Goal: Task Accomplishment & Management: Complete application form

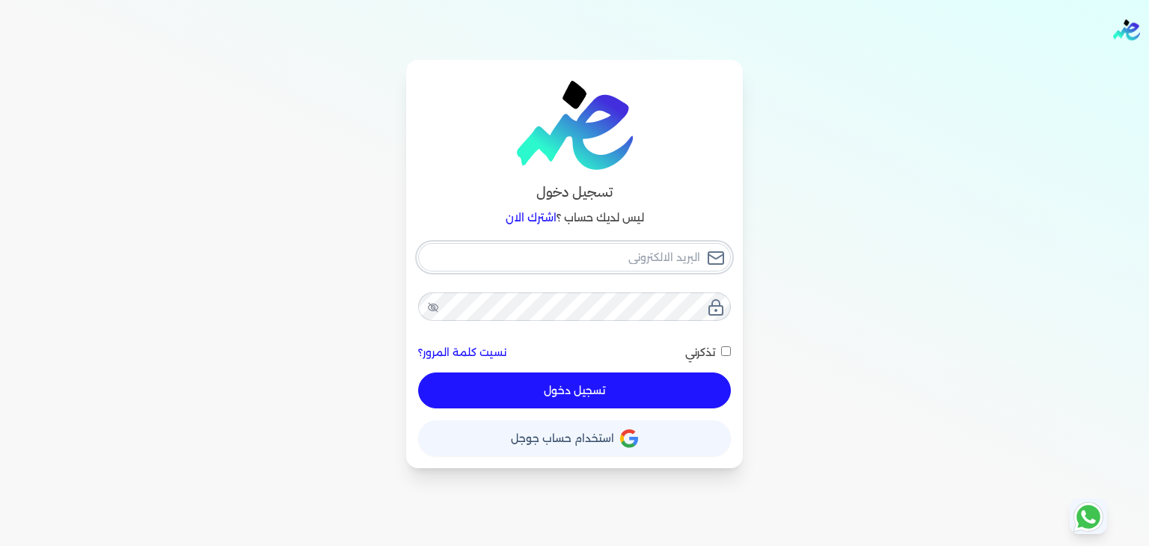
type input "[EMAIL_ADDRESS][DOMAIN_NAME]"
click at [726, 355] on input "تذكرني" at bounding box center [726, 351] width 10 height 10
checkbox input "true"
click at [685, 396] on button "تسجيل دخول" at bounding box center [574, 391] width 313 height 36
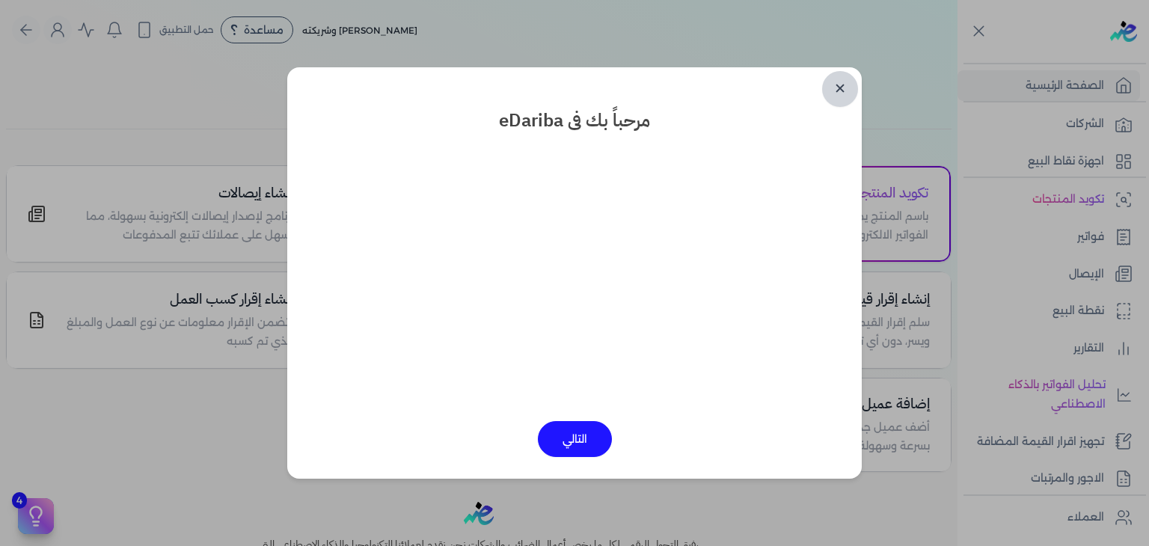
click at [838, 87] on link "✕" at bounding box center [840, 89] width 36 height 36
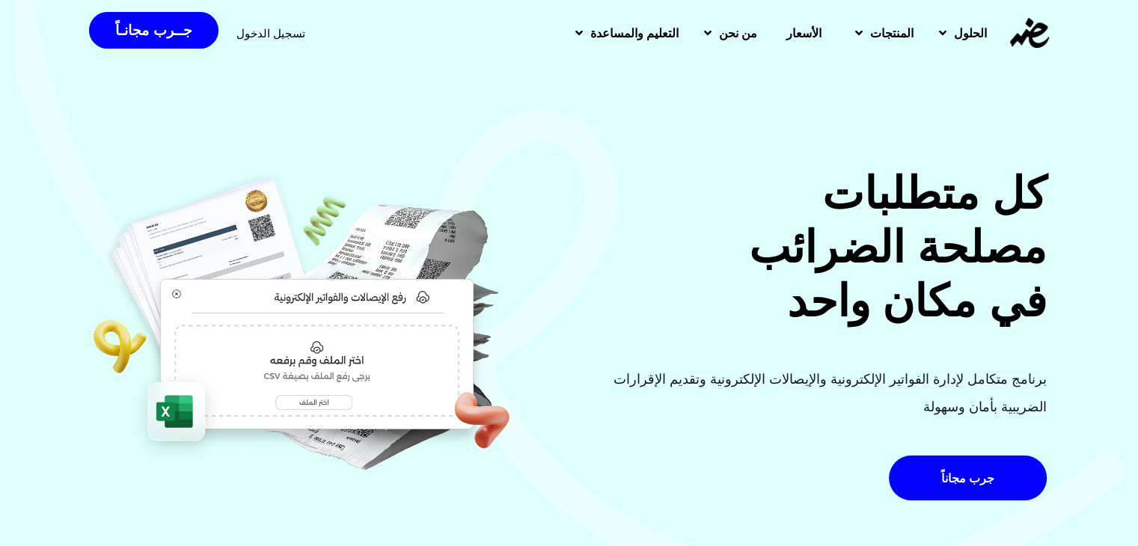
click at [252, 28] on span "تسجيل الدخول" at bounding box center [270, 33] width 69 height 11
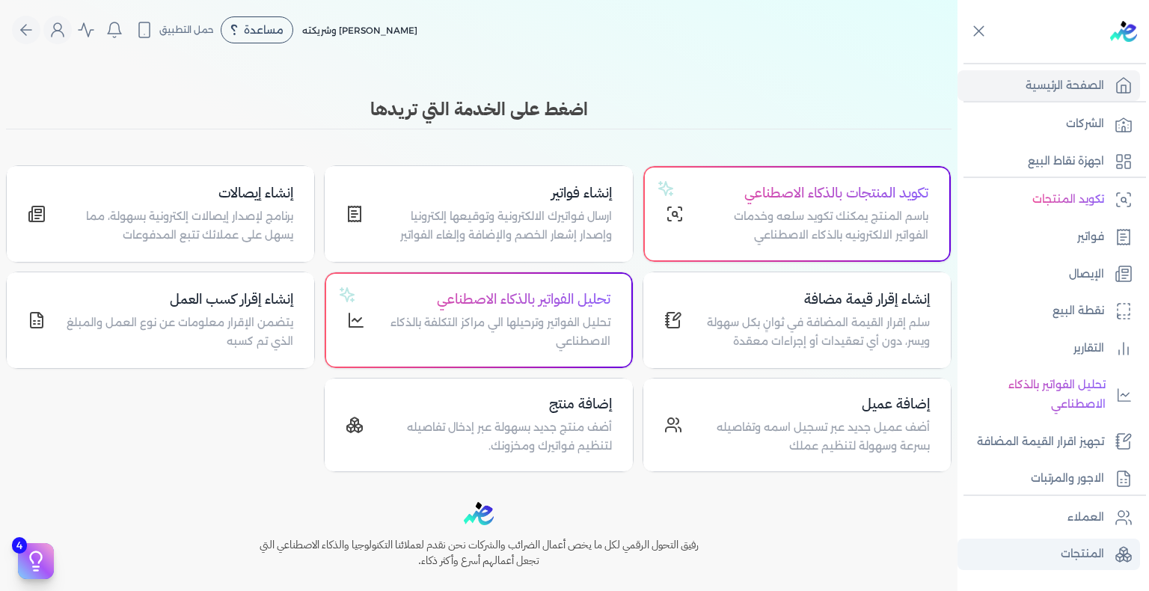
click at [1065, 548] on p "المنتجات" at bounding box center [1082, 554] width 43 height 19
click at [1073, 561] on p "المنتجات" at bounding box center [1082, 554] width 43 height 19
click at [1084, 555] on p "المنتجات" at bounding box center [1082, 554] width 43 height 19
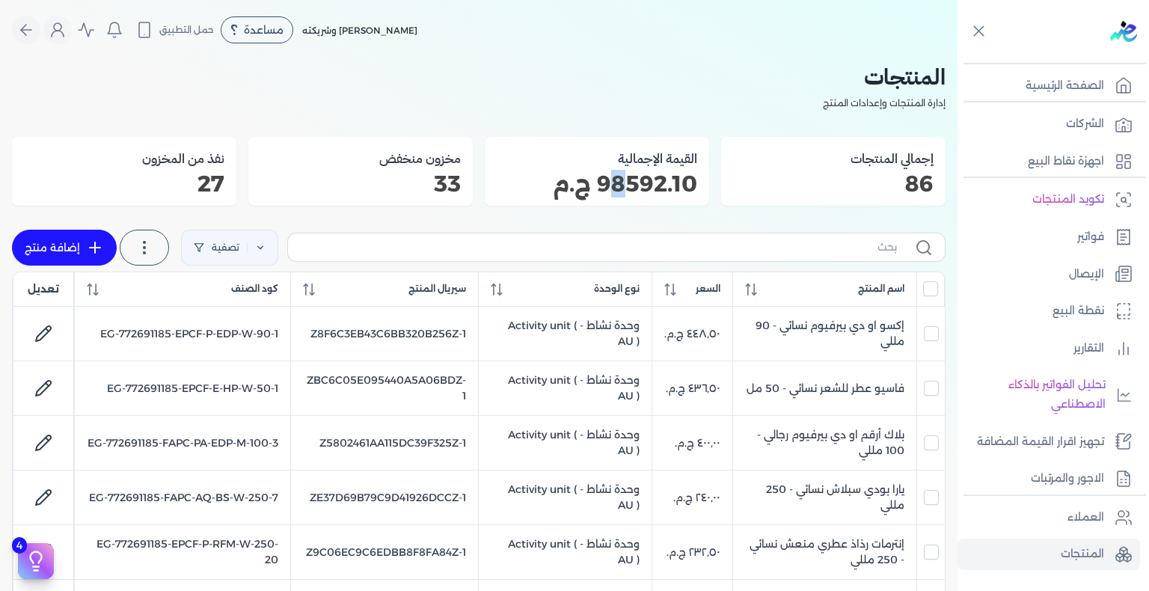
drag, startPoint x: 624, startPoint y: 180, endPoint x: 608, endPoint y: 185, distance: 17.3
click at [608, 185] on p "98592.10 ج.م" at bounding box center [597, 183] width 201 height 19
click at [826, 230] on div "تصفية استخرج المنتجات إضافة منتج" at bounding box center [479, 248] width 934 height 48
click at [819, 242] on input "text" at bounding box center [598, 247] width 597 height 16
click at [827, 239] on input "text" at bounding box center [598, 247] width 597 height 16
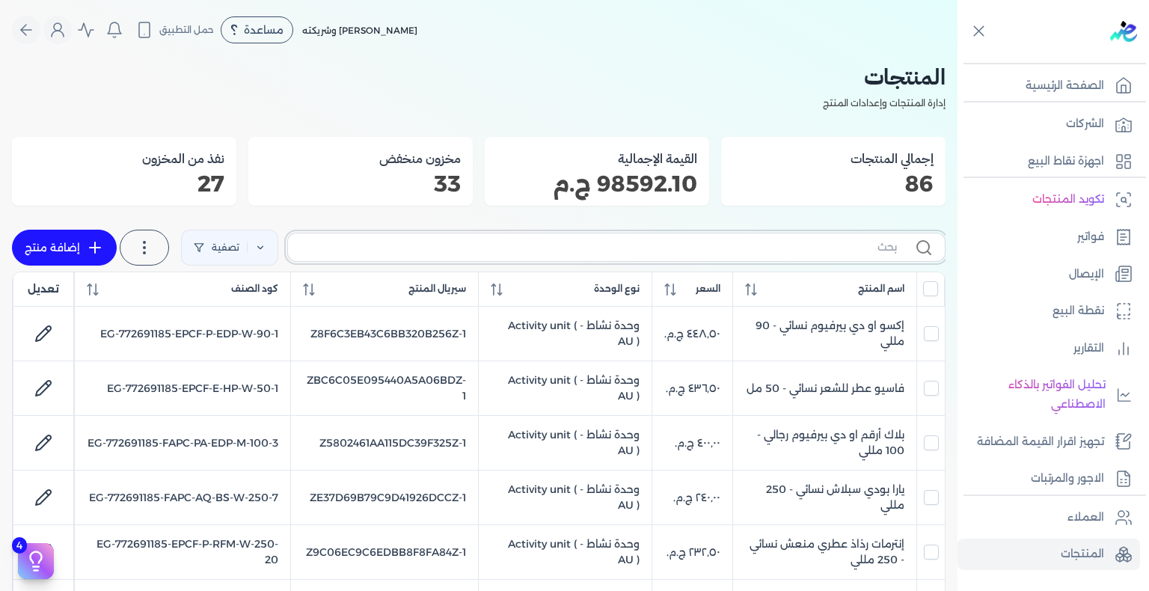
paste input "KH-EDP-U-100-11"
type input "KH-EDP-U-100-11"
checkbox input "false"
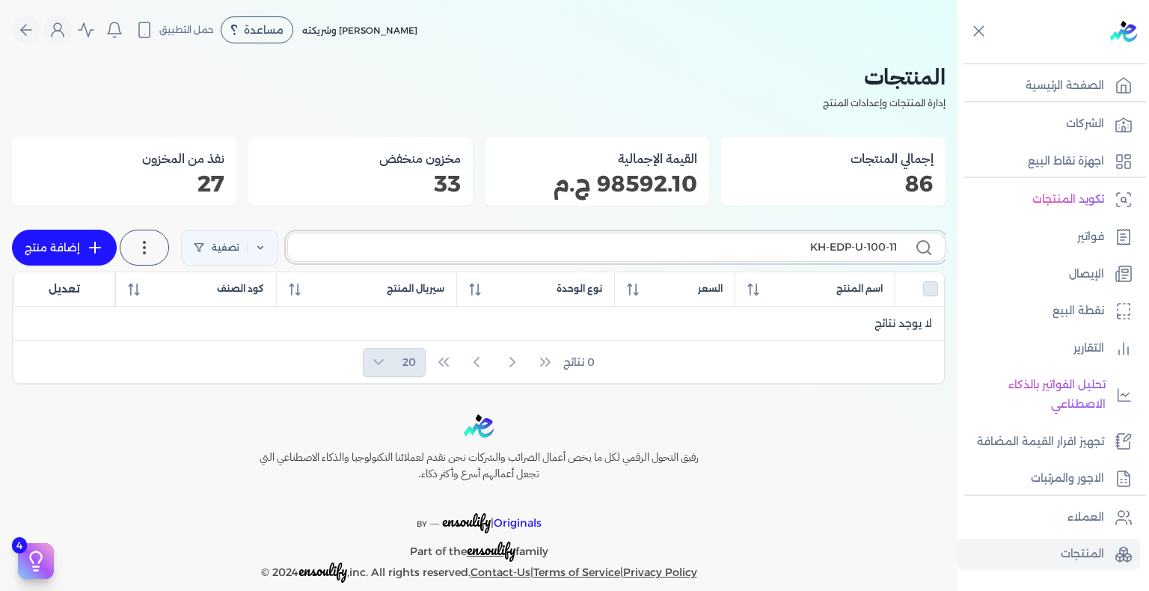
type input "KH-EDP-U-100-11"
checkbox input "false"
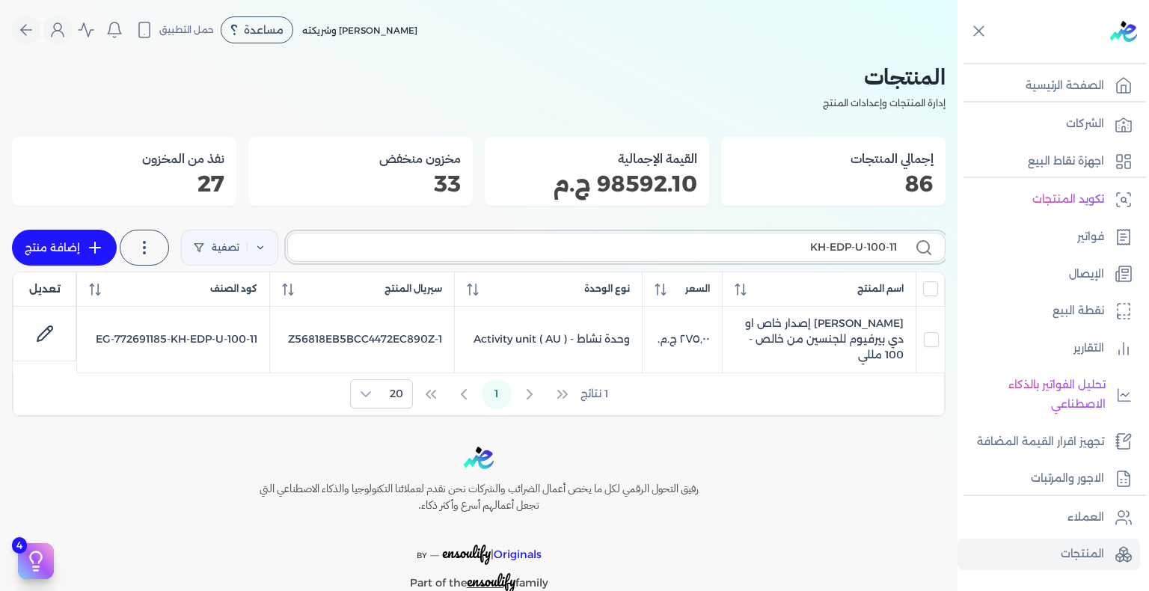
click at [785, 249] on input "KH-EDP-U-100-11" at bounding box center [598, 247] width 597 height 16
paste input "FAPC-PA-EDP-M-100-1"
type input "FAPC-PA-EDP-M-100-1"
checkbox input "false"
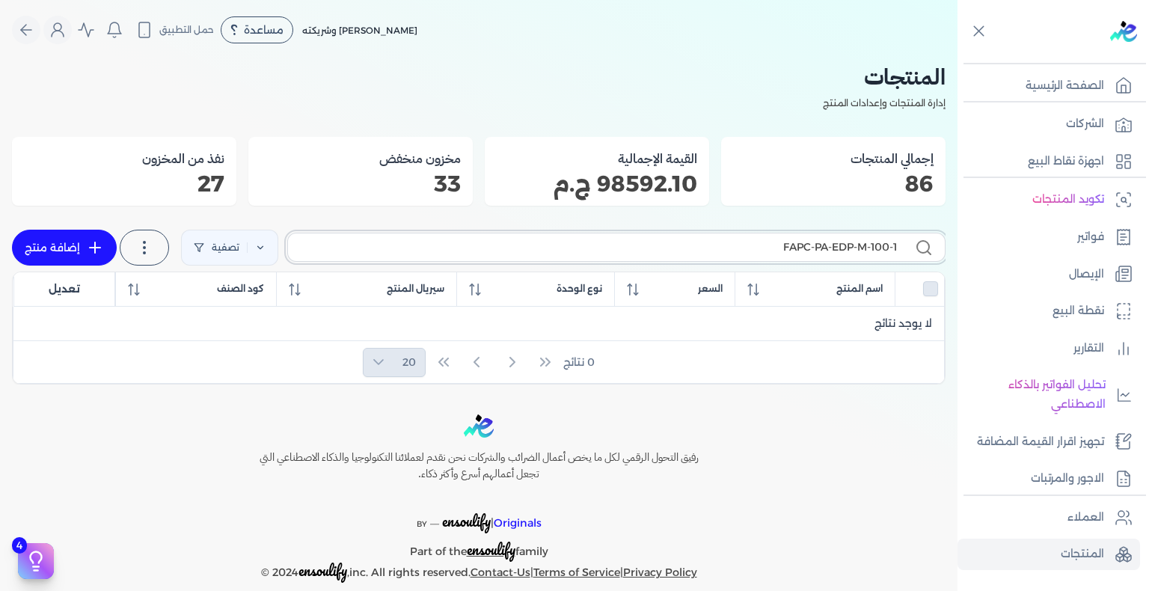
type input "FAPC-PA-EDP-M-100-1"
checkbox input "false"
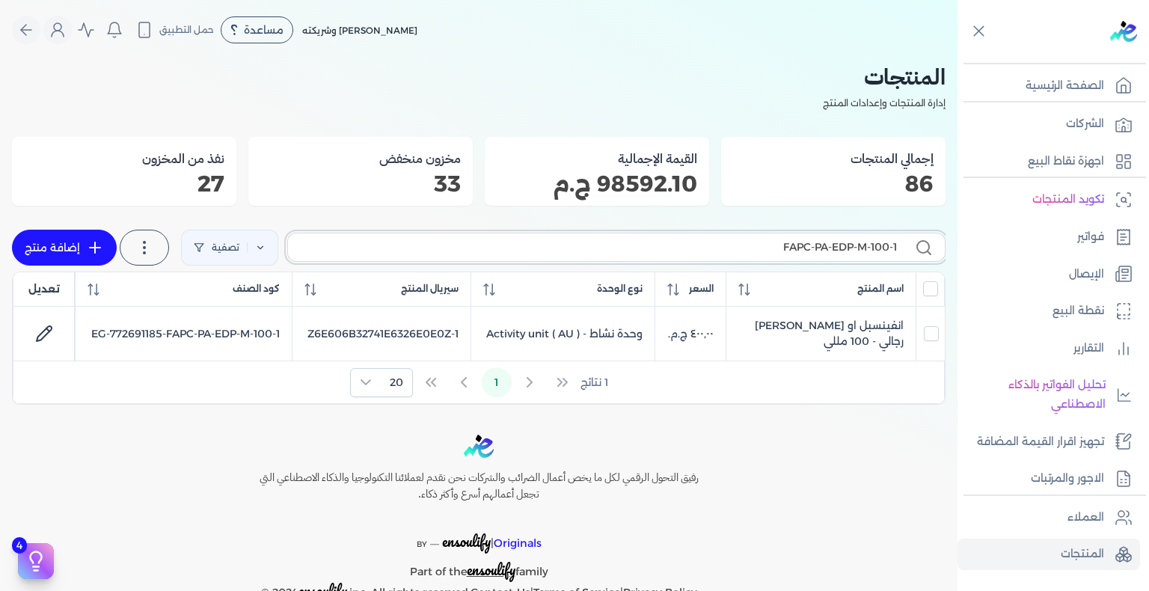
click at [806, 251] on input "FAPC-PA-EDP-M-100-1" at bounding box center [598, 247] width 597 height 16
paste input "EPCF-MP-EDP-M-100-3"
type input "EPCF-MP-EDP-M-100-3"
checkbox input "false"
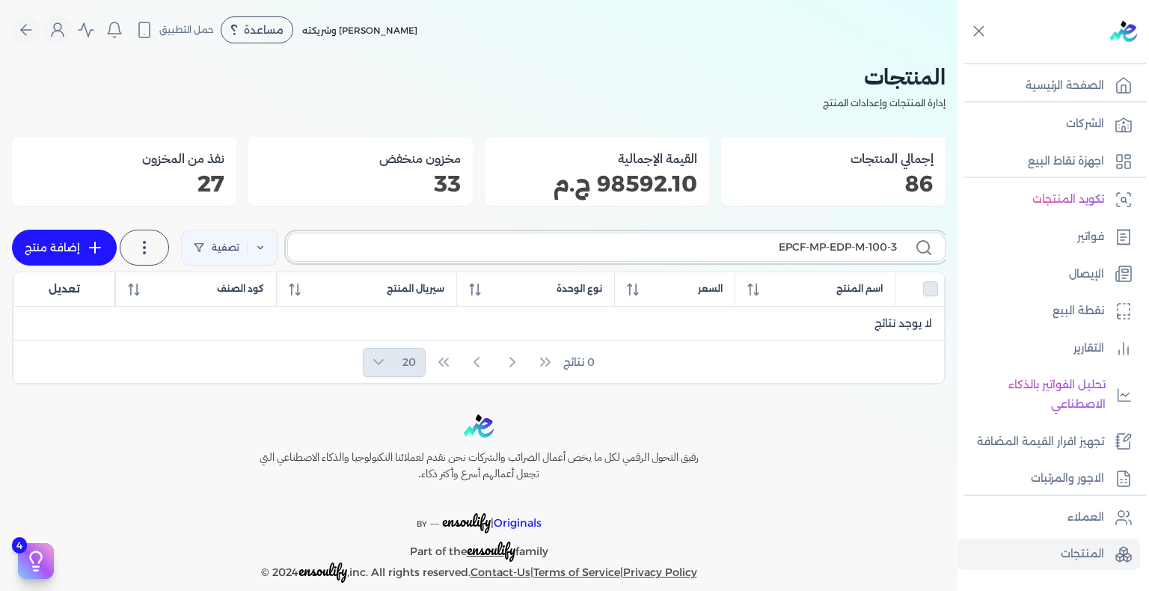
paste input "MSA-RFM-W-25"
type input "MSA-RFM-W-250-3"
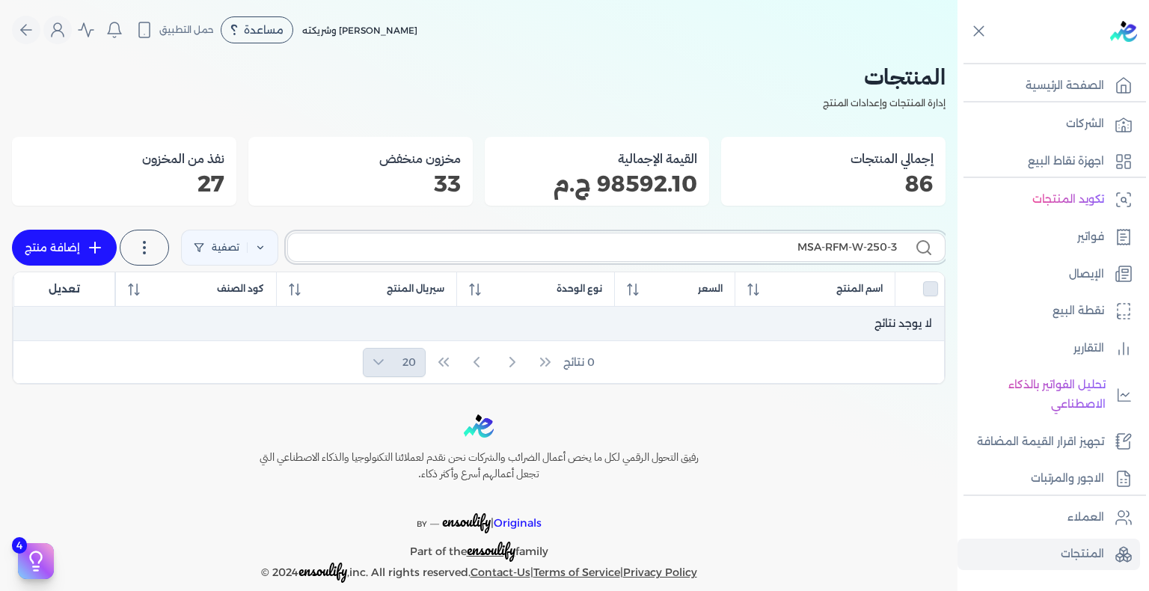
checkbox input "false"
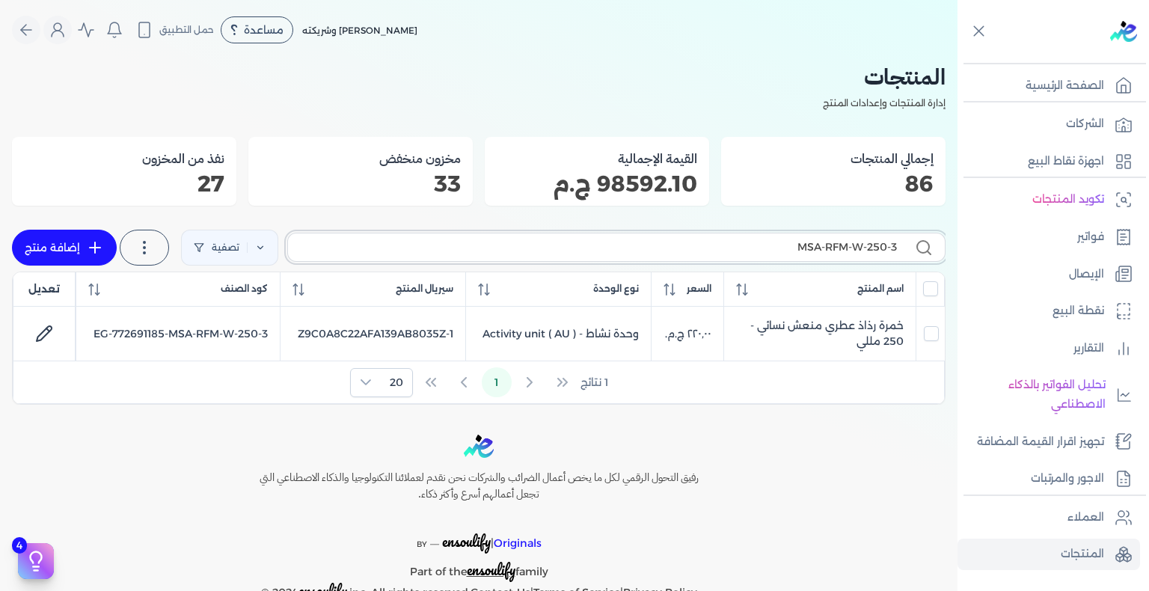
paste input "1"
paste input "FAPC-AQ-EDP-W-100-3"
type input "FAPC-AQ-EDP-W-100-3"
checkbox input "false"
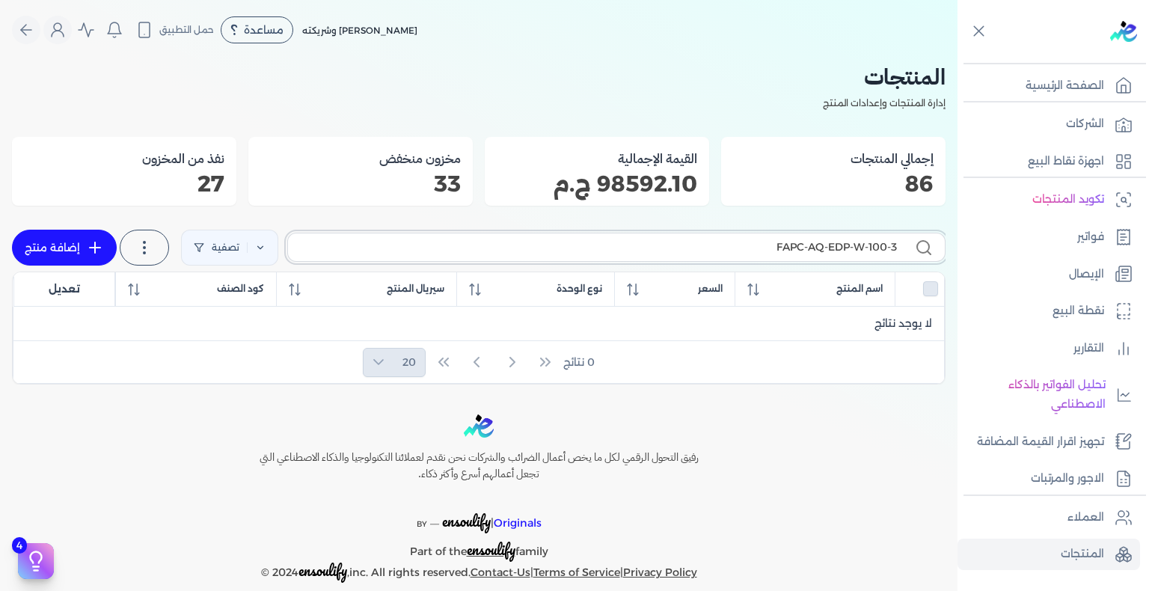
type input "FAPC-AQ-EDP-W-100-3"
click at [77, 248] on link "إضافة منتج" at bounding box center [64, 248] width 105 height 36
select select "EGS"
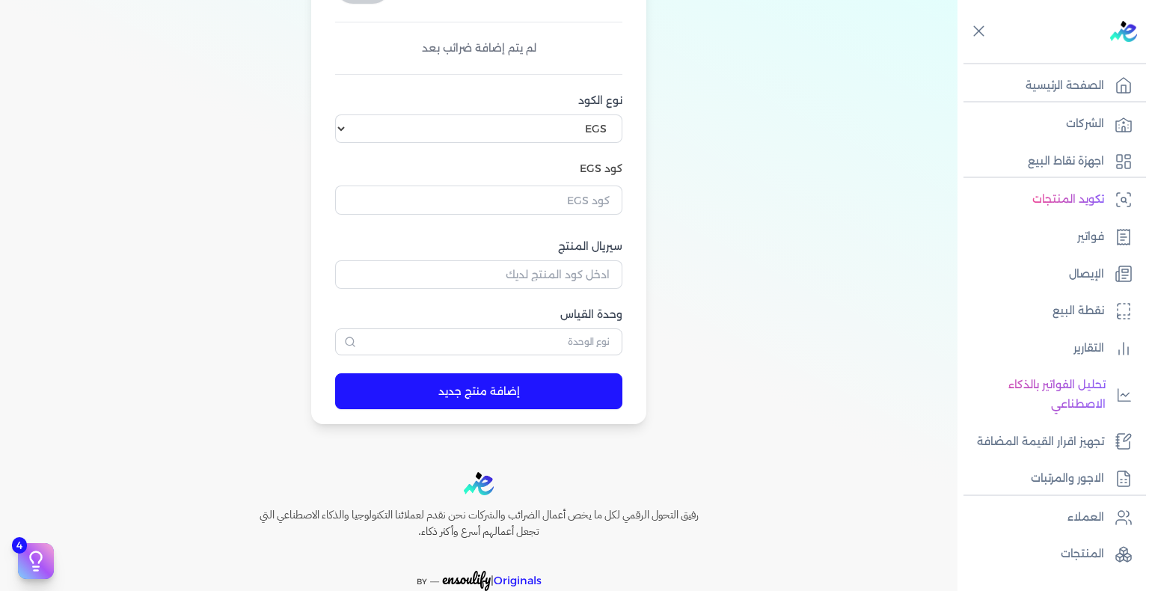
scroll to position [374, 0]
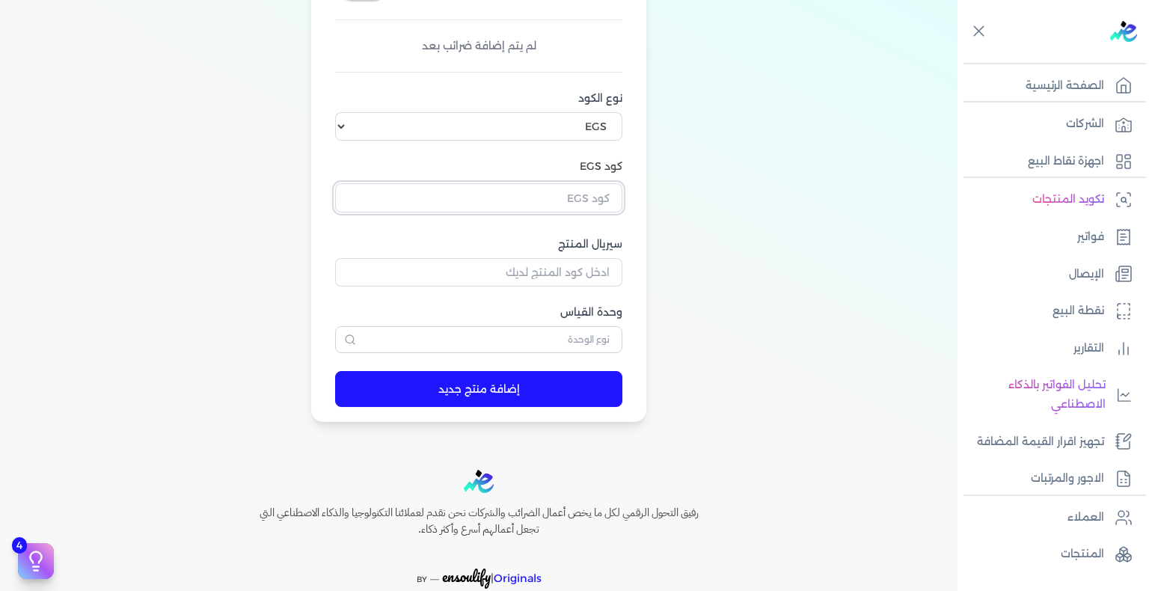
click at [586, 202] on input "text" at bounding box center [478, 197] width 287 height 28
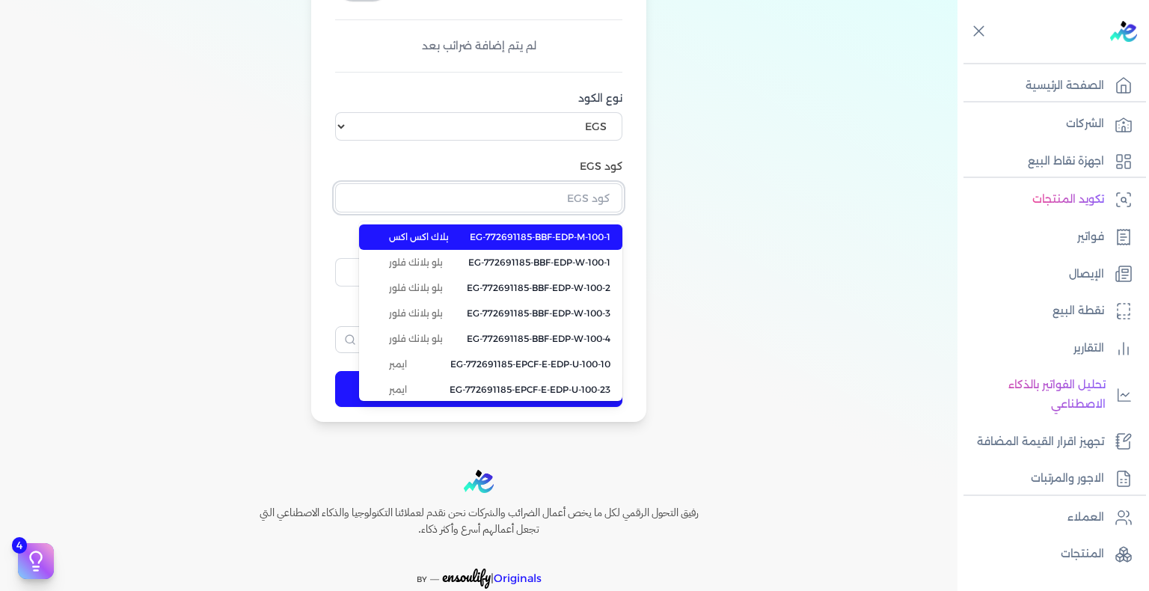
paste input "EG-772691185-FAPC-AQ-EDP-W-100-3"
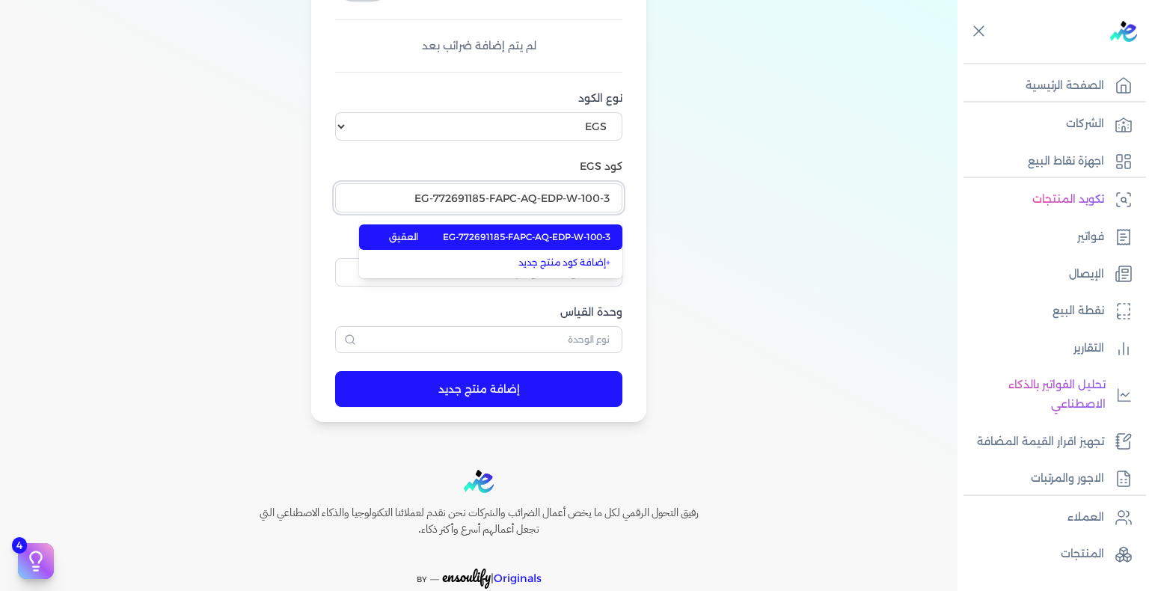
type input "EG-772691185-FAPC-AQ-EDP-W-100-3"
click at [580, 235] on span "EG-772691185-FAPC-AQ-EDP-W-100-3" at bounding box center [527, 236] width 168 height 13
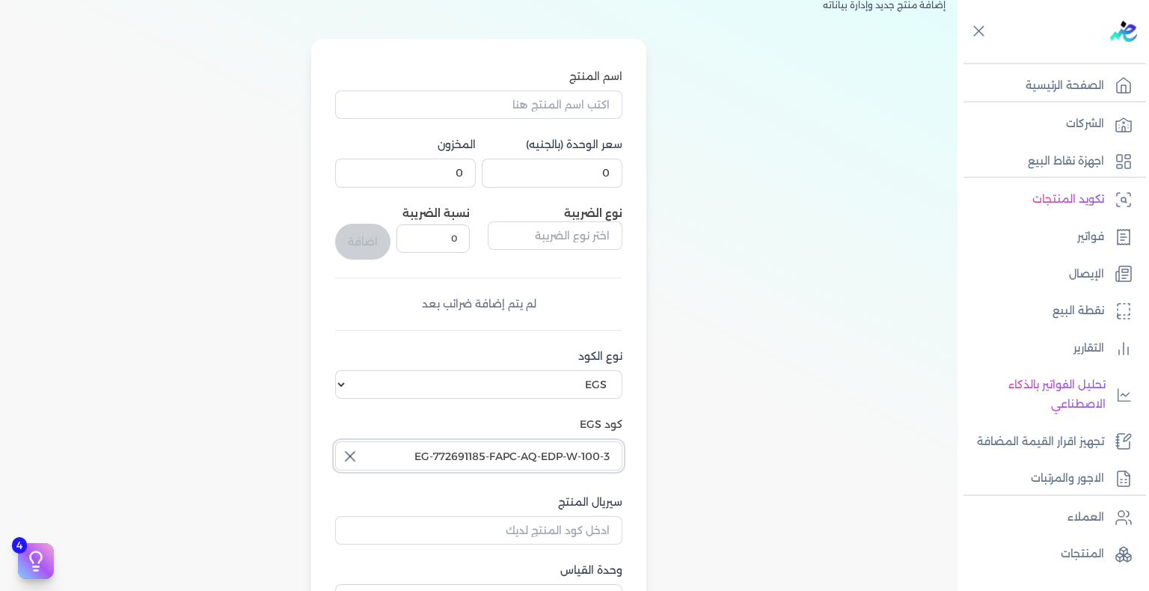
scroll to position [0, 0]
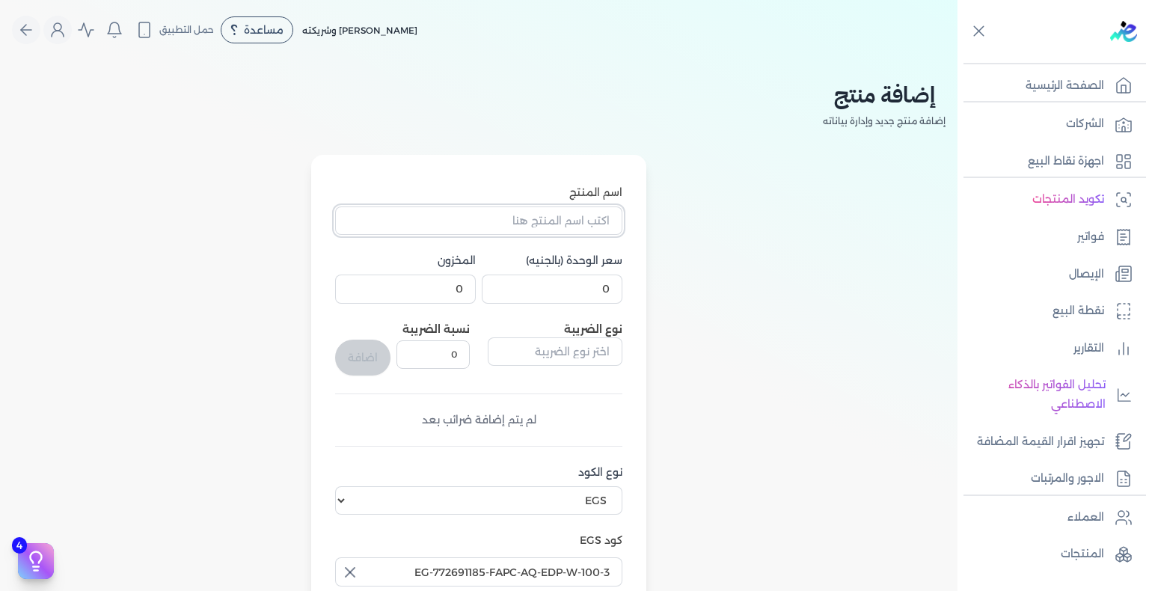
click at [572, 230] on input "اسم المنتج" at bounding box center [478, 220] width 287 height 28
paste input "يارا ستيتس او دي بيرفيوم نسائي - 100 مللي"
type input "يارا ستيتس او دي بيرفيوم نسائي - 100 مللي"
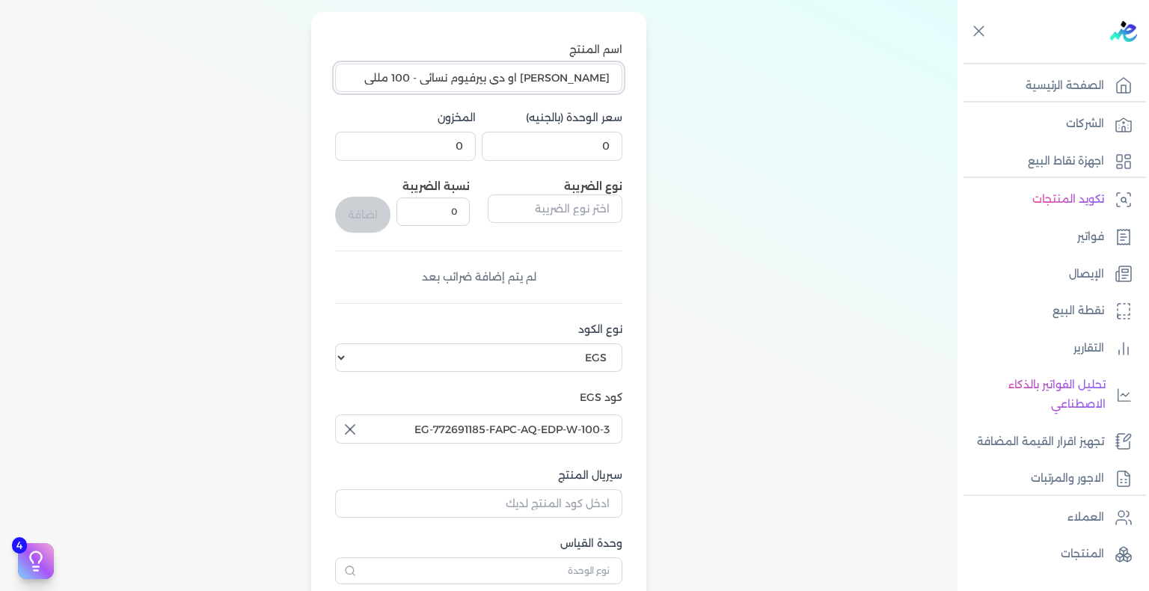
scroll to position [224, 0]
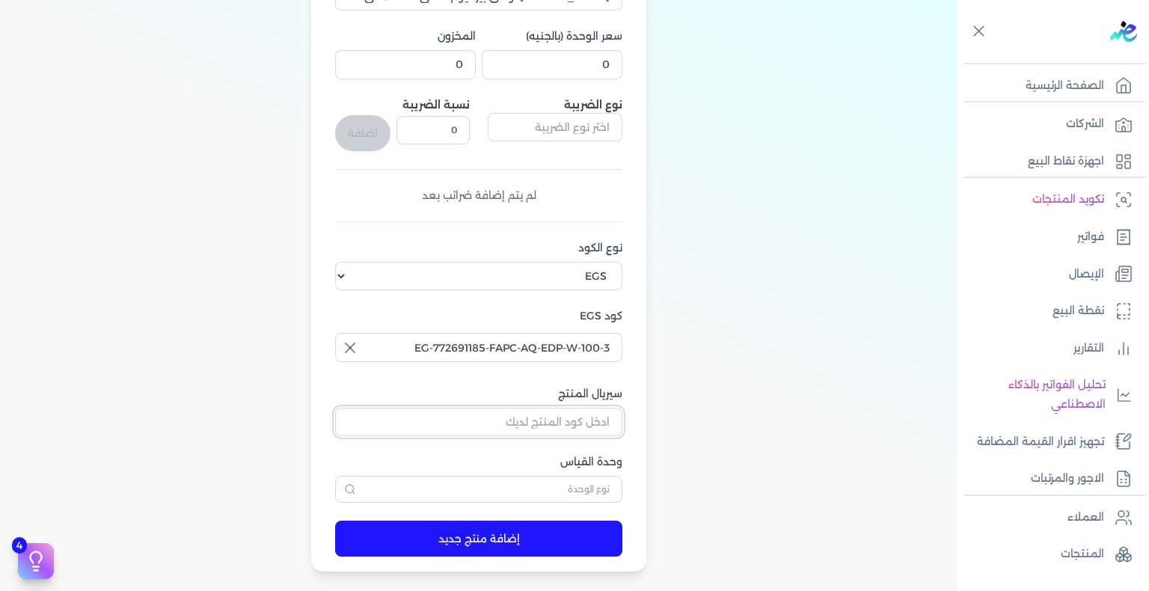
click at [560, 408] on input "سيريال المنتج" at bounding box center [478, 422] width 287 height 28
paste input "ZA29DD96D460126B91338Z-1"
type input "ZA29DD96D460126B91338Z-1"
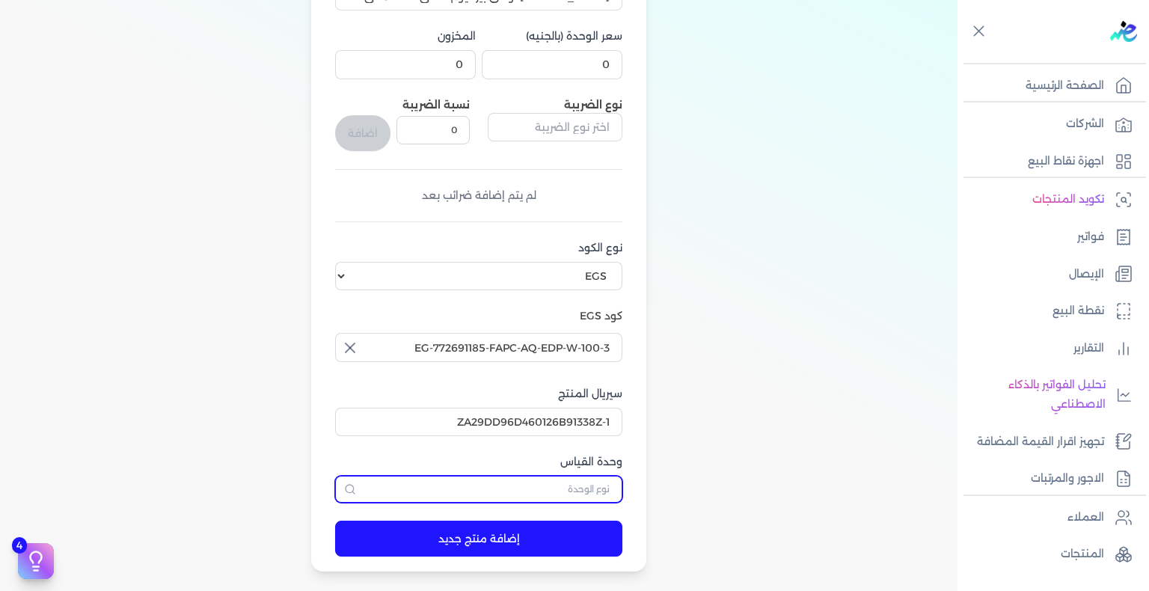
click at [581, 492] on input "text" at bounding box center [478, 489] width 287 height 27
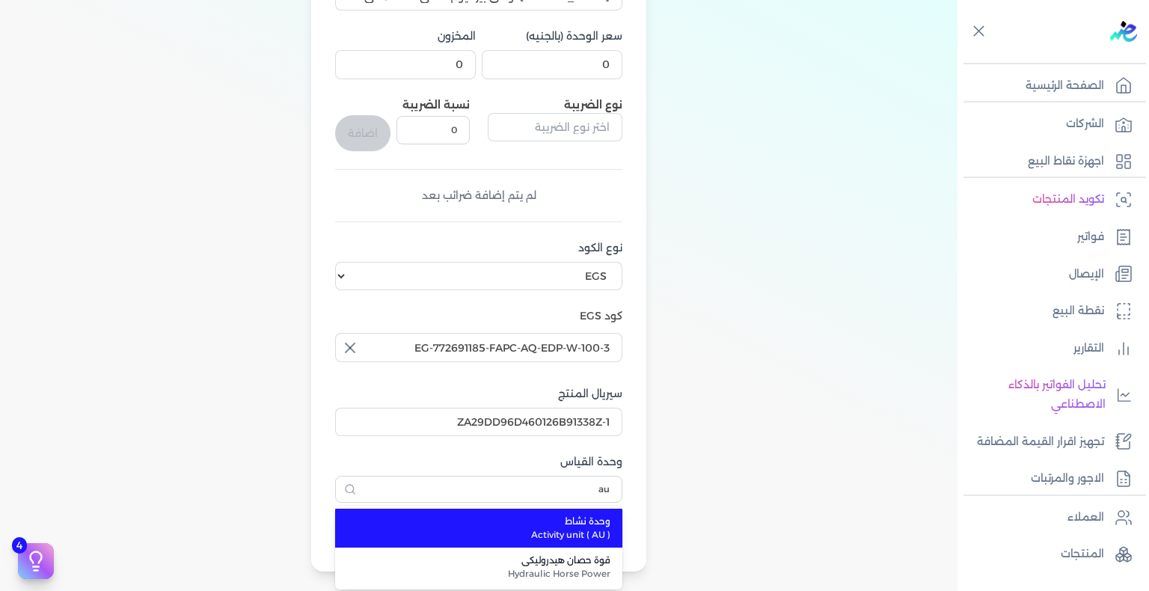
click at [589, 525] on span "وحدة نشاط" at bounding box center [487, 521] width 245 height 13
type input "وحدة نشاط"
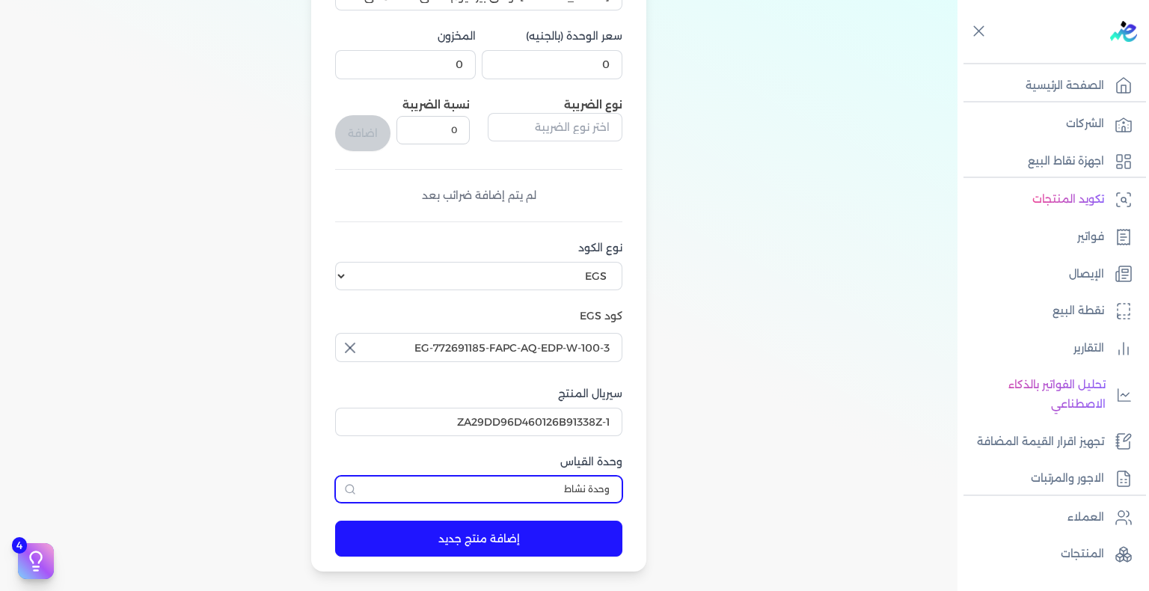
scroll to position [0, 0]
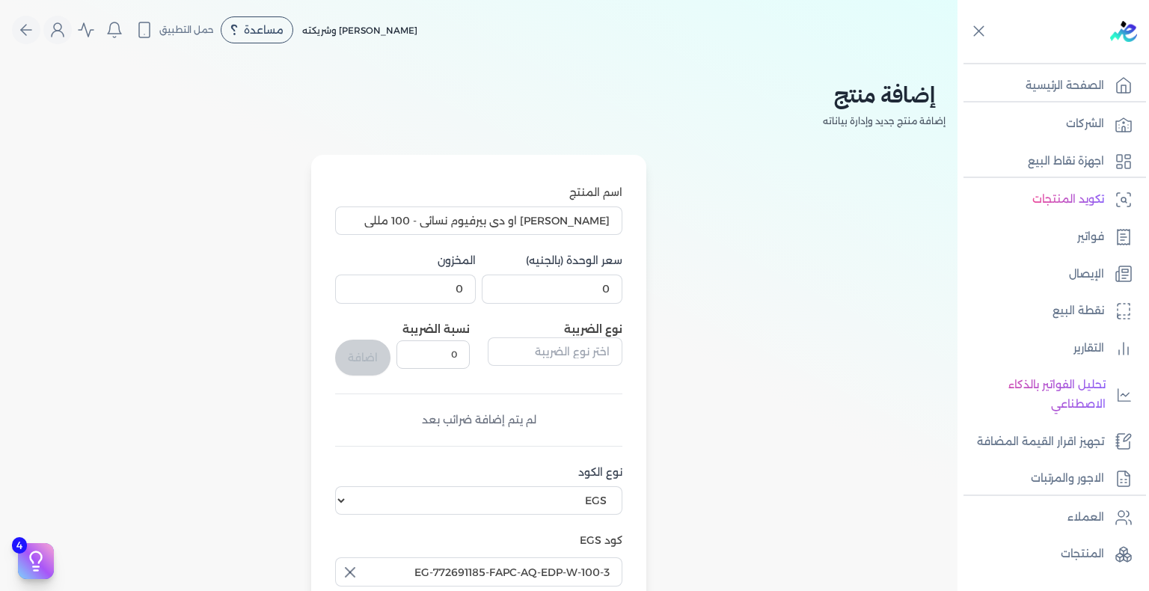
click at [584, 313] on div "اسم المنتج يارا ستيتس او دي بيرفيوم نسائي - 100 مللي سعر الوحدة (بالجنيه) 0 الم…" at bounding box center [478, 456] width 287 height 543
click at [587, 293] on input "0" at bounding box center [552, 289] width 141 height 28
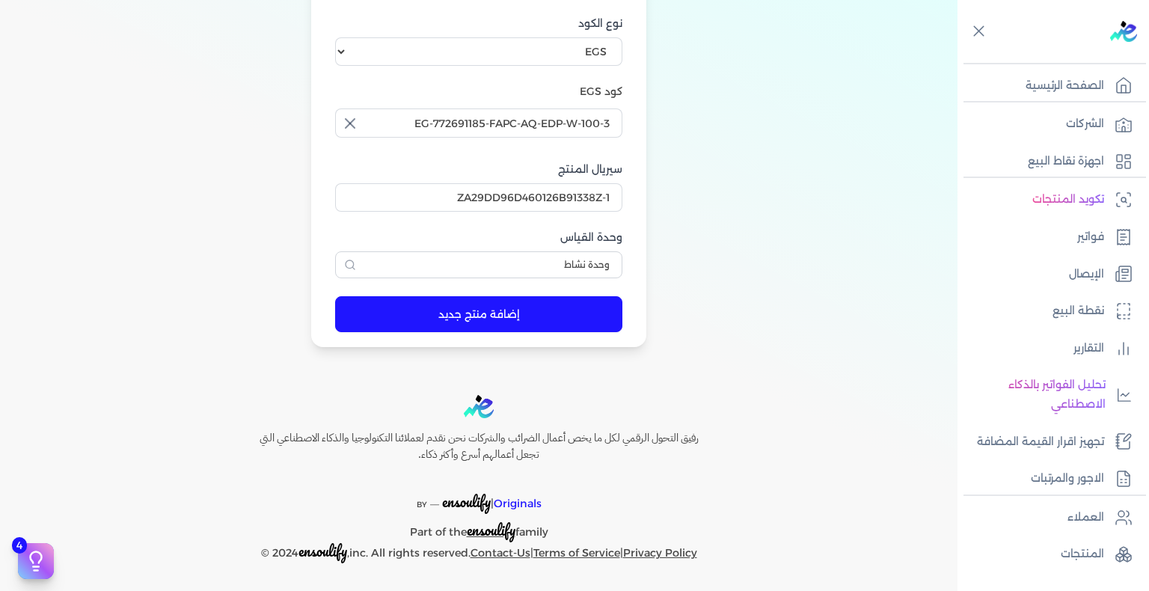
type input "275"
click at [467, 324] on button "إضافة منتج جديد" at bounding box center [478, 314] width 287 height 36
click at [1059, 547] on link "المنتجات" at bounding box center [1049, 554] width 183 height 31
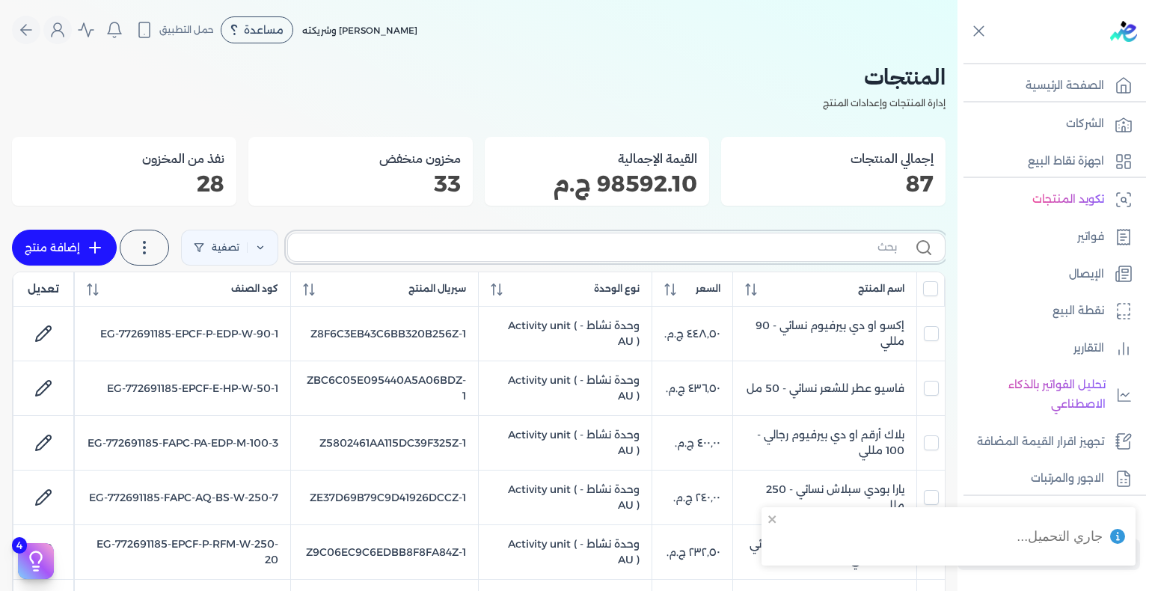
click at [795, 239] on input "text" at bounding box center [598, 247] width 597 height 16
paste input "EPCF-P-EDP-M-100-1"
type input "EPCF-P-EDP-M-100-1"
checkbox input "false"
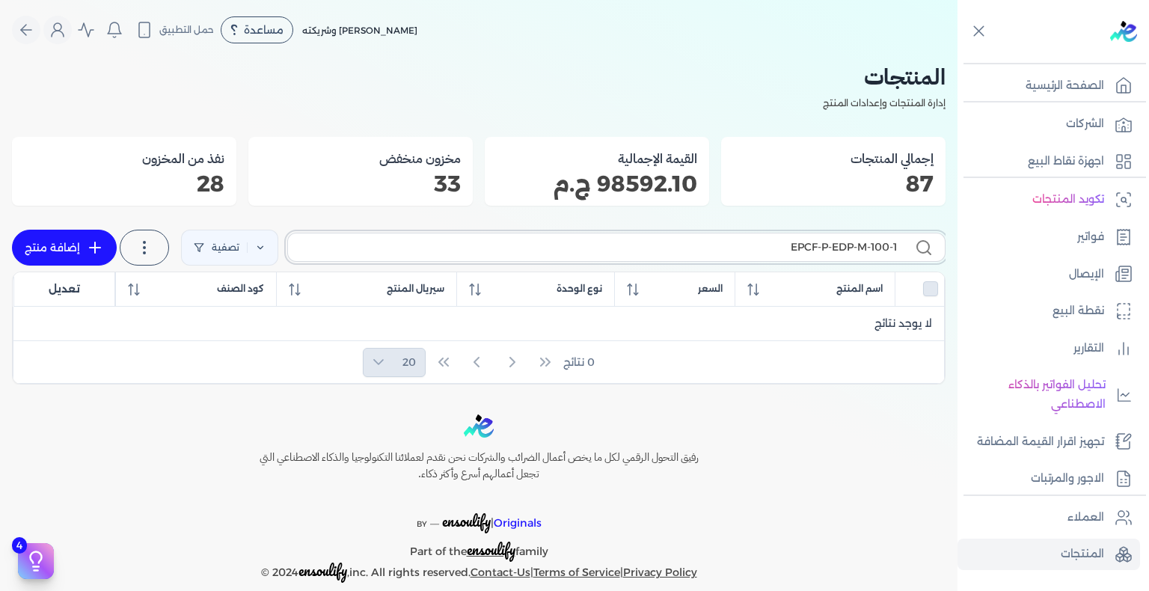
click at [833, 244] on input "EPCF-P-EDP-M-100-1" at bounding box center [598, 247] width 597 height 16
paste input "RFM-W-250-22"
type input "EPCF-P-RFM-W-250-22"
click at [75, 249] on link "إضافة منتج" at bounding box center [64, 248] width 105 height 36
select select "EGS"
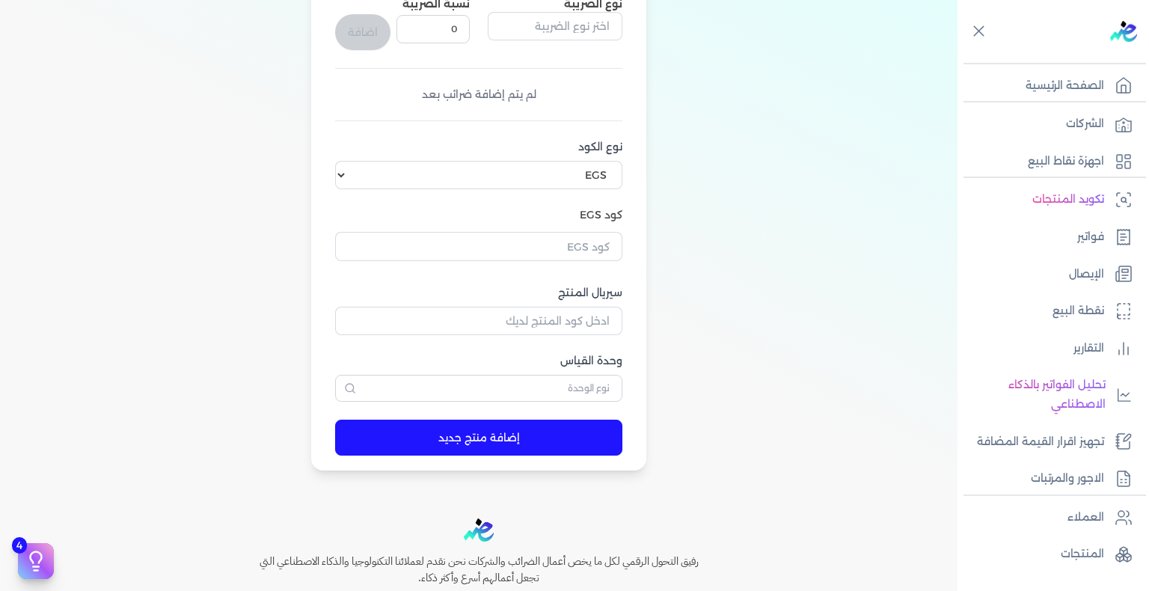
scroll to position [449, 0]
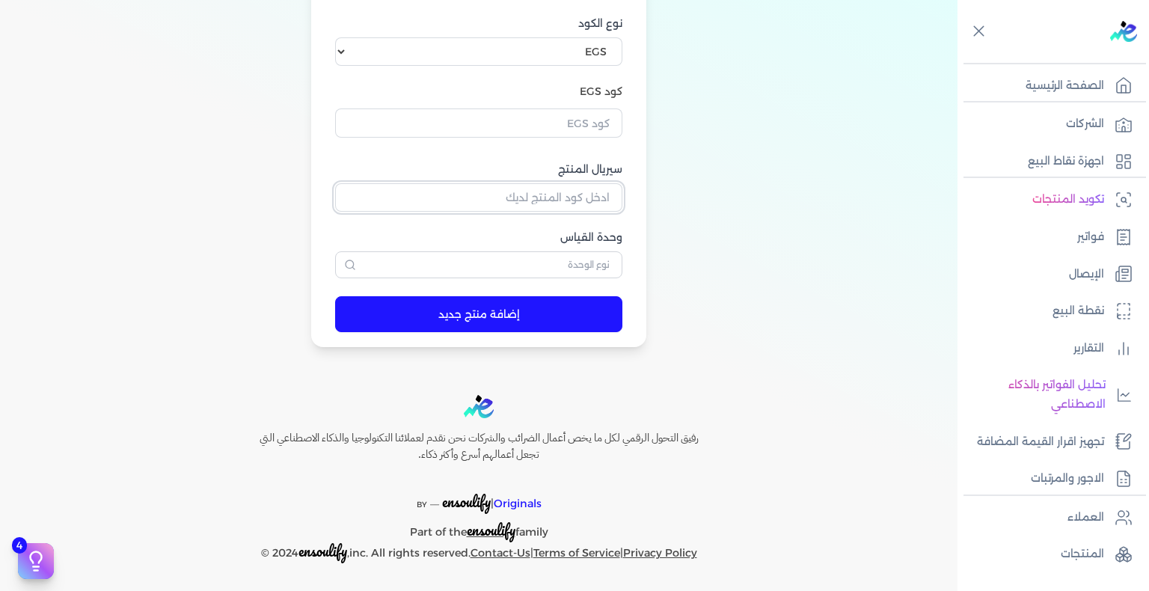
drag, startPoint x: 584, startPoint y: 192, endPoint x: 586, endPoint y: 204, distance: 12.9
click at [584, 192] on input "سيريال المنتج" at bounding box center [478, 197] width 287 height 28
click at [587, 127] on input "text" at bounding box center [478, 122] width 287 height 28
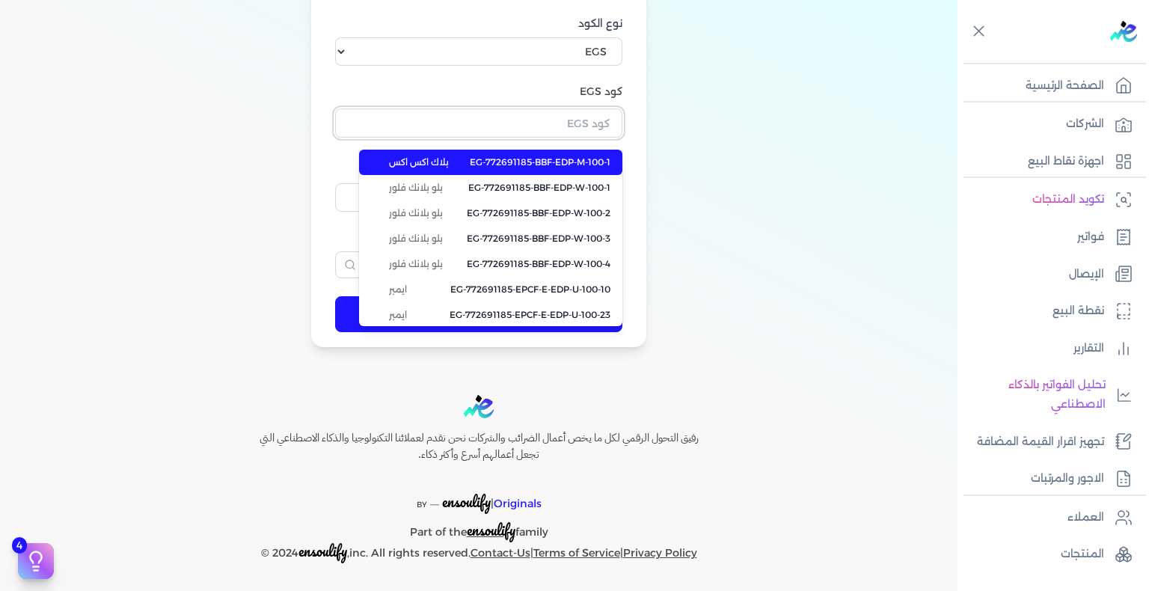
paste input "EG-772691185-EPCF-P-RFM-W-250-22"
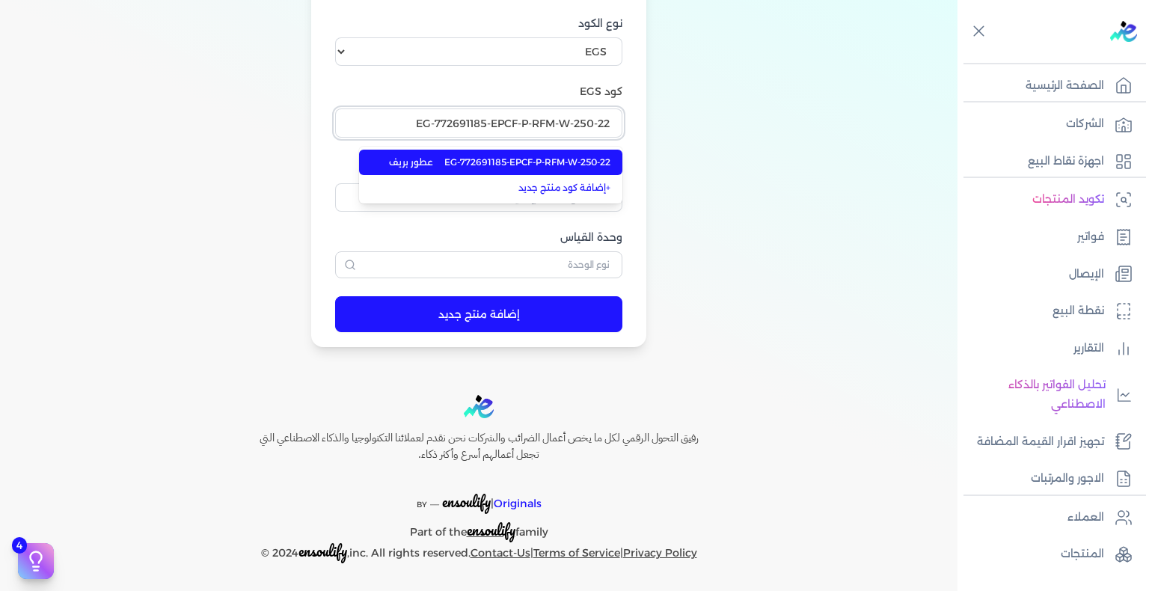
type input "EG-772691185-EPCF-P-RFM-W-250-22"
click at [569, 159] on span "EG-772691185-EPCF-P-RFM-W-250-22" at bounding box center [527, 162] width 166 height 13
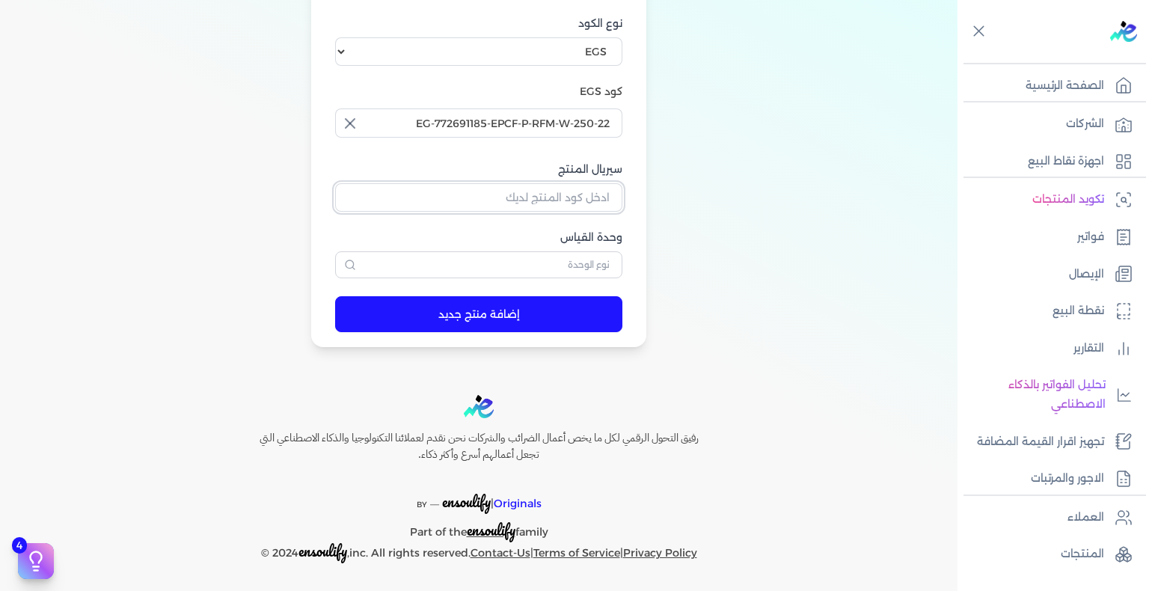
click at [588, 211] on input "سيريال المنتج" at bounding box center [478, 197] width 287 height 28
paste input "ZF1E5A62D8BF906BE4F1BZ-1"
type input "ZF1E5A62D8BF906BE4F1BZ-1"
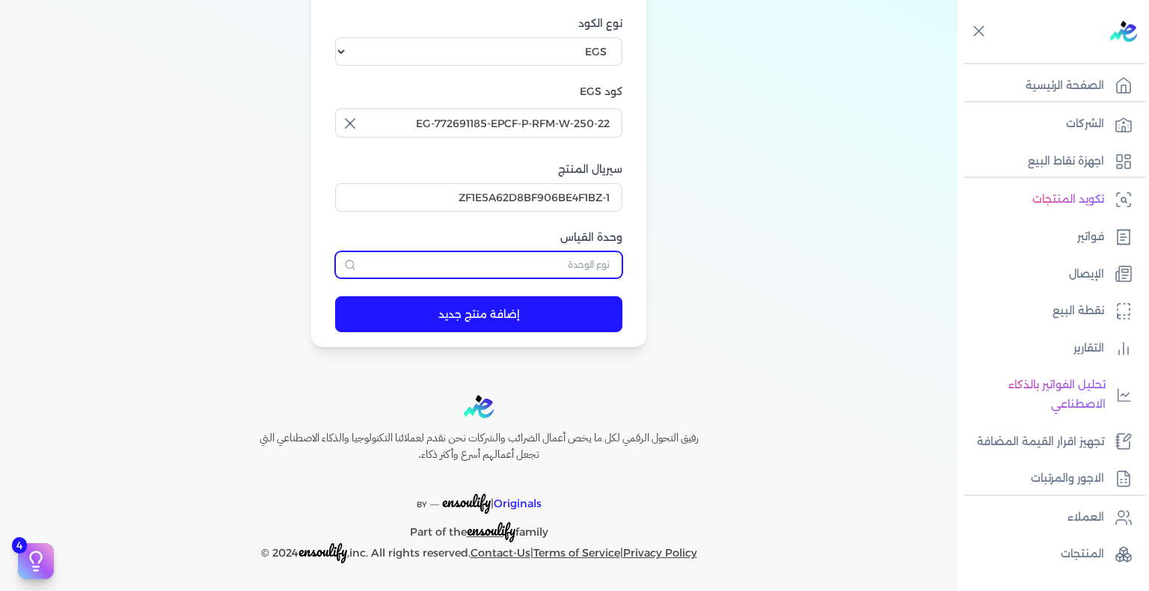
click at [604, 266] on input "text" at bounding box center [478, 264] width 287 height 27
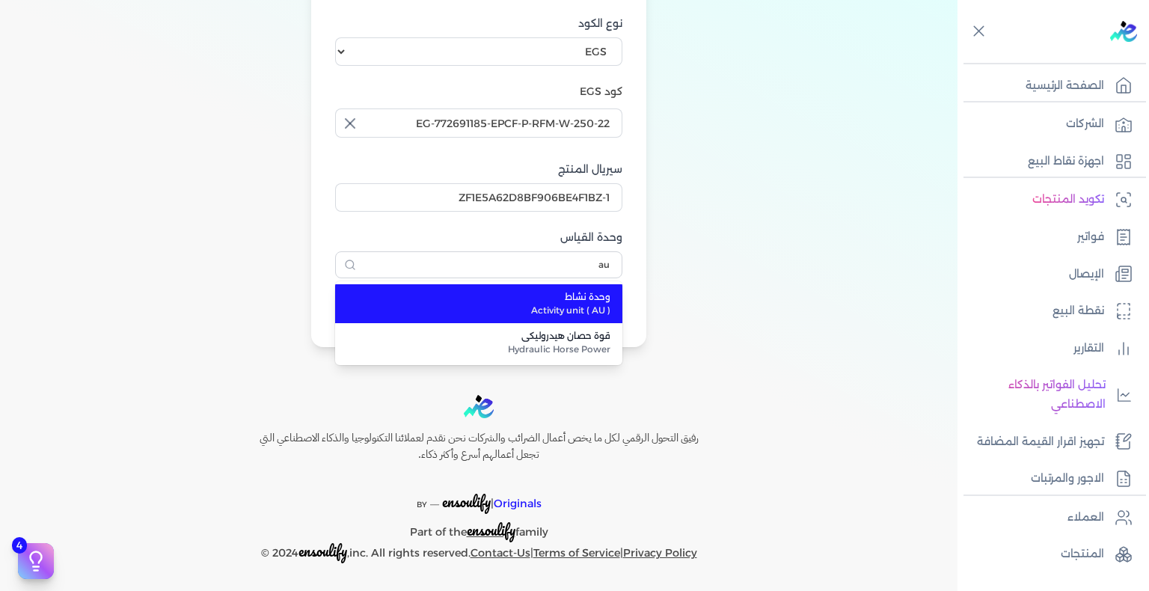
click at [582, 292] on span "وحدة نشاط" at bounding box center [487, 296] width 245 height 13
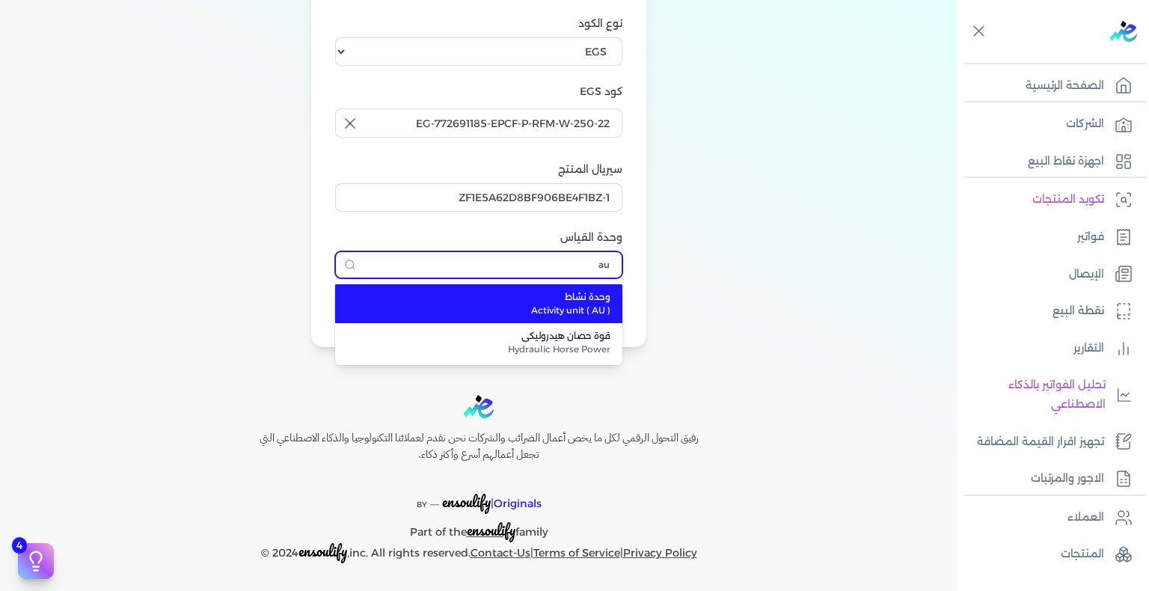
type input "وحدة نشاط"
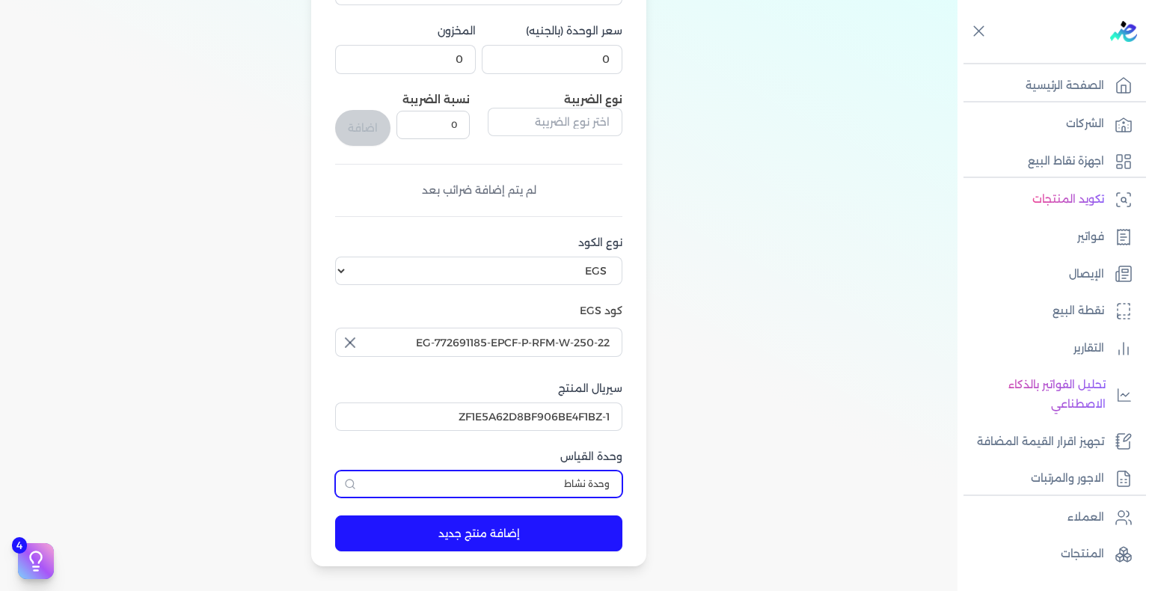
scroll to position [75, 0]
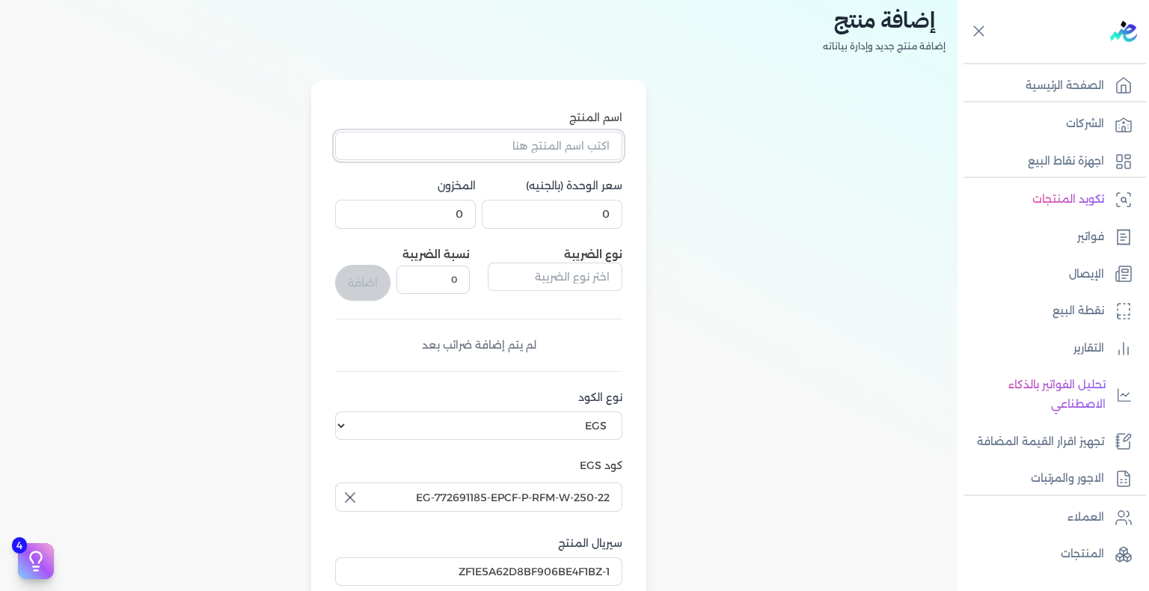
click at [592, 145] on input "اسم المنتج" at bounding box center [478, 146] width 287 height 28
paste input "أوليمب بلوسوم رذاذ عطري منعش نسائي - 250 مللي"
type input "أوليمب بلوسوم رذاذ عطري منعش نسائي - 250 مللي"
click at [597, 214] on input "0" at bounding box center [552, 214] width 141 height 28
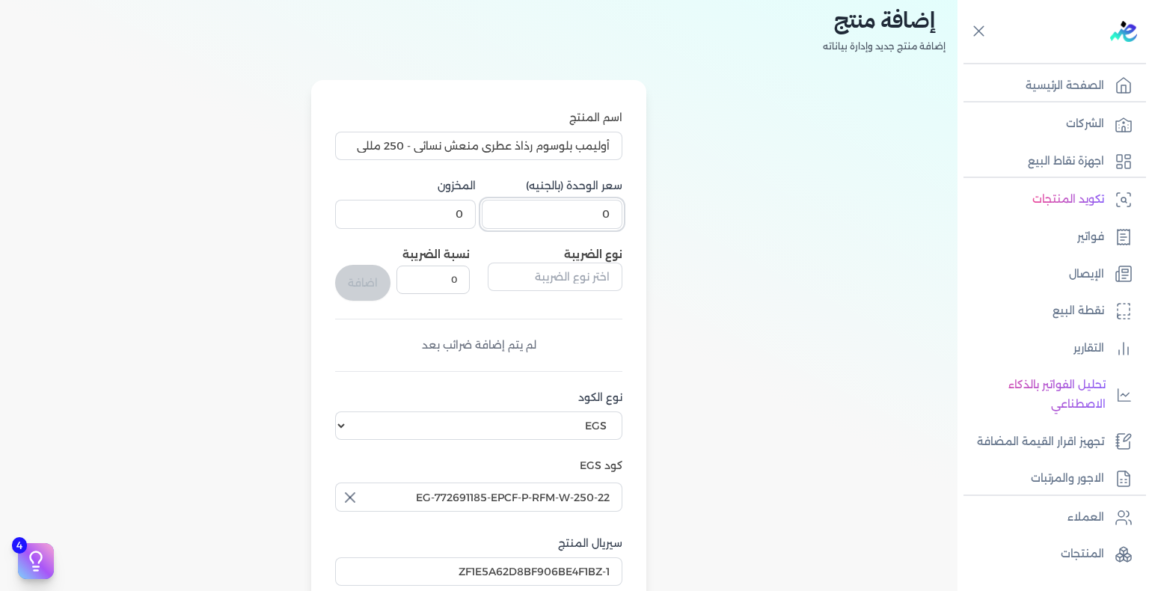
click at [597, 214] on input "0" at bounding box center [552, 214] width 141 height 28
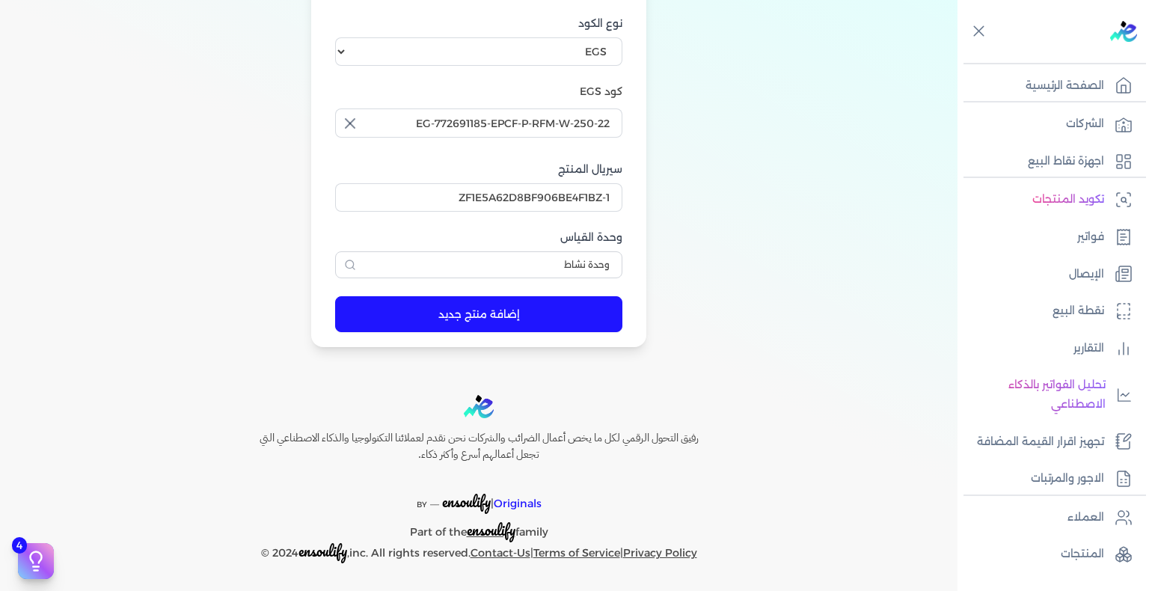
type input "232.5"
click at [455, 322] on button "إضافة منتج جديد" at bounding box center [478, 314] width 287 height 36
click at [1062, 548] on p "المنتجات" at bounding box center [1082, 554] width 43 height 19
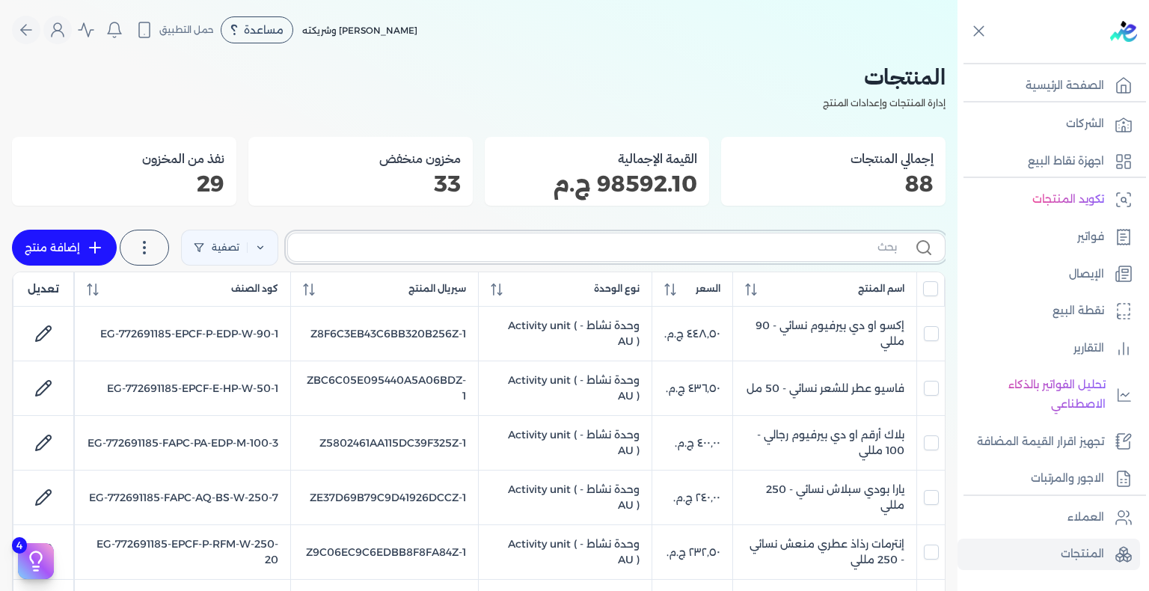
click at [815, 250] on input "text" at bounding box center [598, 247] width 597 height 16
paste input "EPCF-P-RFM-W-250-9"
type input "EPCF-P-RFM-W-250-9"
checkbox input "false"
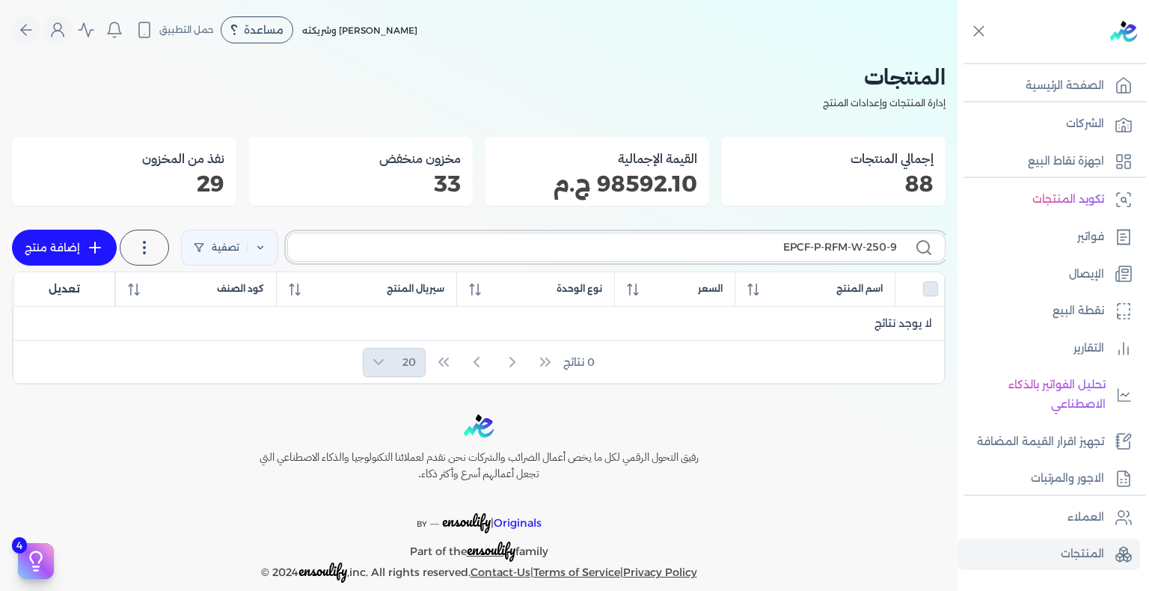
type input "EPCF-P-RFM-W-250-9"
checkbox input "false"
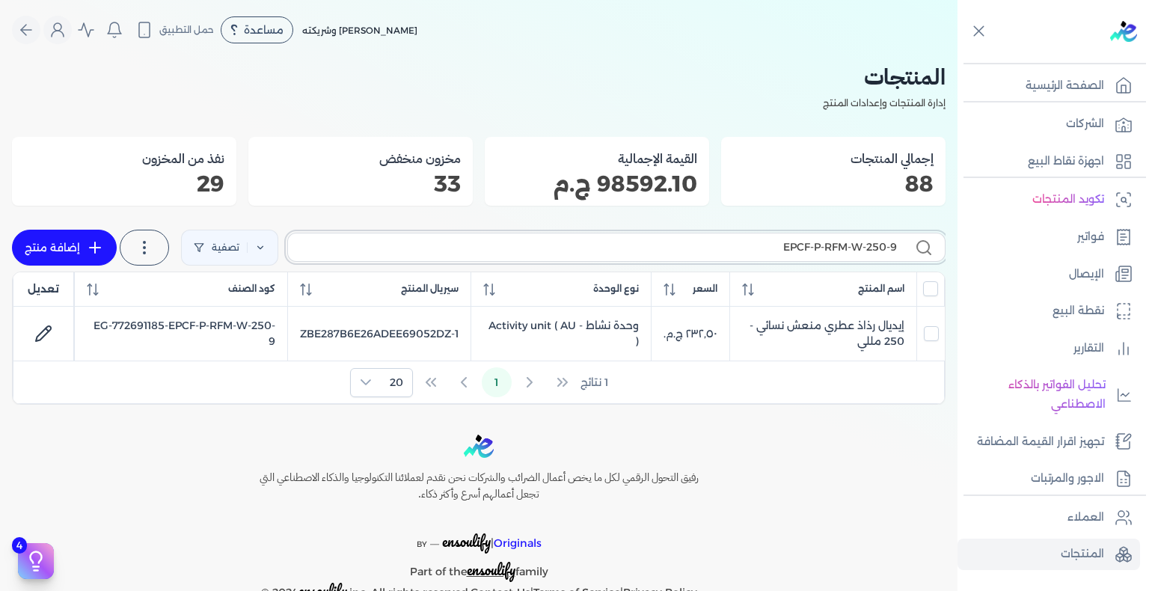
click at [774, 242] on input "EPCF-P-RFM-W-250-9" at bounding box center [598, 247] width 597 height 16
paste input "24"
type input "EPCF-P-RFM-W-250-24"
checkbox input "false"
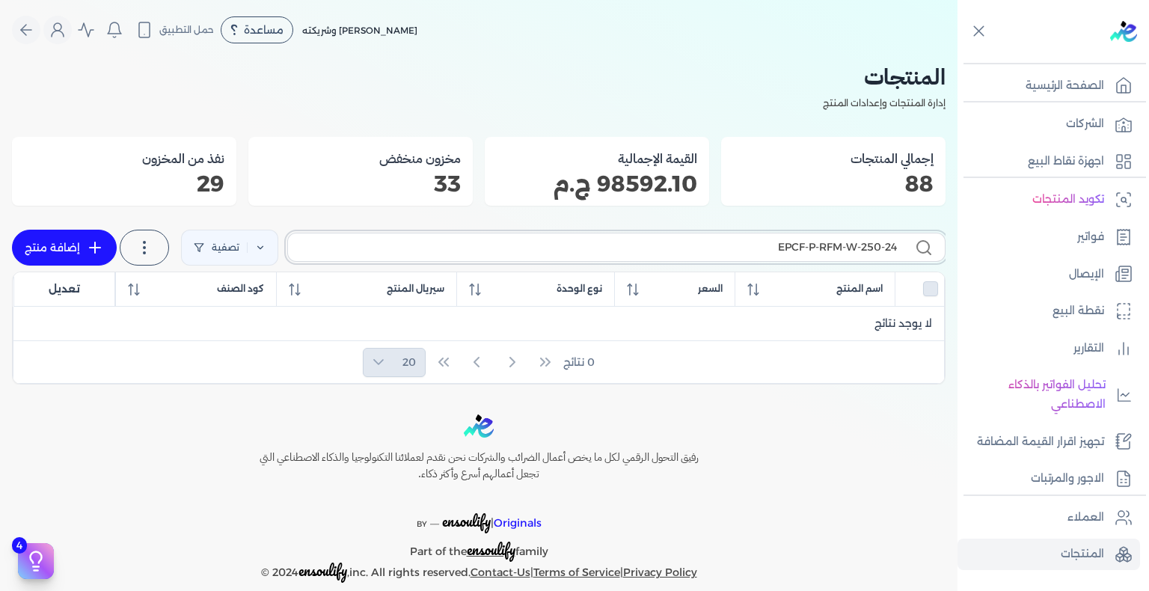
type input "EPCF-P-RFM-W-250-24"
click at [100, 241] on icon at bounding box center [95, 248] width 18 height 18
select select "EGS"
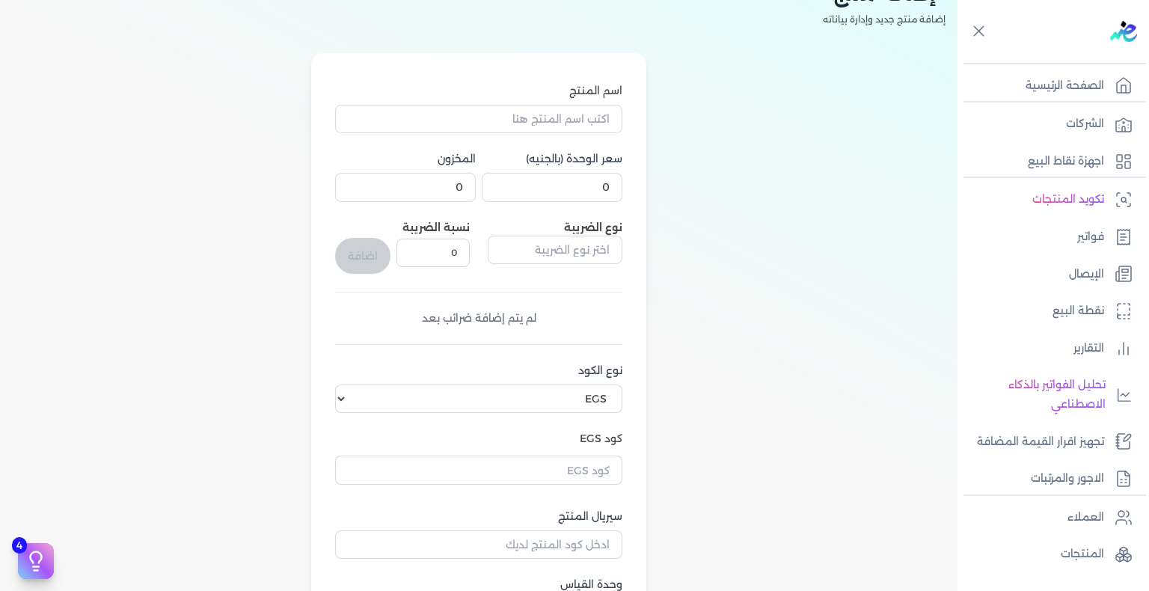
scroll to position [299, 0]
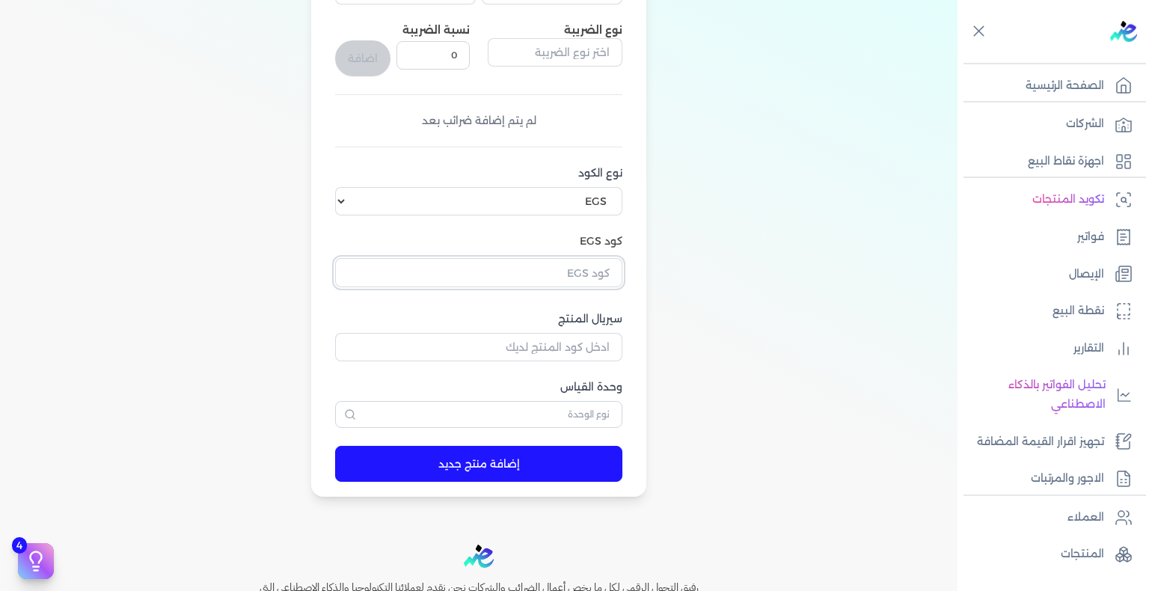
click at [579, 268] on input "text" at bounding box center [478, 272] width 287 height 28
paste input "EG-772691185-EPCF-P-RFM-W-250-24"
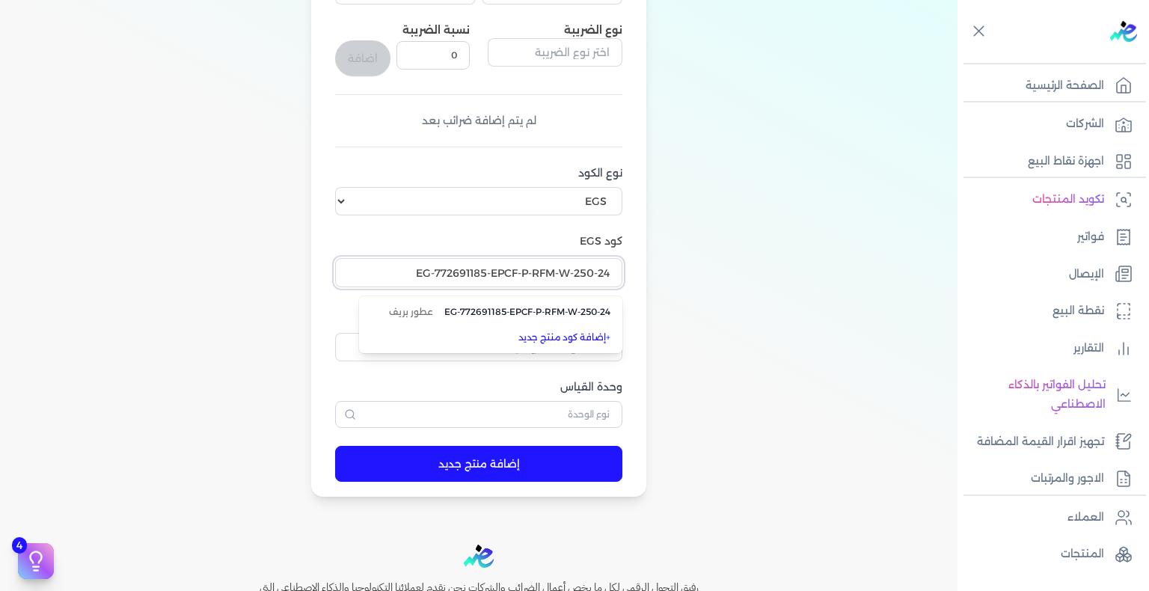
type input "EG-772691185-EPCF-P-RFM-W-250-24"
click at [590, 417] on input "text" at bounding box center [478, 414] width 287 height 27
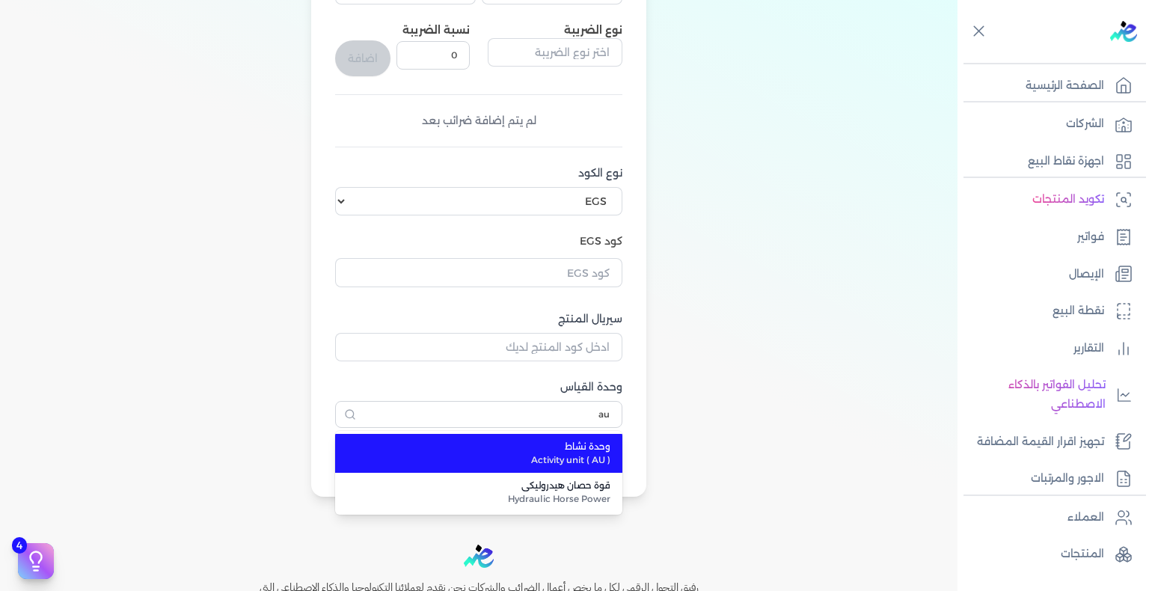
click at [584, 447] on span "وحدة نشاط" at bounding box center [487, 446] width 245 height 13
type input "وحدة نشاط"
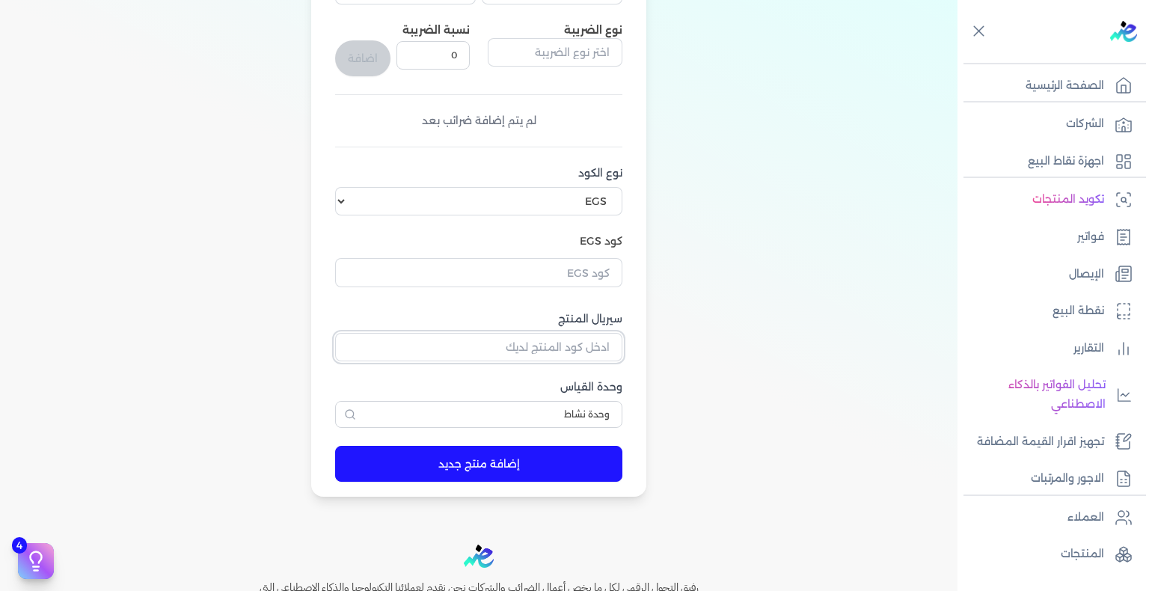
click at [591, 355] on input "سيريال المنتج" at bounding box center [478, 347] width 287 height 28
paste input "ZCB019B9CBE76A3533D1AZ-1"
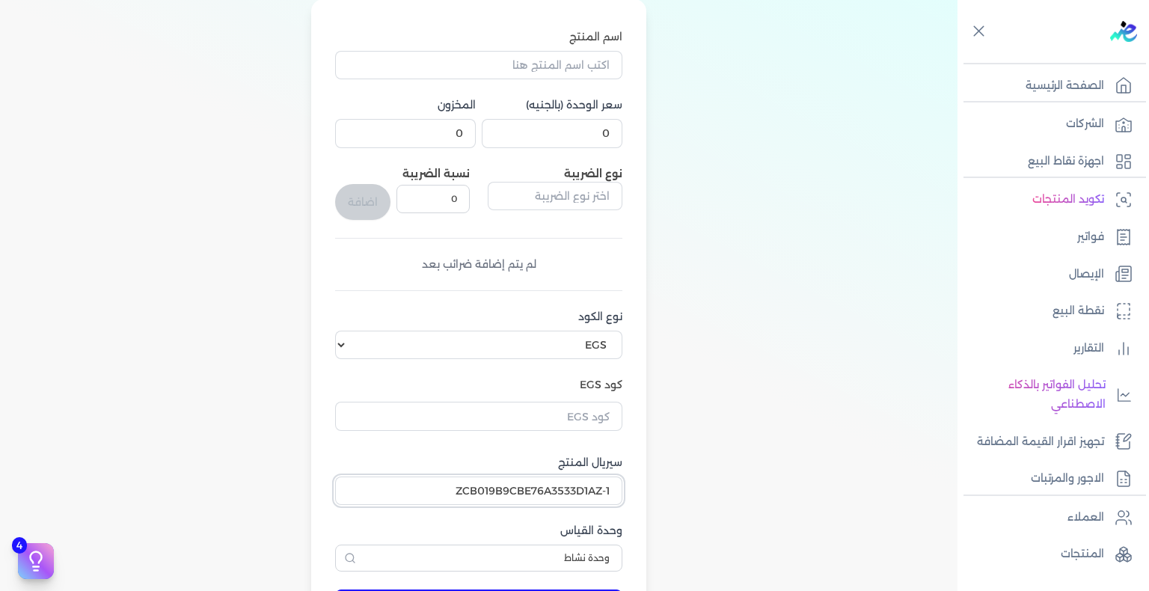
scroll to position [0, 0]
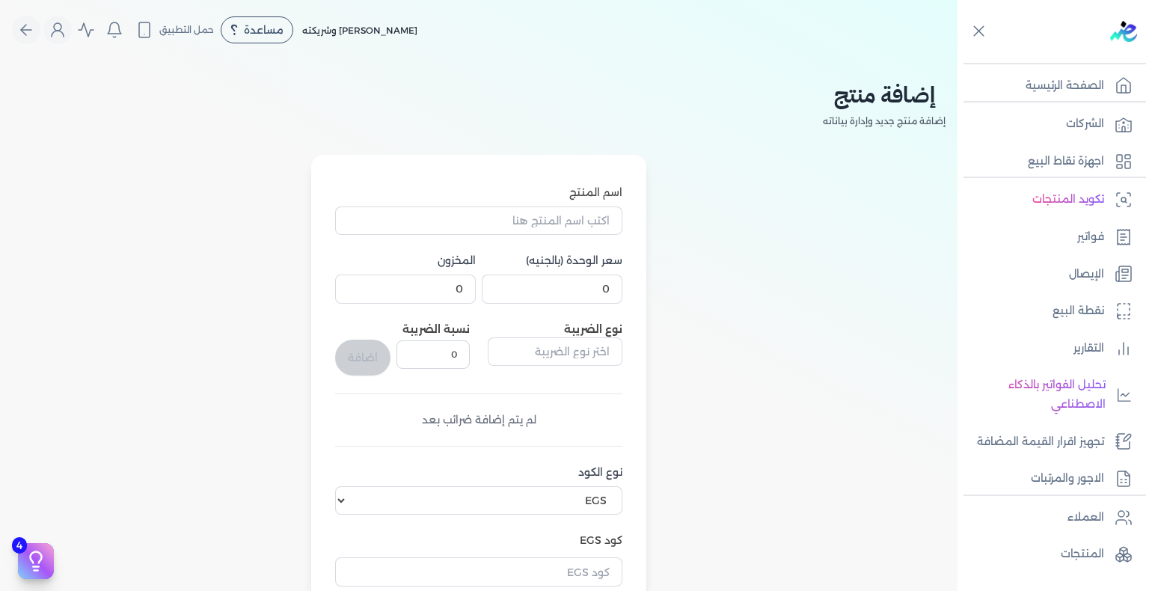
type input "ZCB019B9CBE76A3533D1AZ-1"
click at [603, 298] on input "0" at bounding box center [552, 289] width 141 height 28
type input "232.5"
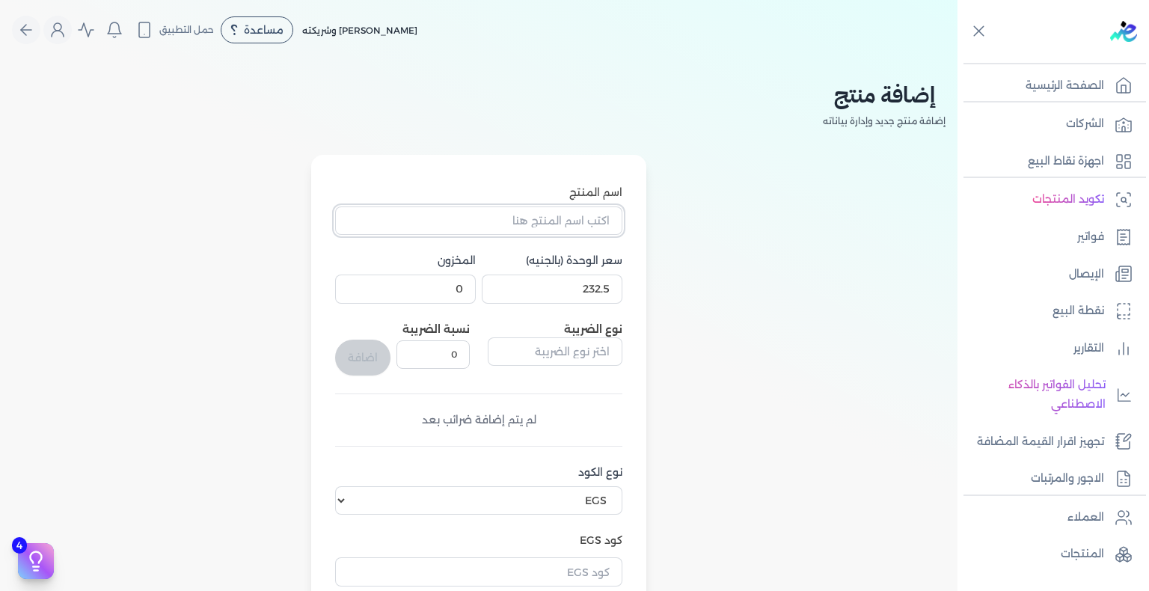
click at [557, 228] on input "اسم المنتج" at bounding box center [478, 220] width 287 height 28
paste input "لوش ميلودي رذاذ عطري منعش نسائي - 250 مللي"
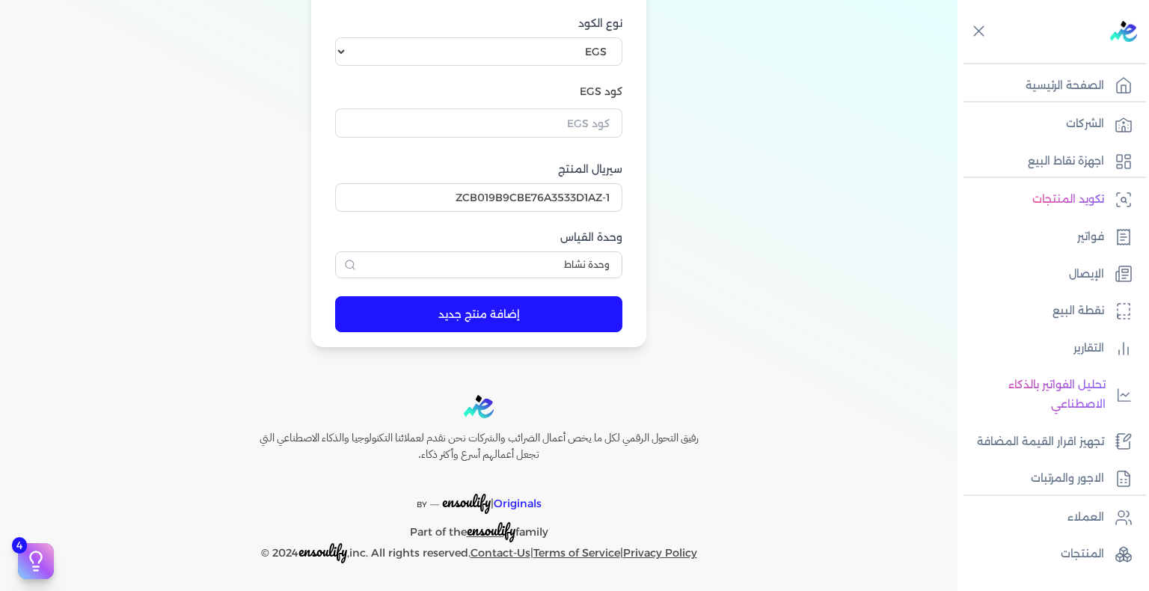
type input "لوش ميلودي رذاذ عطري منعش نسائي - 250 مللي"
click at [498, 325] on button "إضافة منتج جديد" at bounding box center [478, 314] width 287 height 36
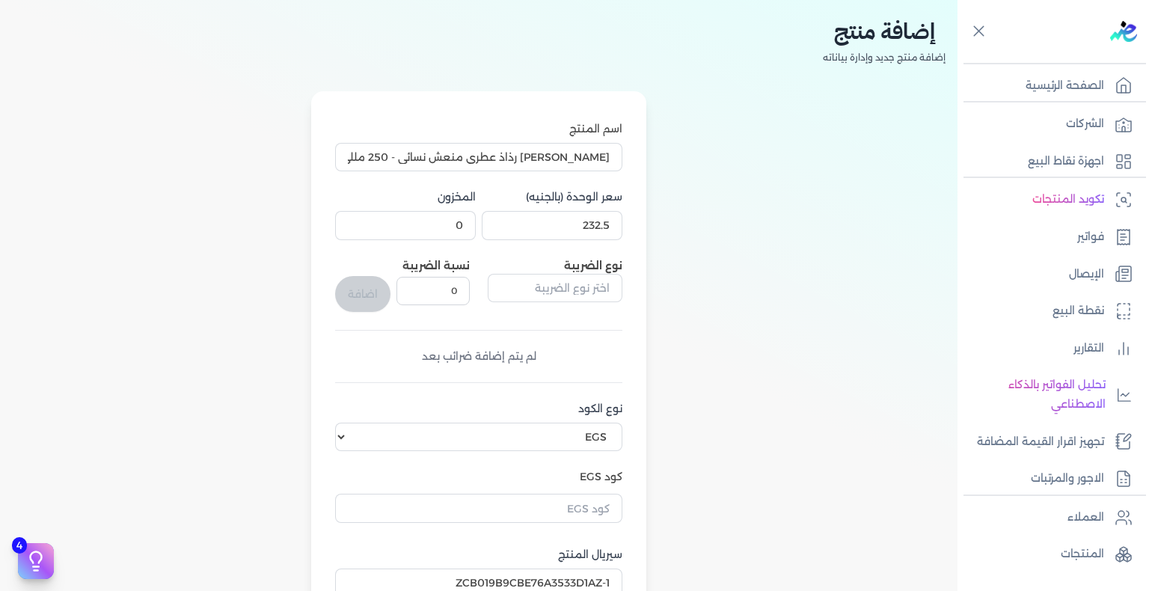
scroll to position [224, 0]
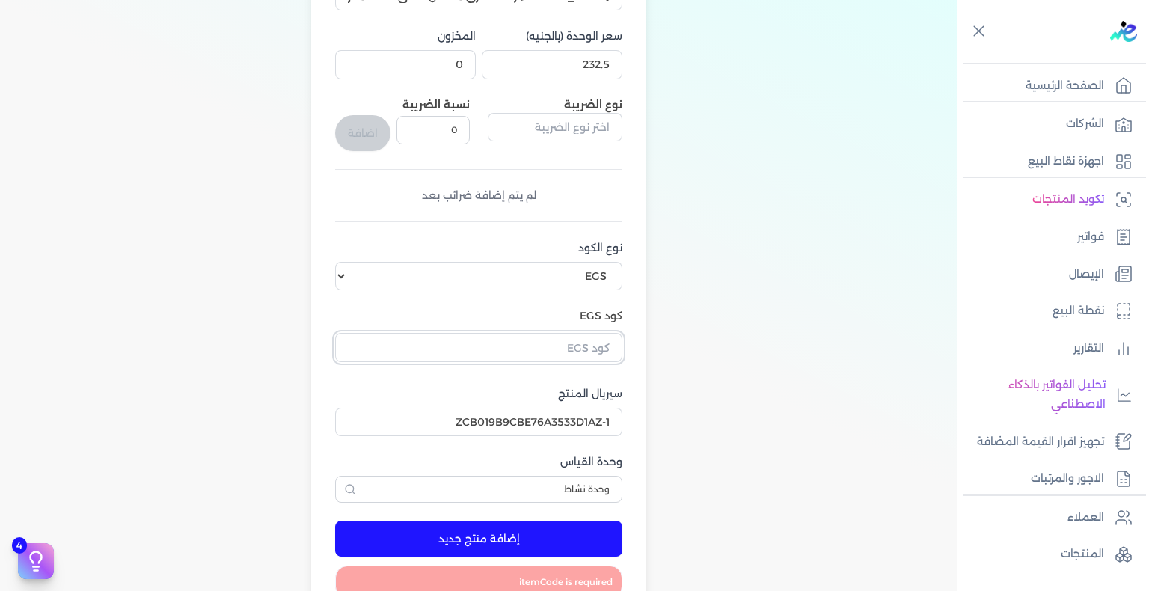
click at [596, 353] on input "text" at bounding box center [478, 347] width 287 height 28
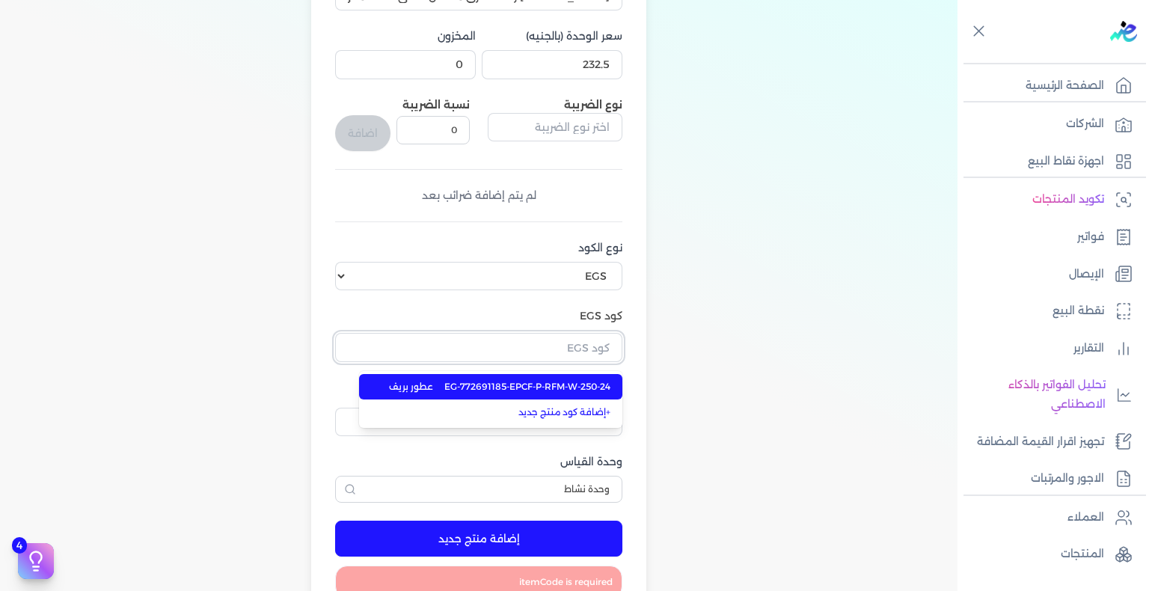
paste input "EG-772691185-EPCF-P-RFM-W-250-24"
type input "EG-772691185-EPCF-P-RFM-W-250-24"
click at [596, 388] on span "EG-772691185-EPCF-P-RFM-W-250-24" at bounding box center [527, 386] width 166 height 13
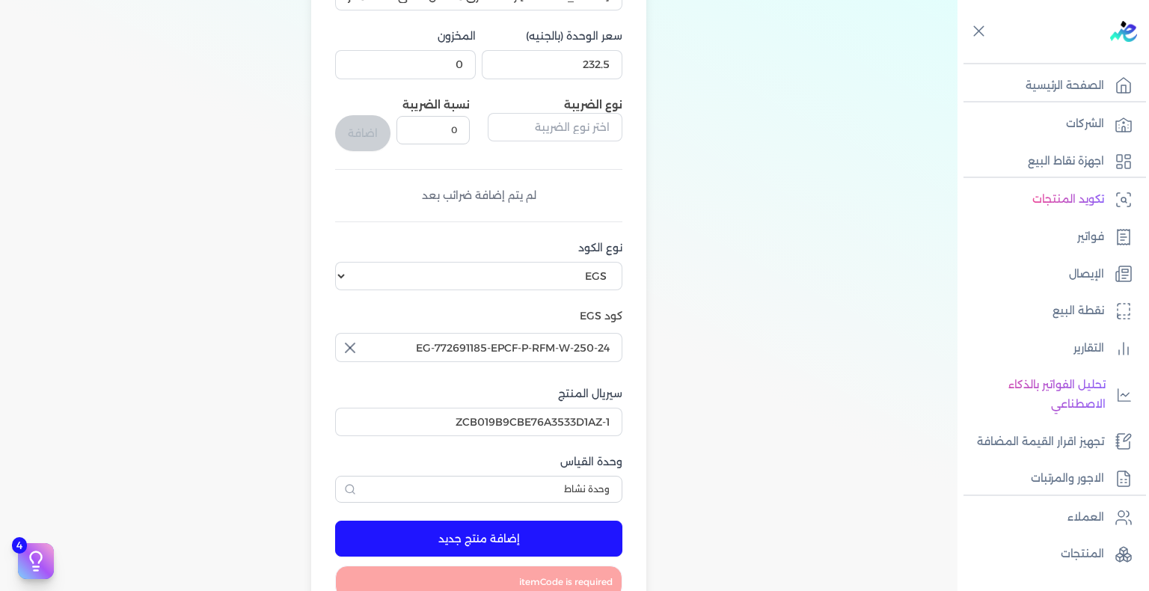
click at [533, 530] on button "إضافة منتج جديد" at bounding box center [478, 539] width 287 height 36
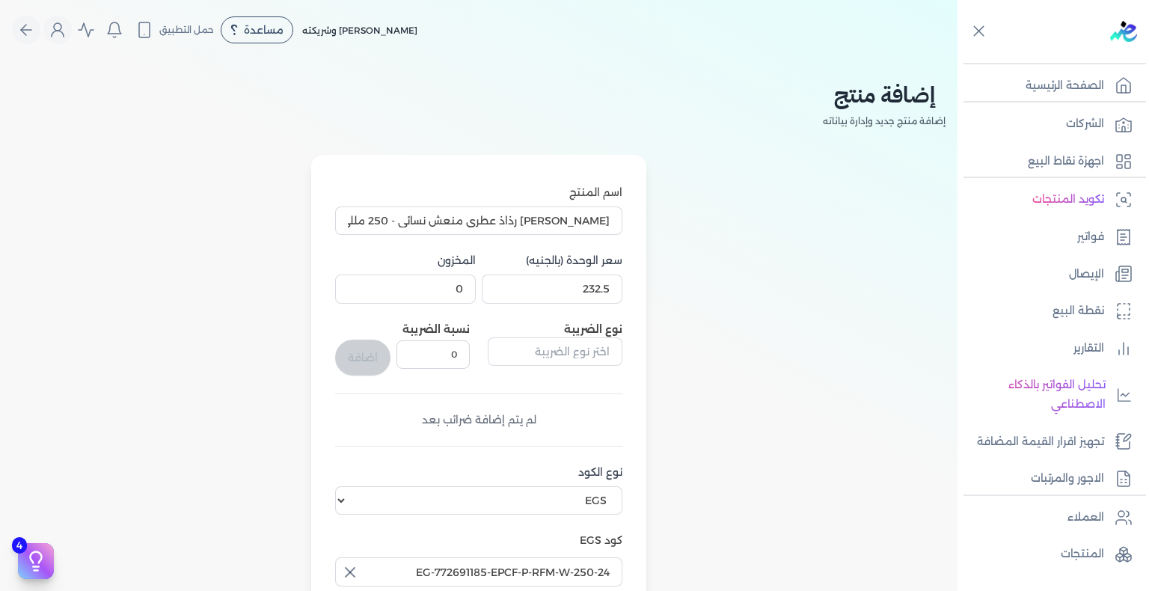
scroll to position [449, 0]
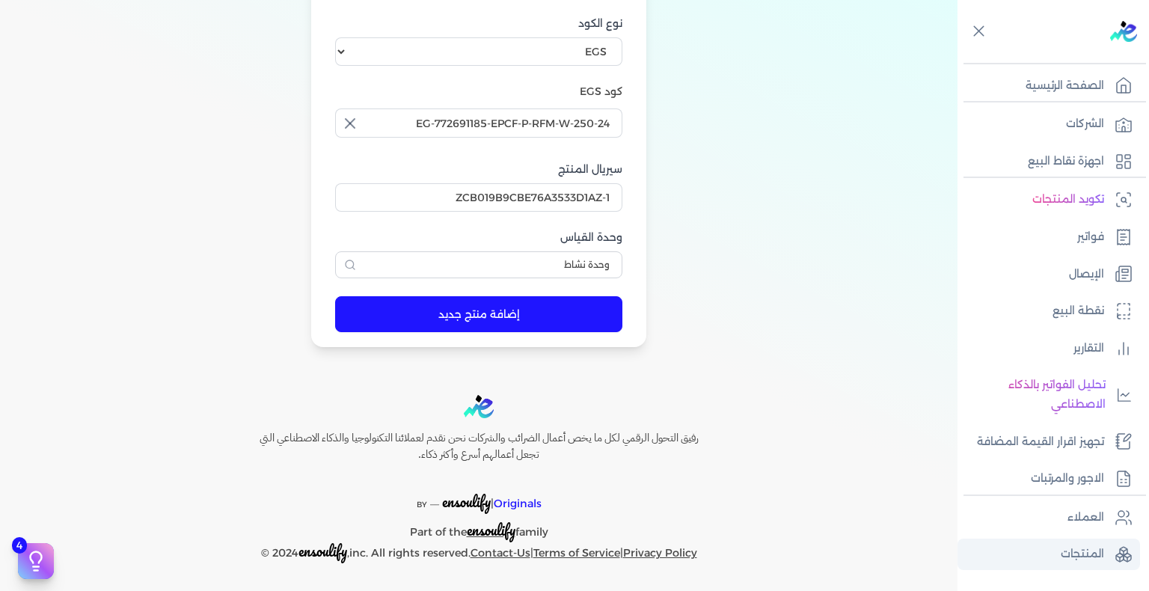
click at [1056, 545] on link "المنتجات" at bounding box center [1049, 554] width 183 height 31
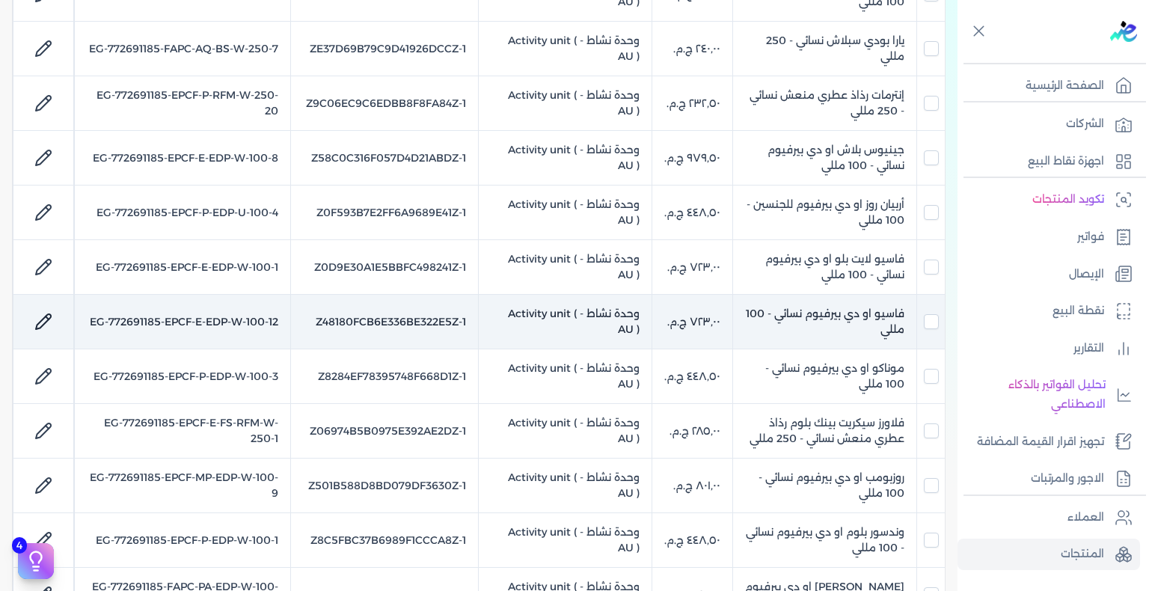
scroll to position [75, 0]
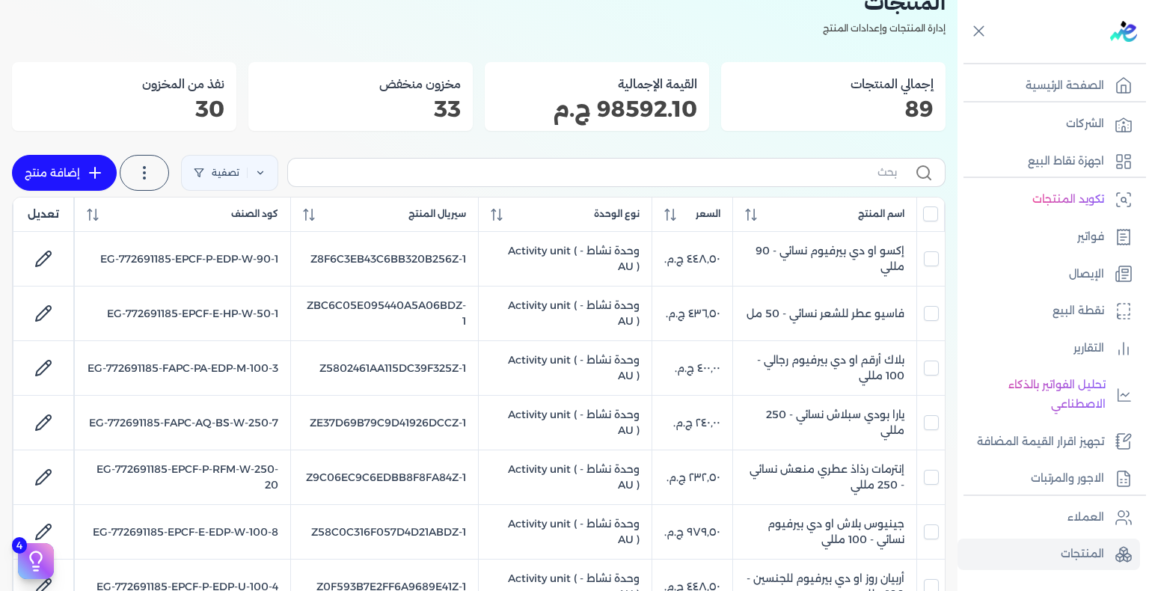
click at [719, 160] on label at bounding box center [616, 172] width 658 height 28
click at [719, 165] on input "text" at bounding box center [598, 173] width 597 height 16
click at [717, 169] on input "text" at bounding box center [598, 173] width 597 height 16
paste input "MSA-RFM-W-250-1"
type input "MSA-RFM-W-250-1"
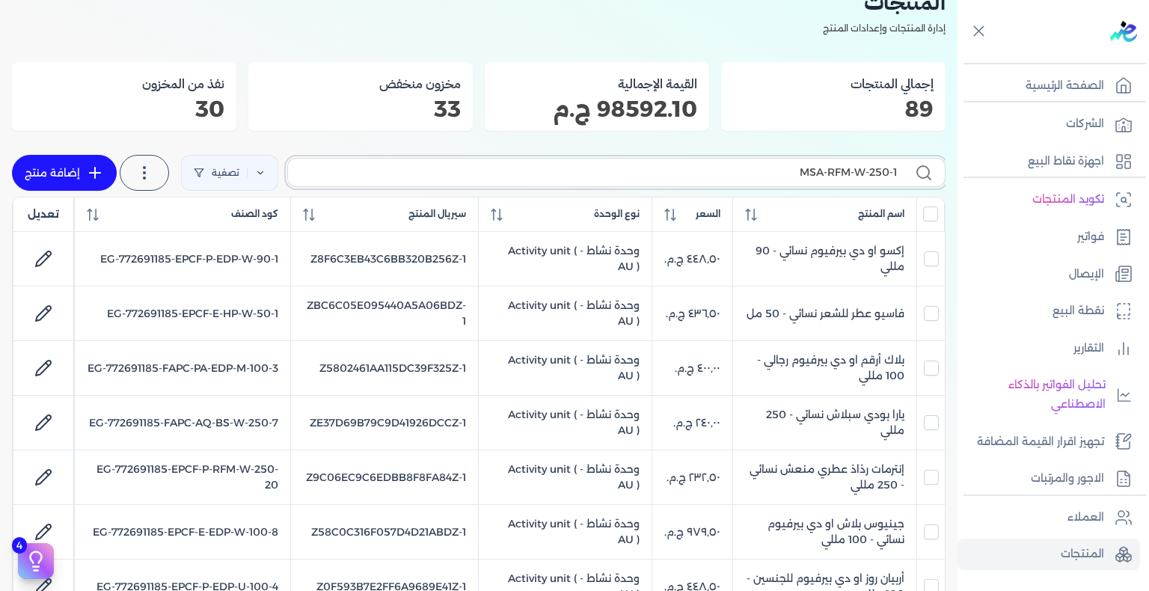
checkbox input "false"
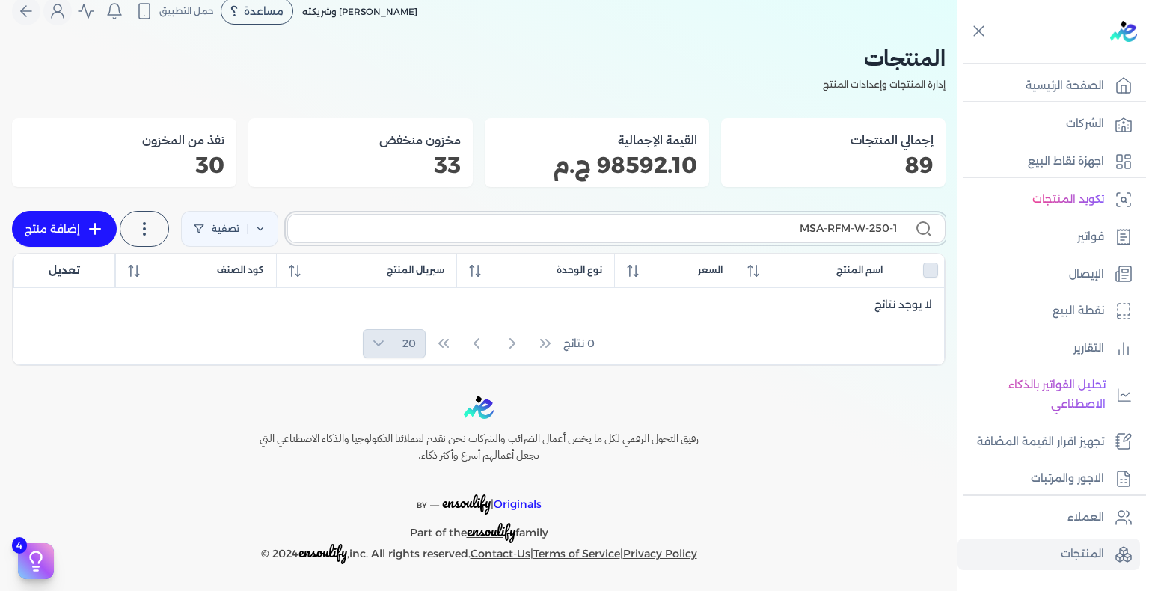
type input "MSA-RFM-W-250-1"
checkbox input "false"
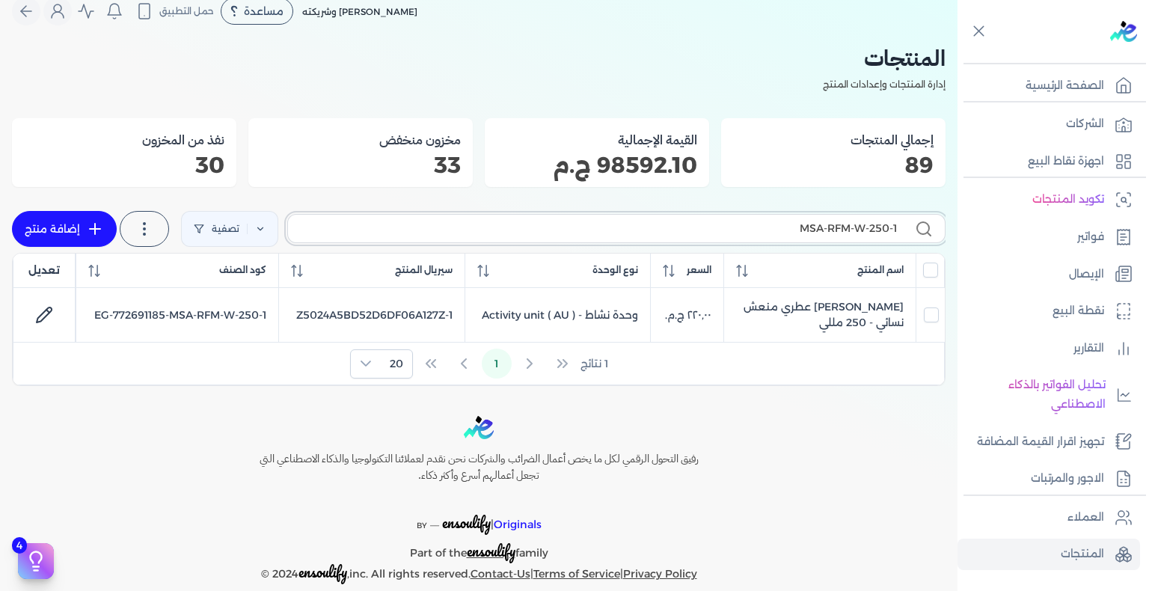
scroll to position [39, 0]
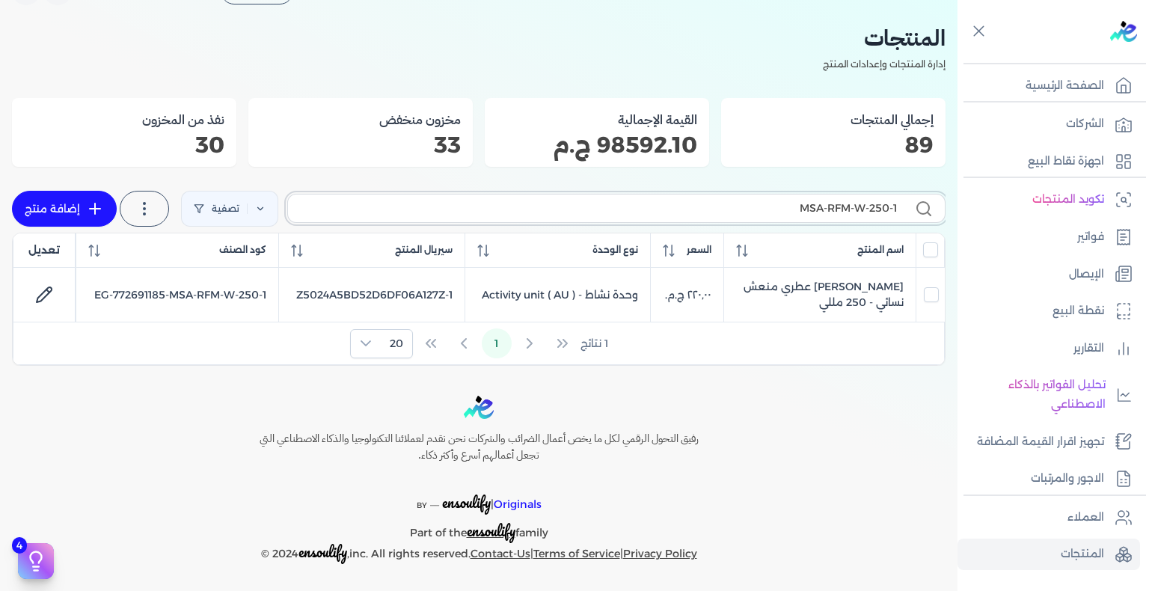
paste input "FAPC-PA-EDP-M-100-2"
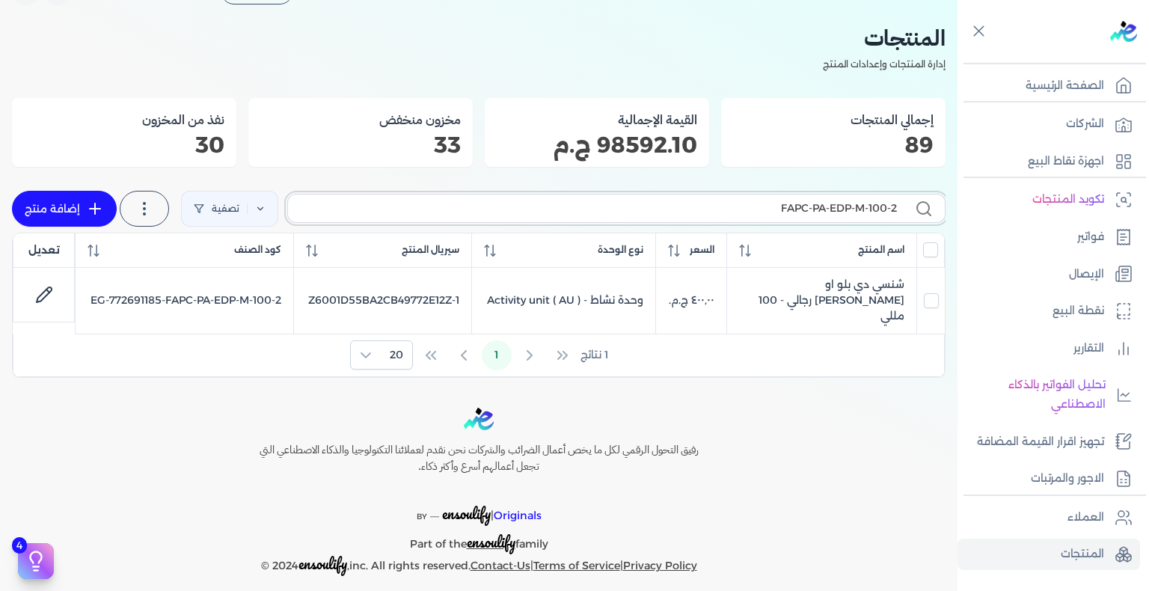
click at [742, 211] on input "FAPC-PA-EDP-M-100-2" at bounding box center [598, 209] width 597 height 16
paste input "EPCF-MP-EDP-M-100-4"
type input "EPCF-MP-EDP-M-100-4"
checkbox input "false"
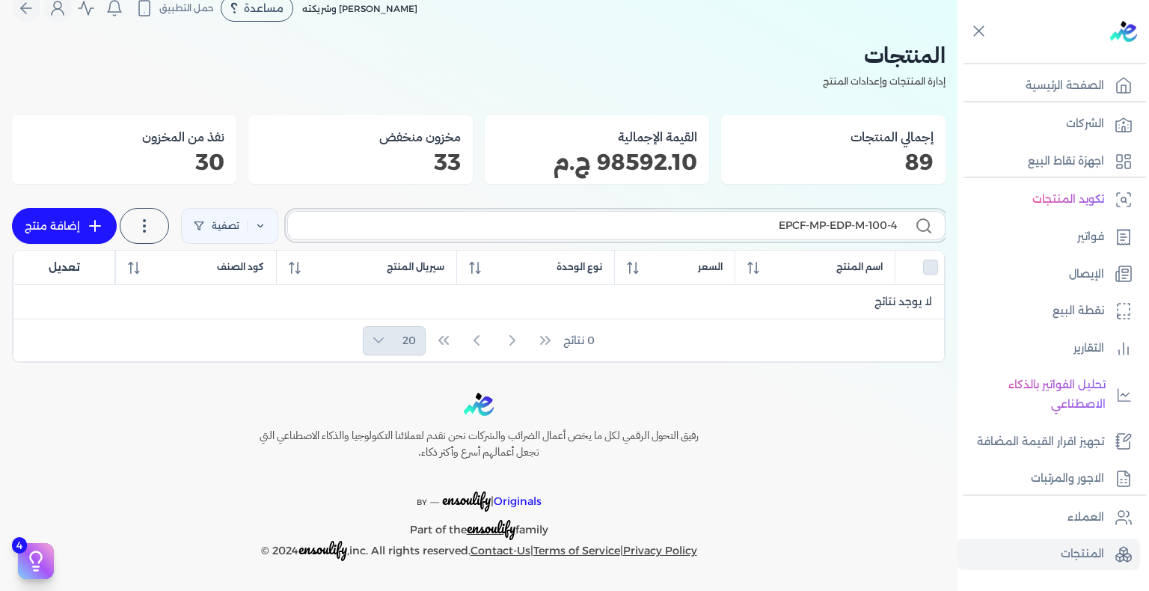
scroll to position [19, 0]
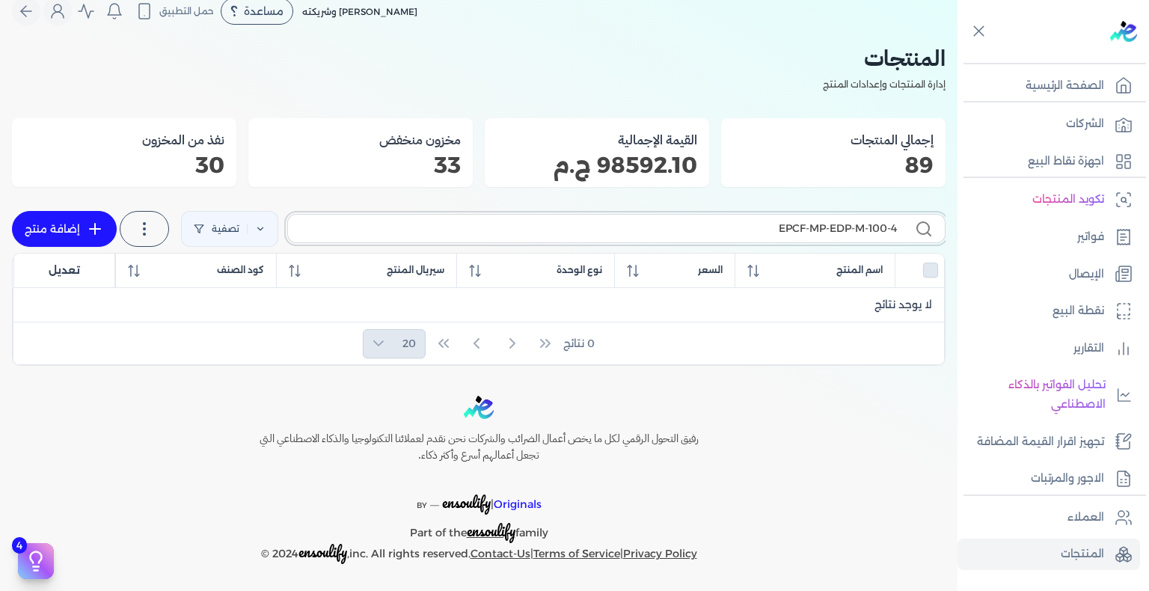
paste input "FAPC-PA-EDP-W-100-3"
type input "FAPC-PA-EDP-W-100-3"
checkbox input "false"
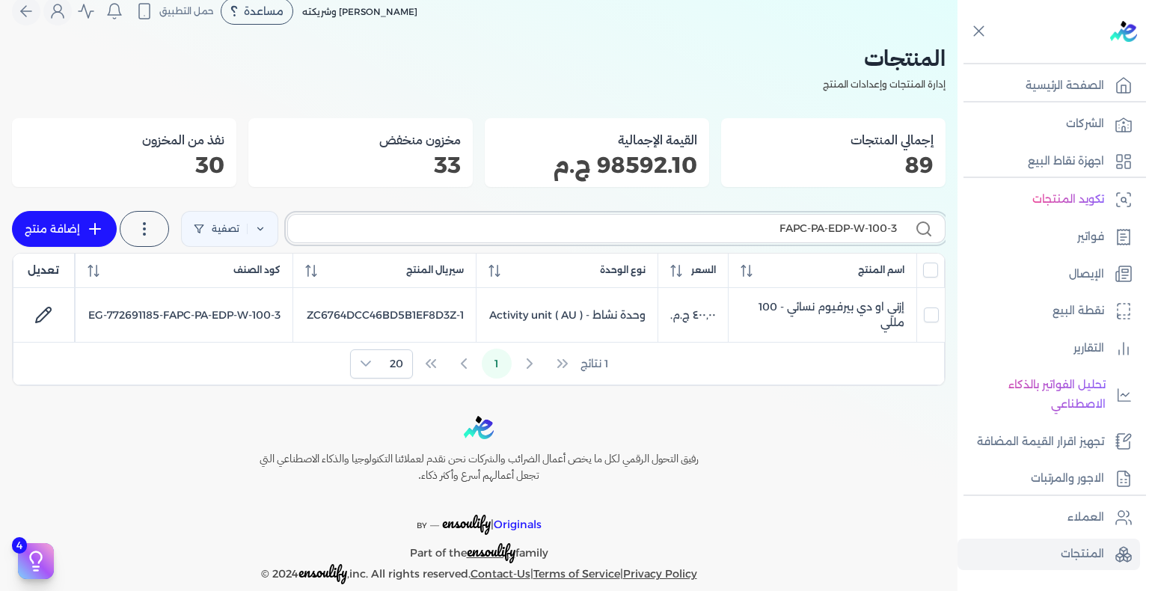
scroll to position [39, 0]
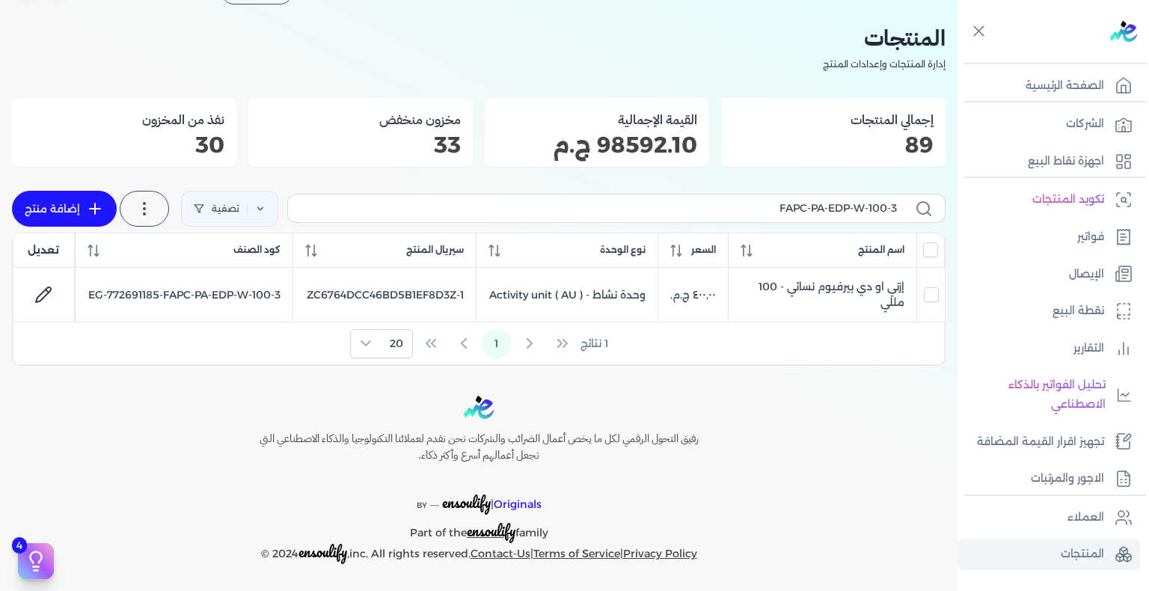
click at [700, 220] on label "FAPC-PA-EDP-W-100-3" at bounding box center [616, 208] width 658 height 28
click at [700, 216] on input "FAPC-PA-EDP-W-100-3" at bounding box center [598, 209] width 597 height 16
paste input "EP-GS-EDT-PS-5"
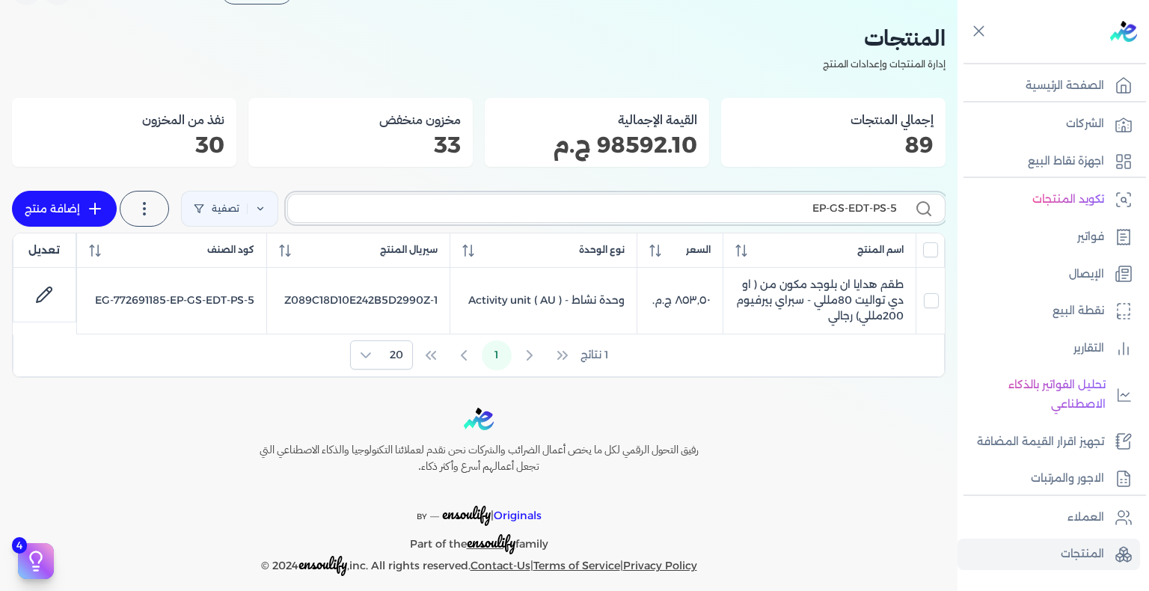
paste input "MSA-RFM-W-250"
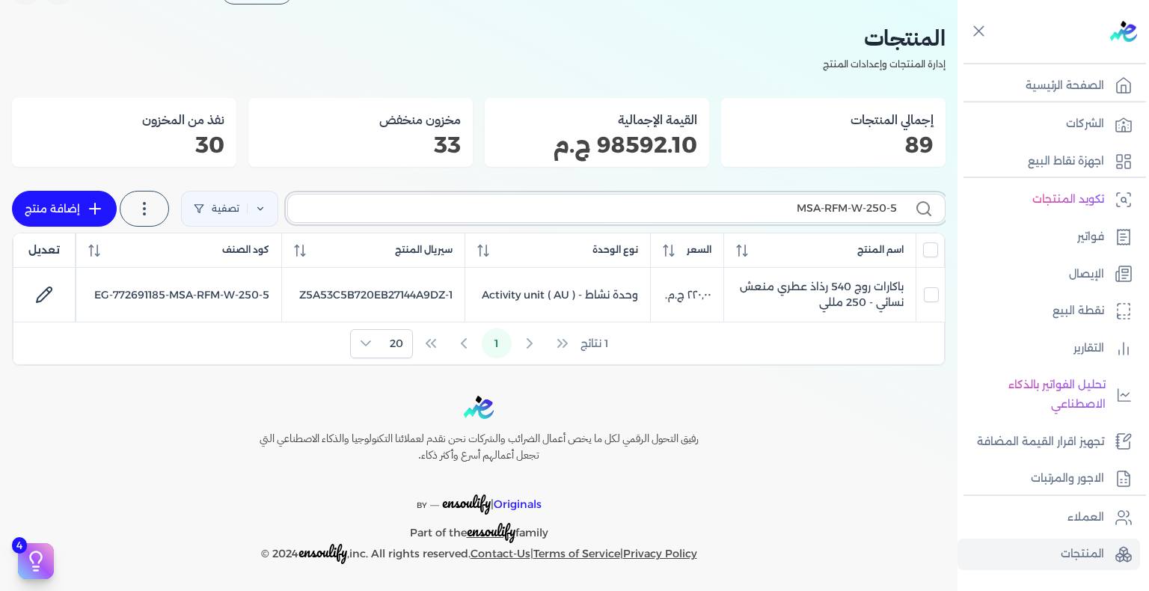
paste input "EPCF-P-RFM-W-250-9"
type input "EPCF-P-RFM-W-250-9"
checkbox input "false"
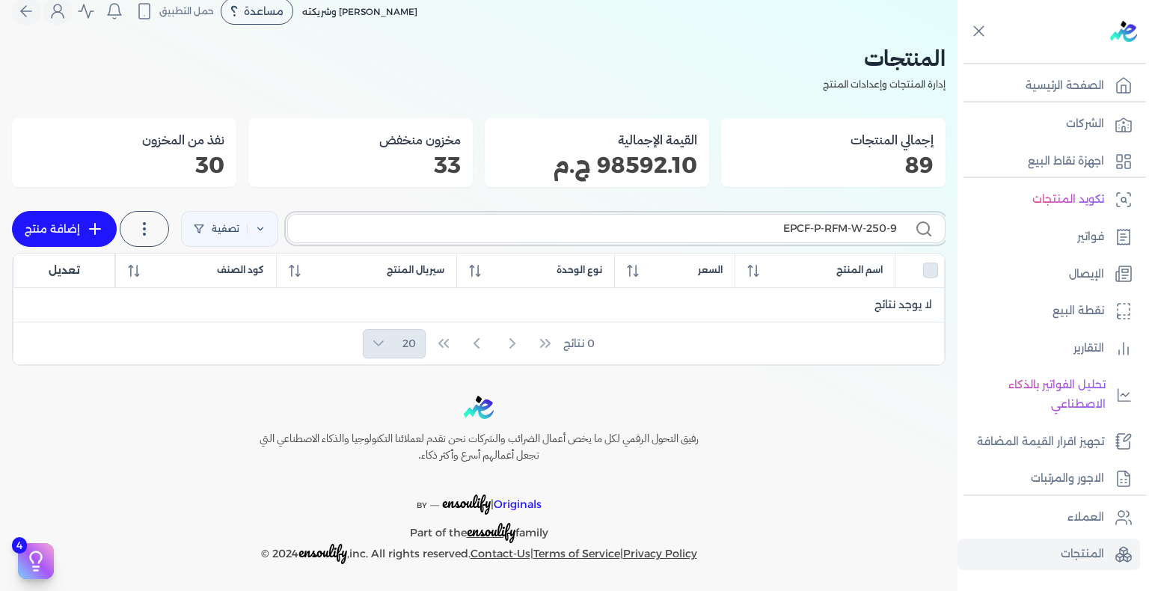
type input "EPCF-P-RFM-W-250-9"
checkbox input "false"
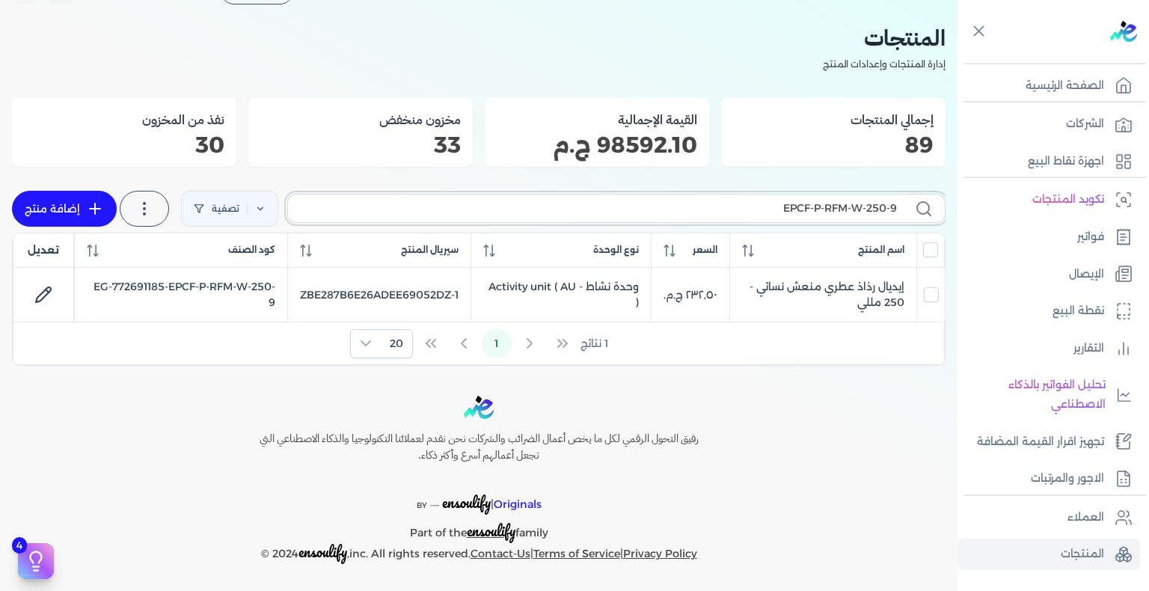
paste input "EDP-W-100-4"
type input "EPCF-P-EDP-W-100-4"
checkbox input "false"
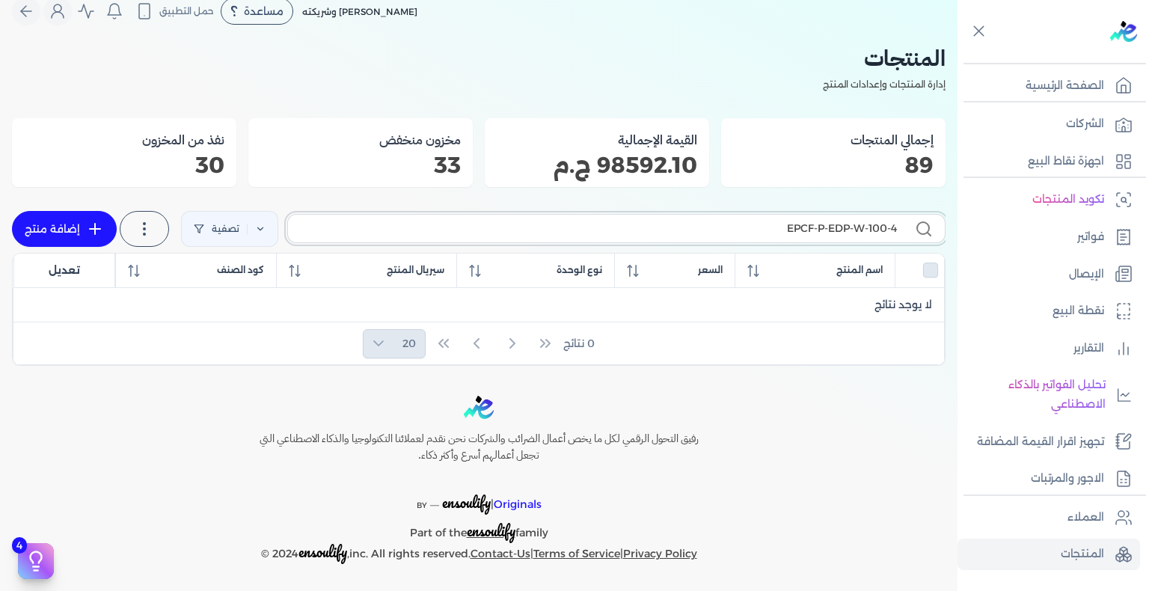
paste input "PS-M-250-1"
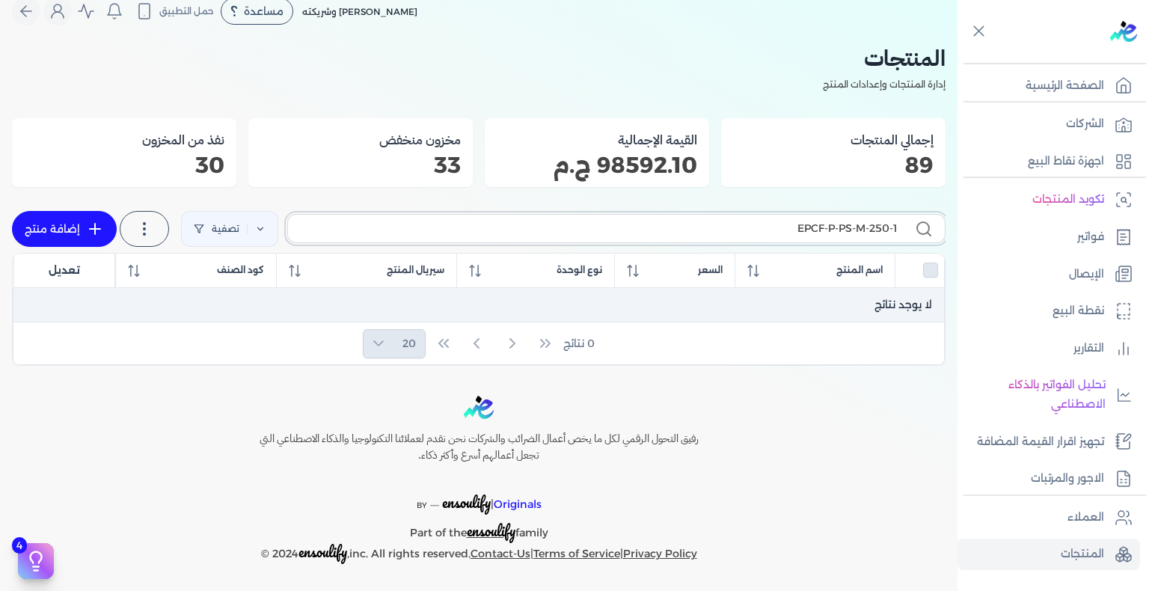
type input "EPCF-P-PS-M-250-1"
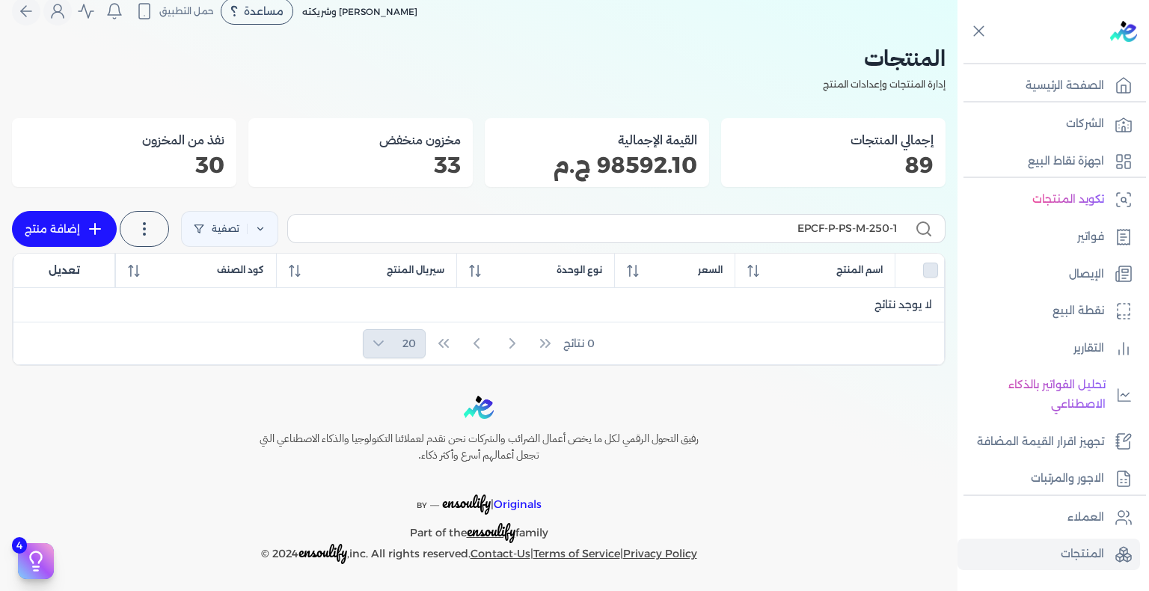
click at [95, 220] on icon at bounding box center [95, 229] width 18 height 18
select select "EGS"
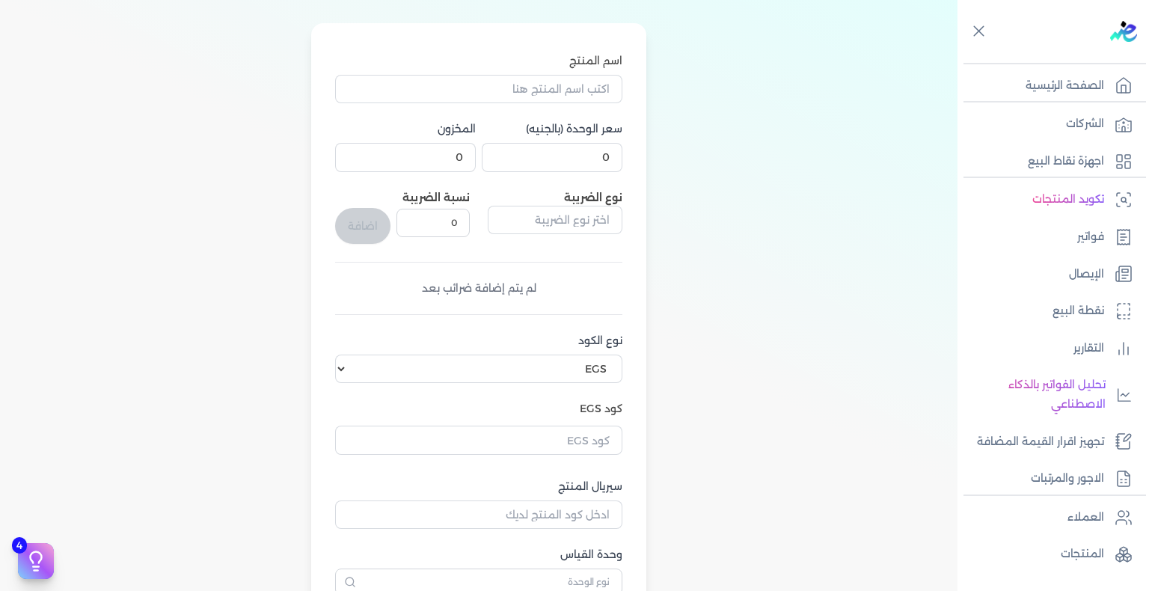
scroll to position [243, 0]
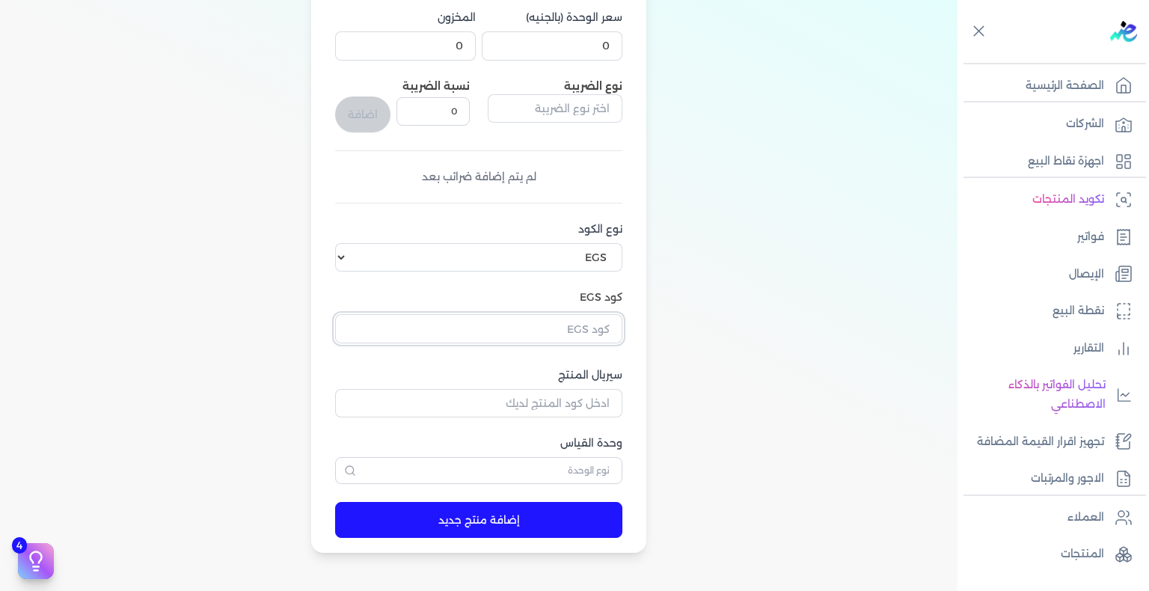
click at [589, 327] on input "text" at bounding box center [478, 328] width 287 height 28
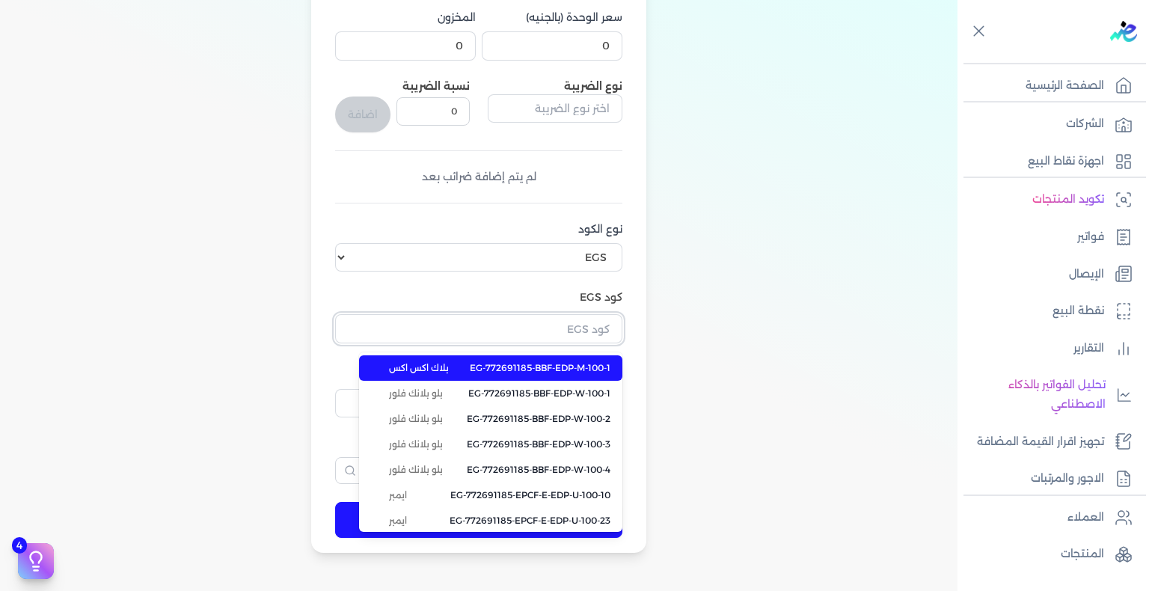
paste input "EG-772691185-EPCF-P-PS-M-250-1"
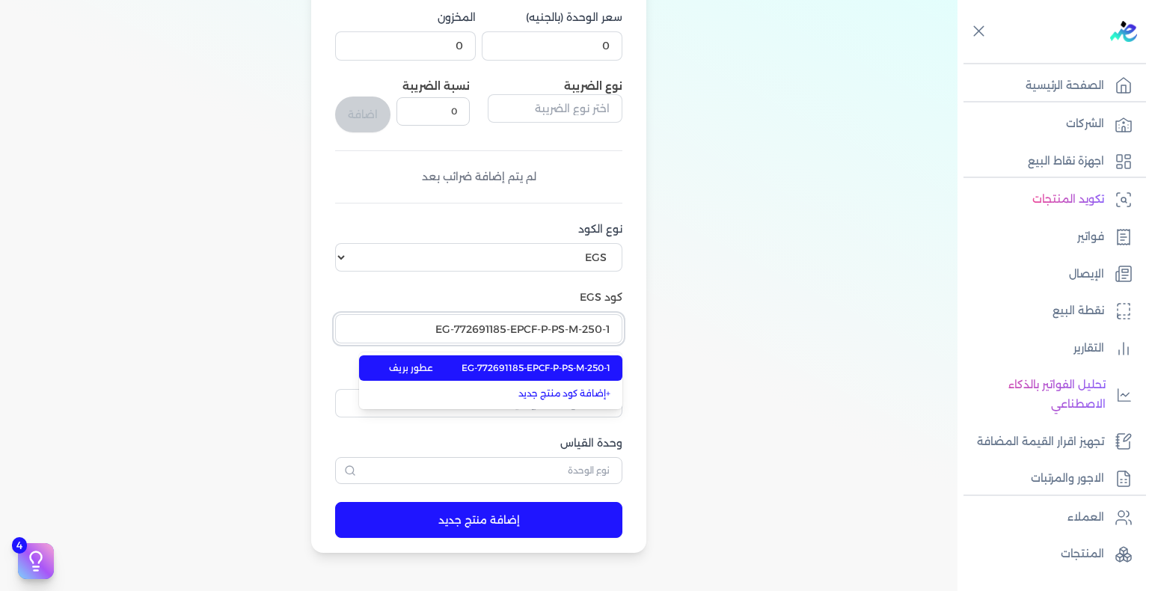
type input "EG-772691185-EPCF-P-PS-M-250-1"
click at [572, 370] on span "EG-772691185-EPCF-P-PS-M-250-1" at bounding box center [536, 367] width 149 height 13
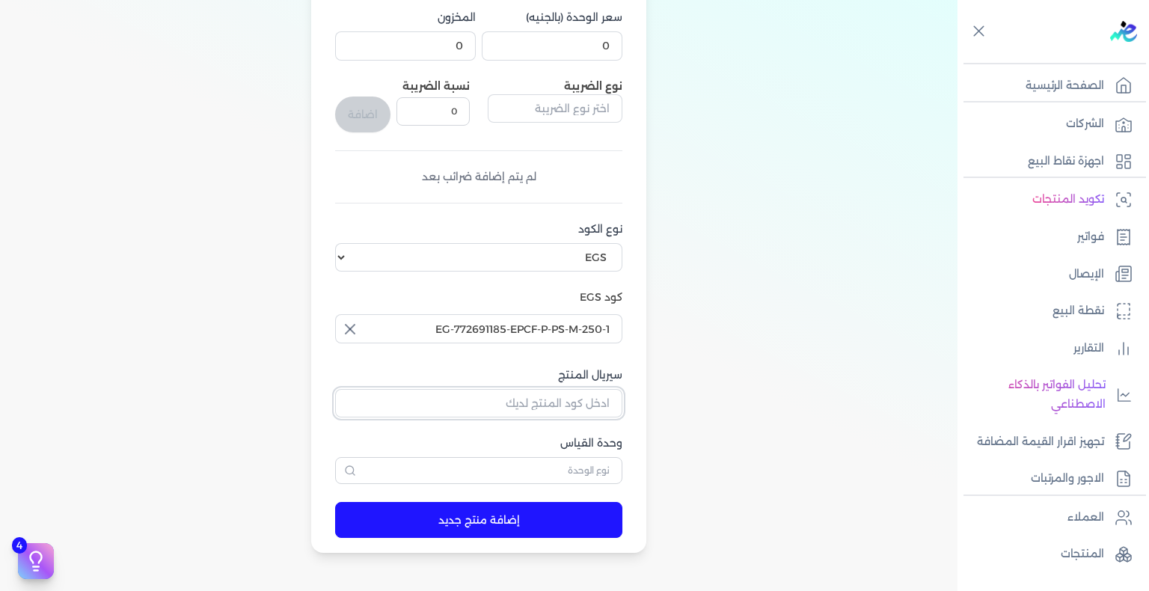
click at [596, 408] on input "سيريال المنتج" at bounding box center [478, 403] width 287 height 28
paste input "Z7E31618F749F766D7055Z-1"
type input "Z7E31618F749F766D7055Z-1"
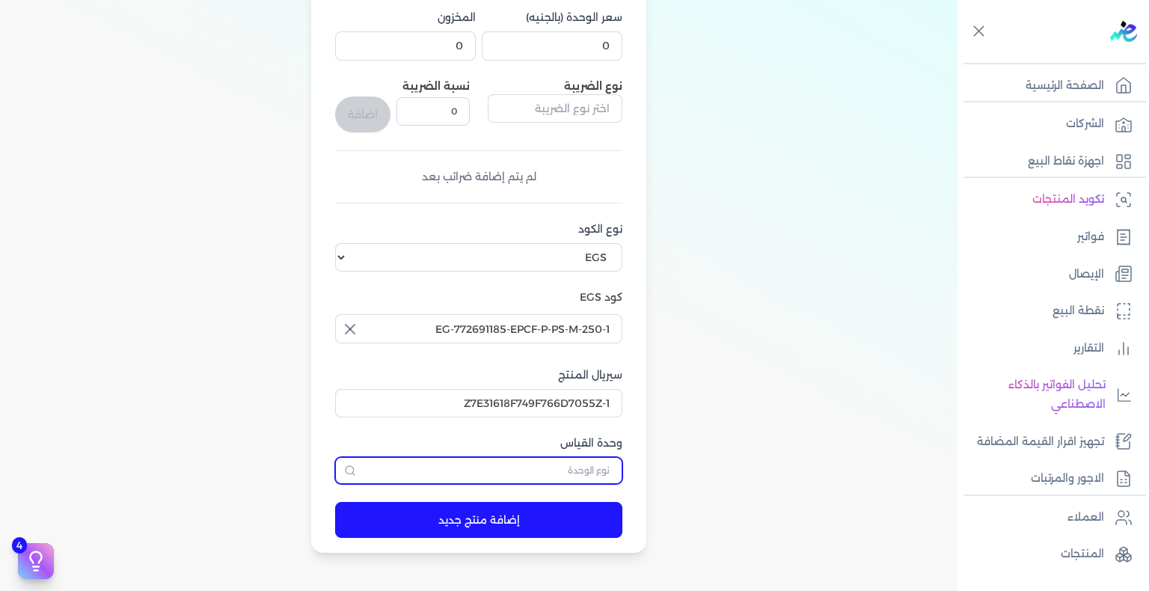
click at [602, 466] on input "text" at bounding box center [478, 470] width 287 height 27
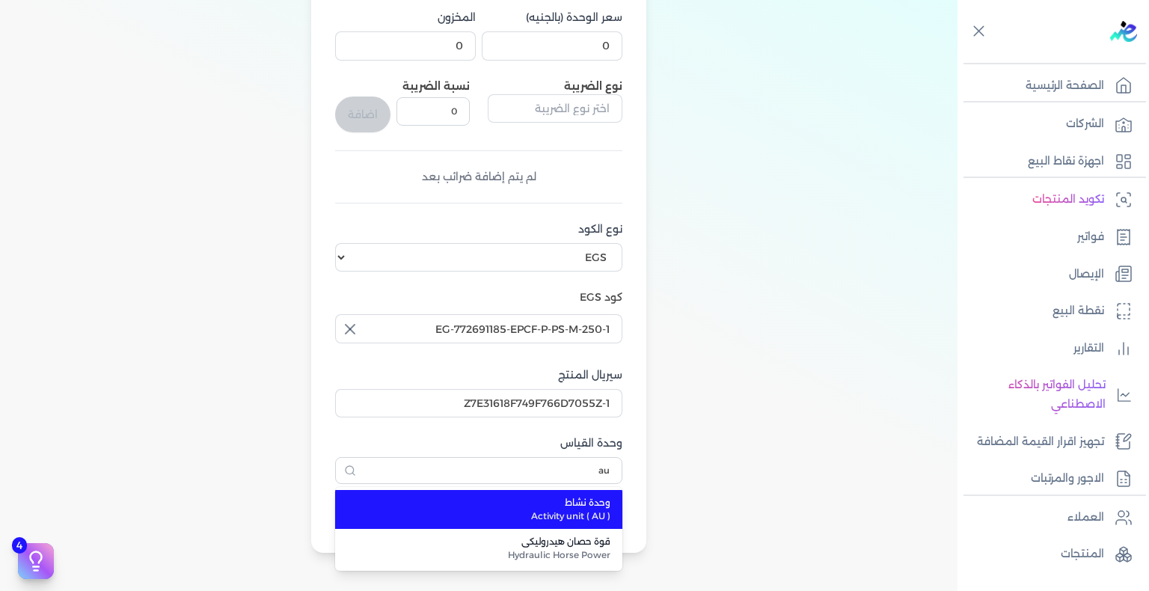
click at [569, 524] on li "وحدة نشاط Activity unit ( AU )" at bounding box center [478, 509] width 287 height 39
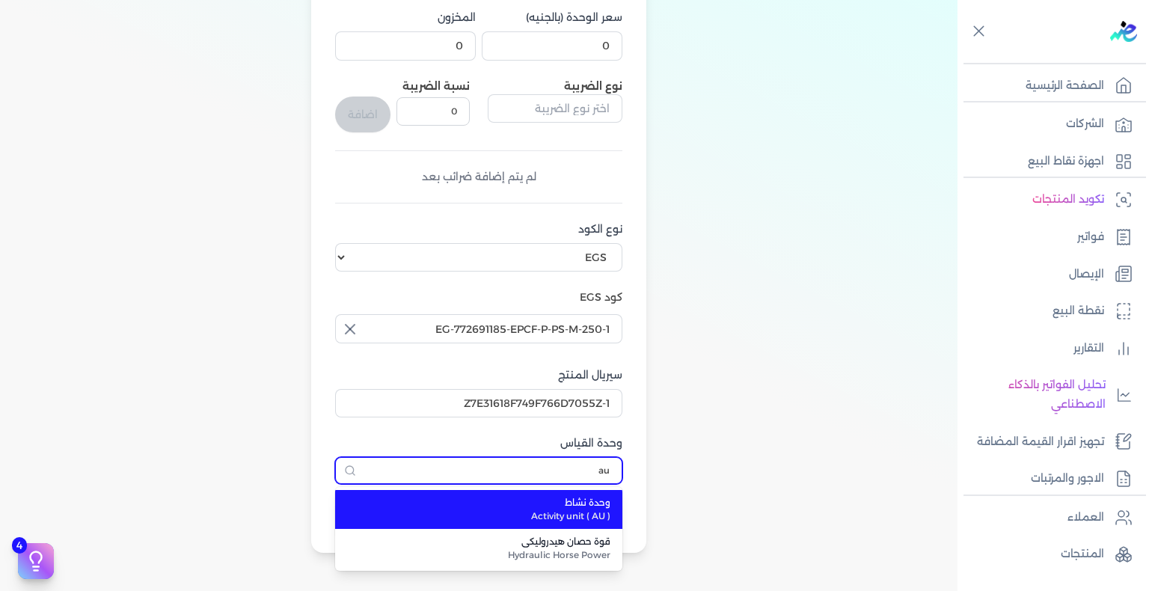
type input "وحدة نشاط"
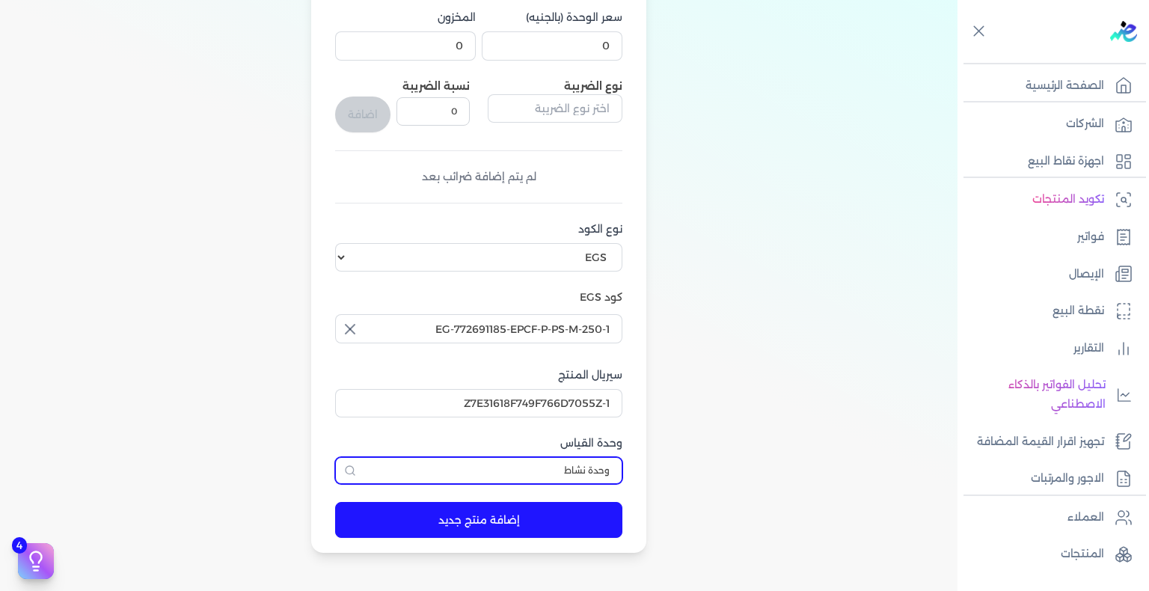
scroll to position [19, 0]
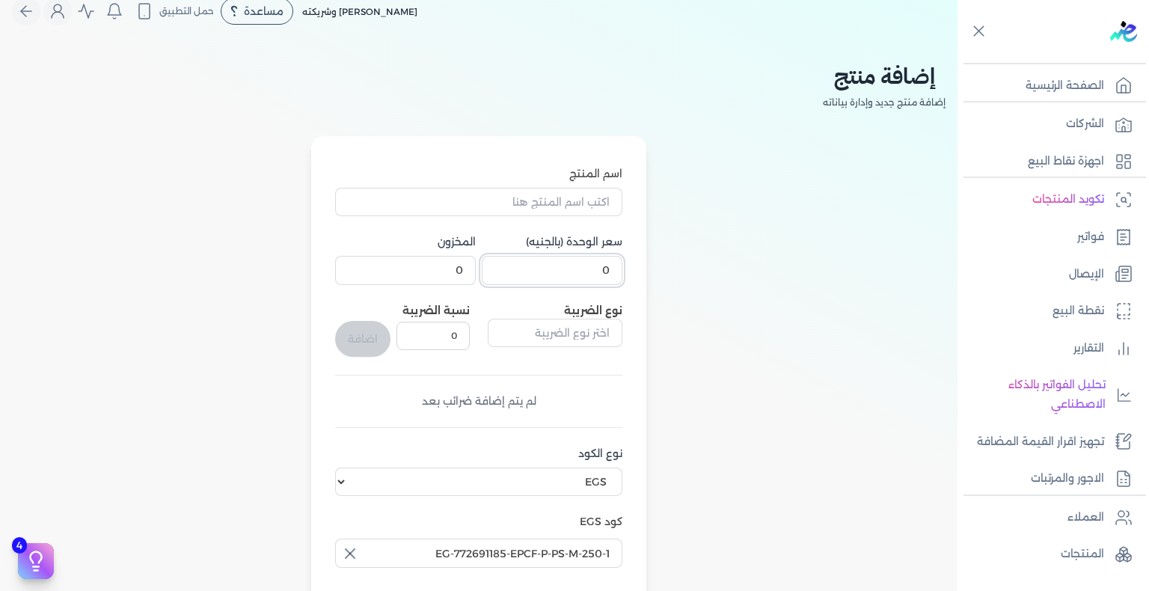
click at [587, 277] on input "0" at bounding box center [552, 270] width 141 height 28
type input "210"
click at [560, 207] on input "اسم المنتج" at bounding box center [478, 202] width 287 height 28
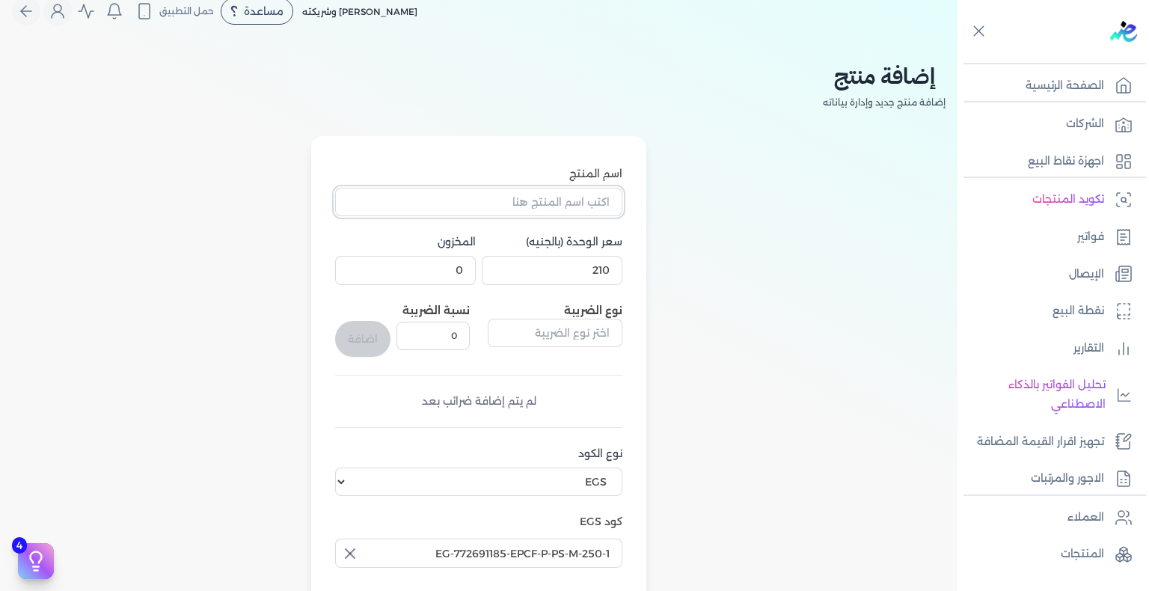
paste input "بيست فور يو انتنس رذاذ معطر رجالي - 250 مللي"
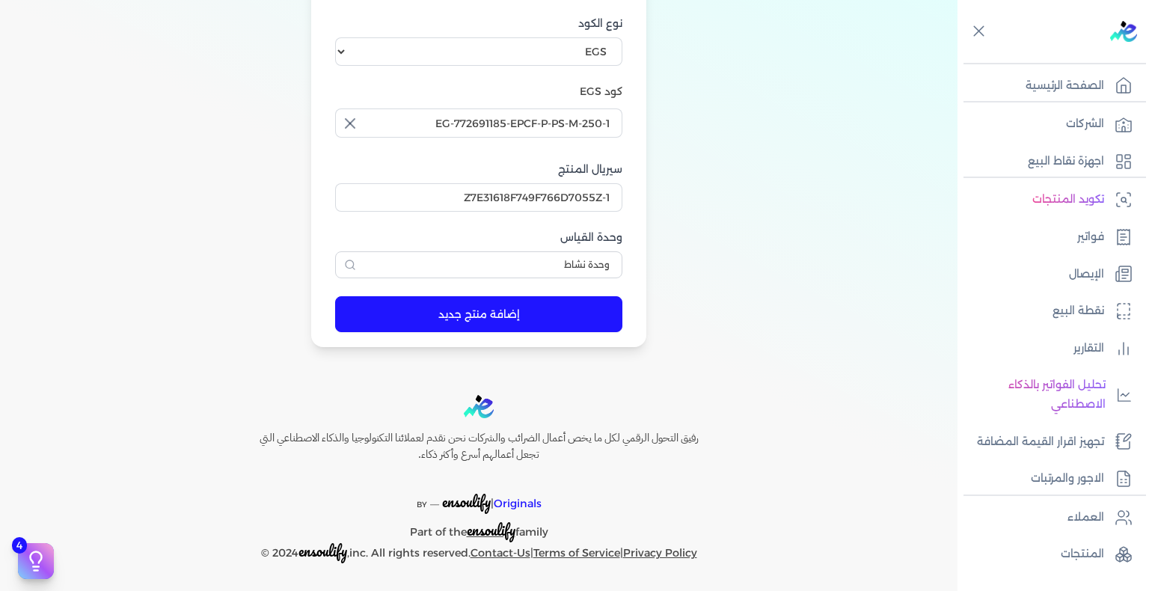
type input "بيست فور يو انتنس رذاذ معطر رجالي - 250 مللي"
click at [494, 313] on button "إضافة منتج جديد" at bounding box center [478, 314] width 287 height 36
click at [581, 327] on button "إضافة منتج جديد" at bounding box center [478, 314] width 287 height 36
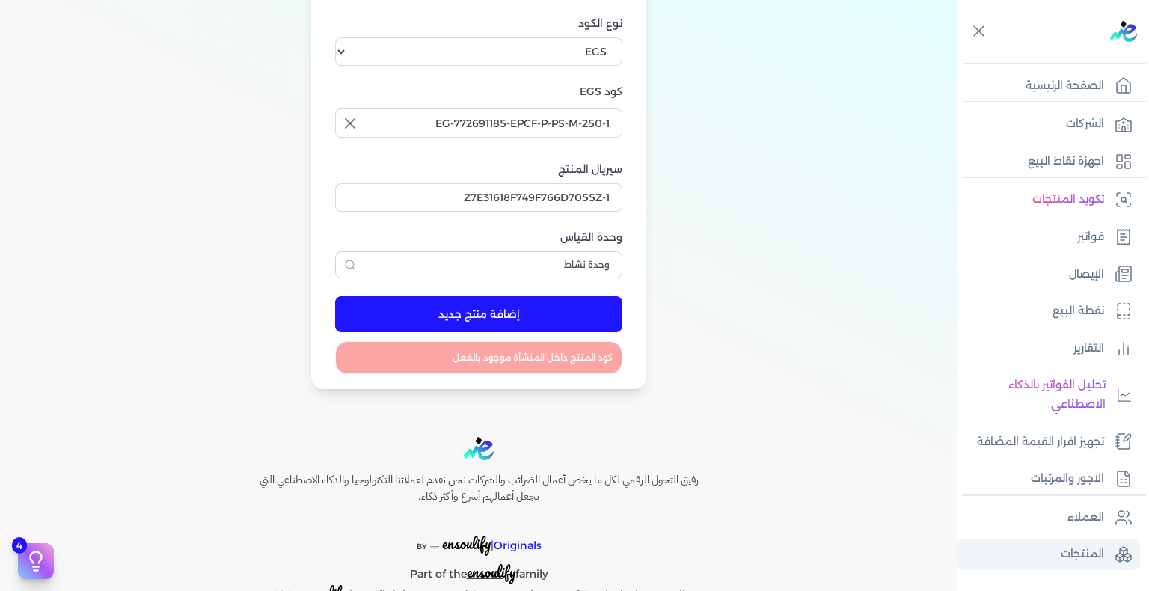
click at [1071, 542] on link "المنتجات" at bounding box center [1049, 554] width 183 height 31
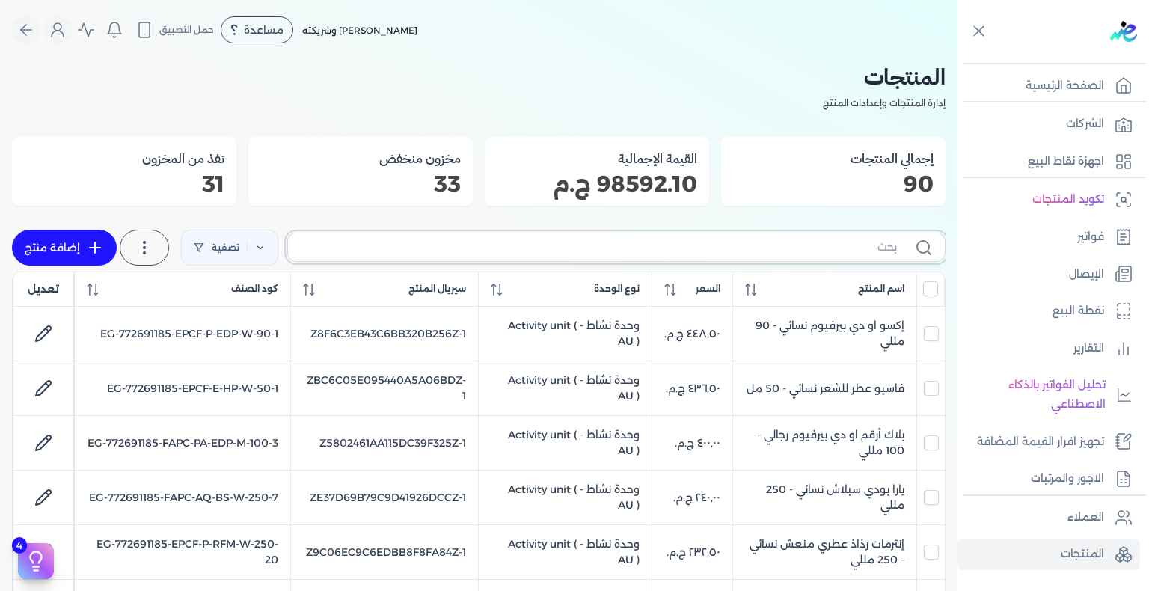
click at [860, 251] on input "text" at bounding box center [598, 247] width 597 height 16
paste input "EPCF-P-PS-M-250-1"
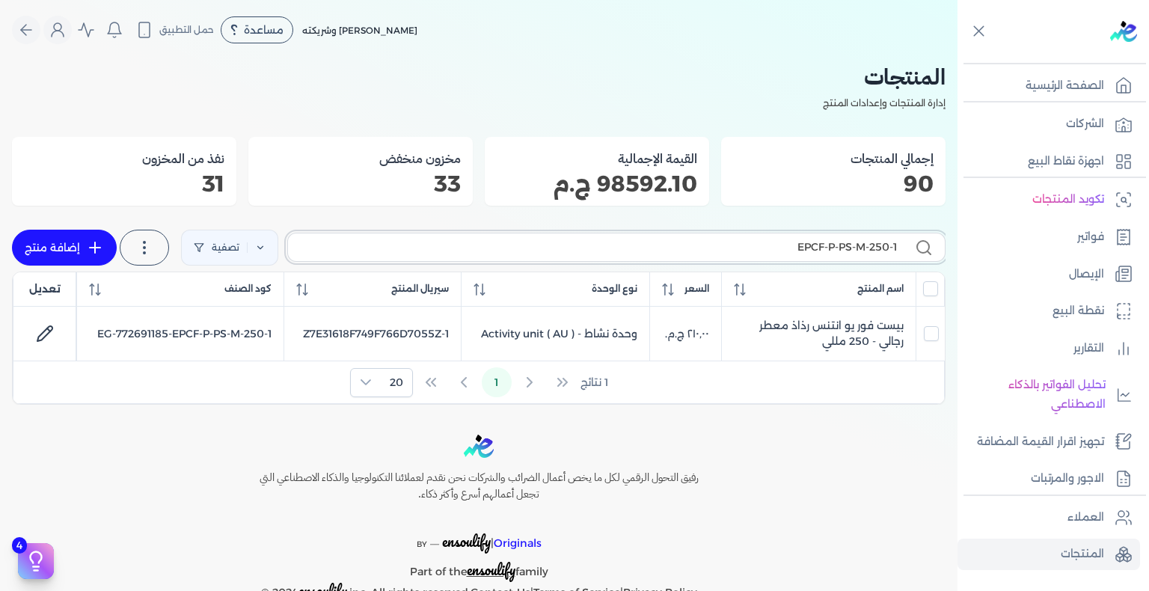
paste input "FAPC-SC-BS-W-250-3"
type input "FAPC-SC-BS-W-250-3"
checkbox input "false"
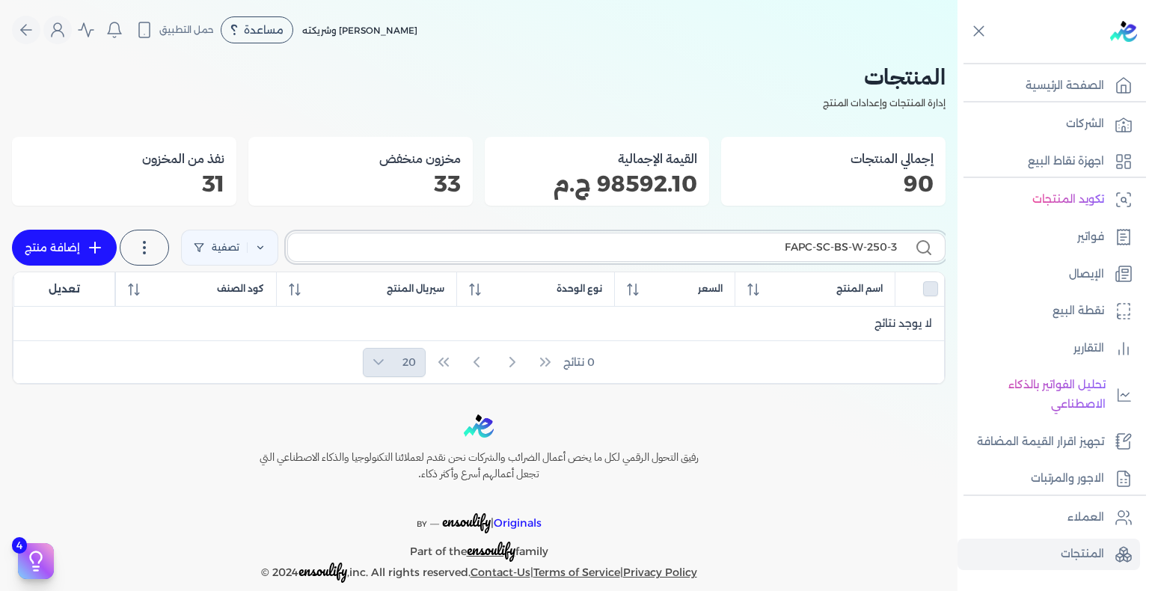
type input "FAPC-SC-BS-W-250-3"
click at [72, 254] on link "إضافة منتج" at bounding box center [64, 248] width 105 height 36
select select "EGS"
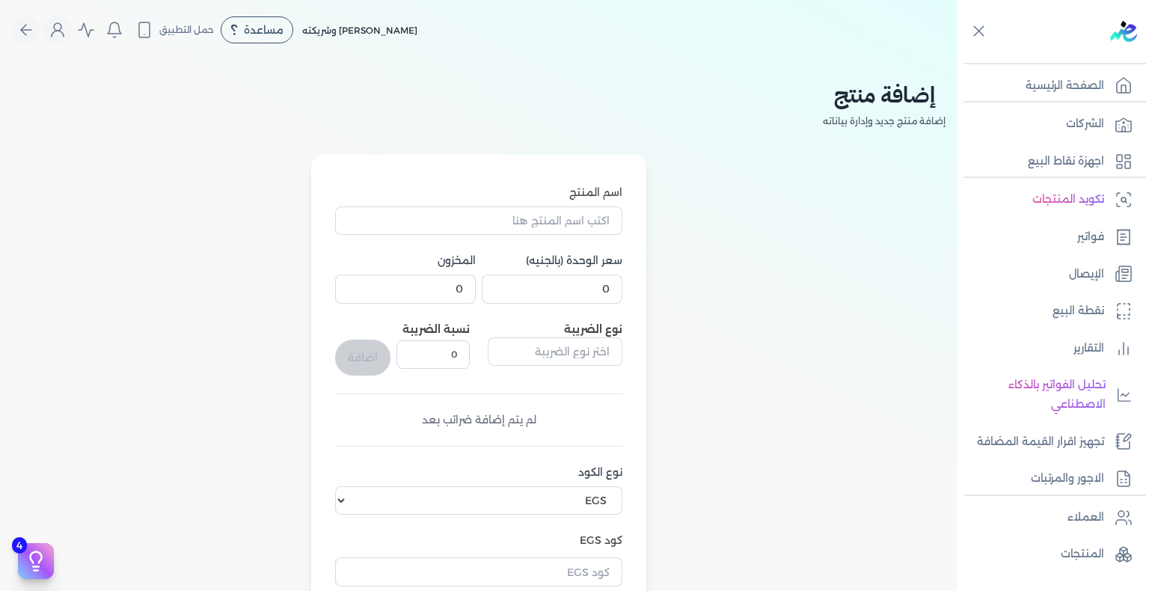
scroll to position [449, 0]
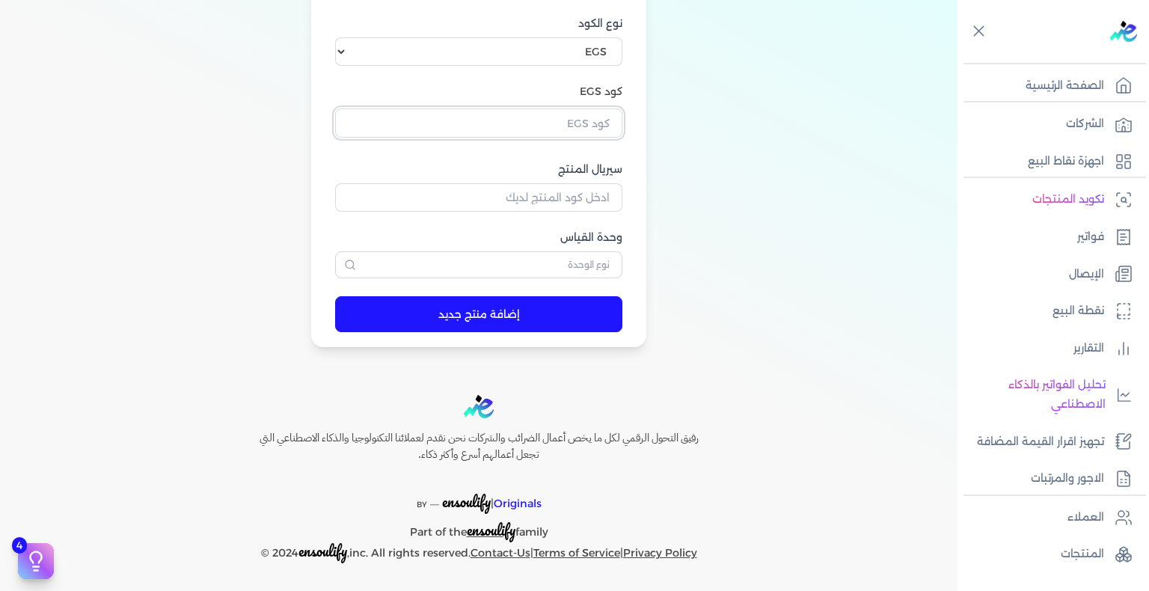
click at [587, 126] on input "text" at bounding box center [478, 122] width 287 height 28
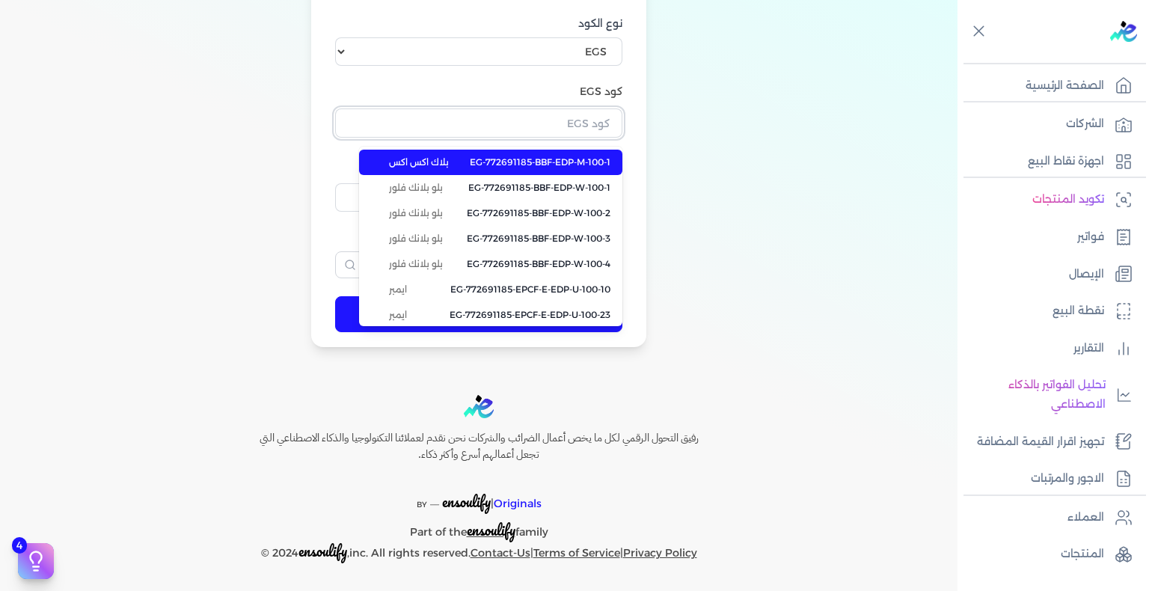
paste input "EG-772691185-FAPC-SC-BS-W-250-3"
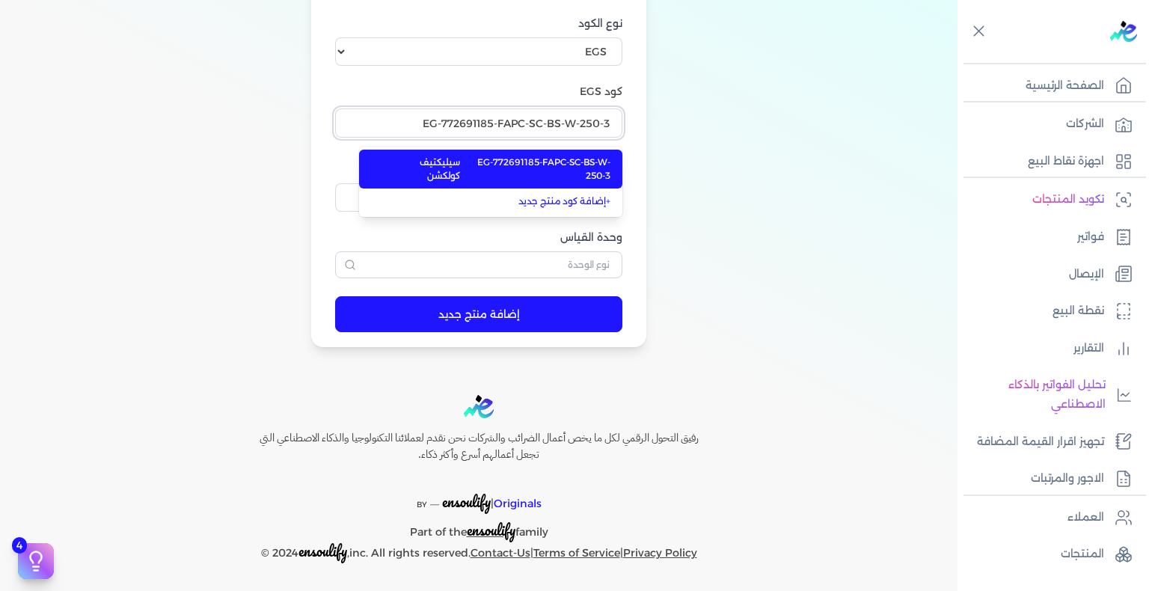
type input "EG-772691185-FAPC-SC-BS-W-250-3"
click at [569, 163] on span "EG-772691185-FAPC-SC-BS-W-250-3" at bounding box center [536, 169] width 149 height 27
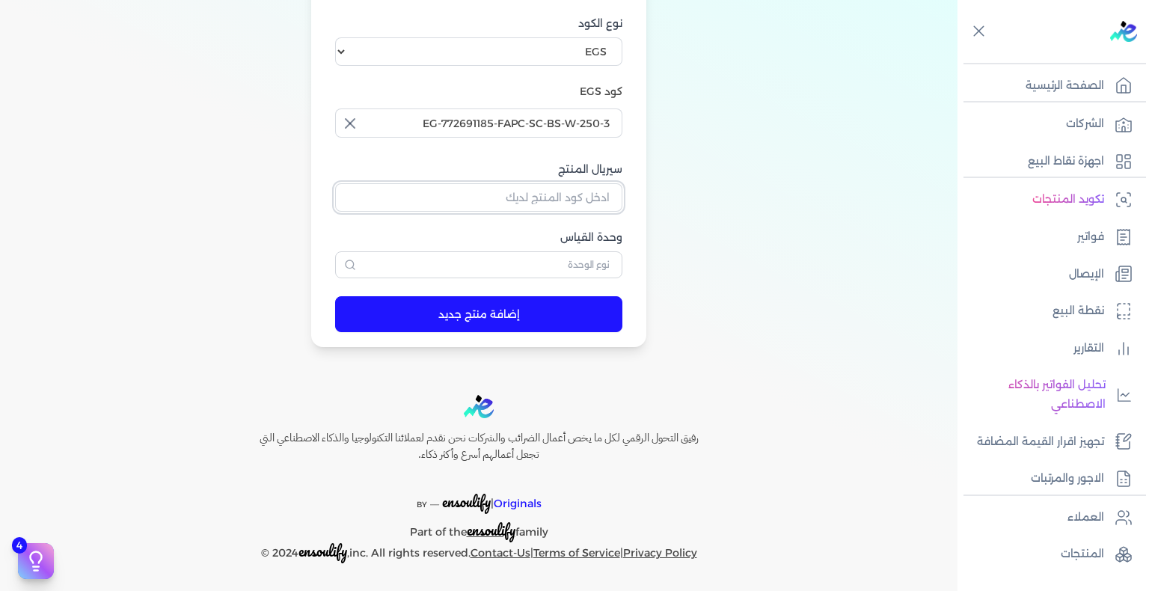
click at [599, 206] on input "سيريال المنتج" at bounding box center [478, 197] width 287 height 28
paste input "Z1409560F3321533C2EB4Z-1"
type input "Z1409560F3321533C2EB4Z-1"
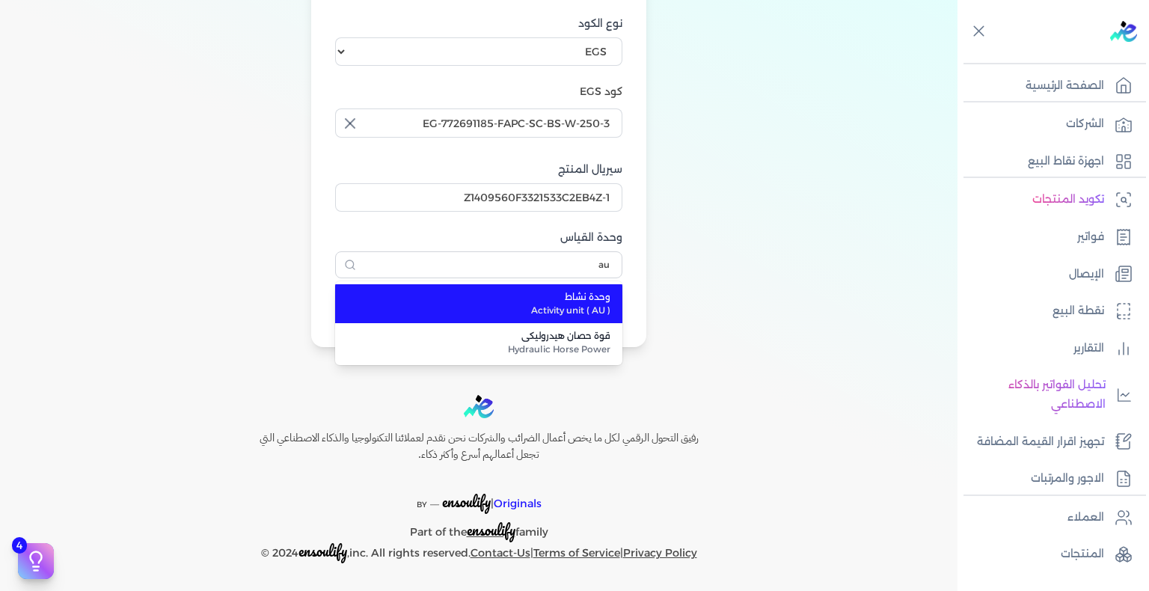
click at [563, 292] on span "وحدة نشاط" at bounding box center [487, 296] width 245 height 13
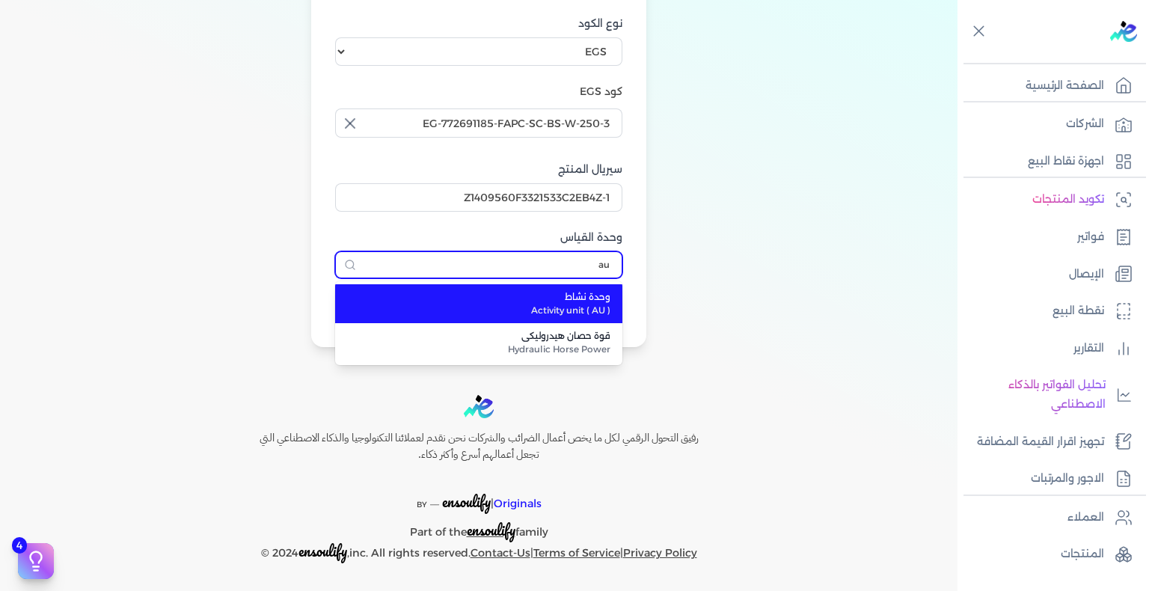
type input "وحدة نشاط"
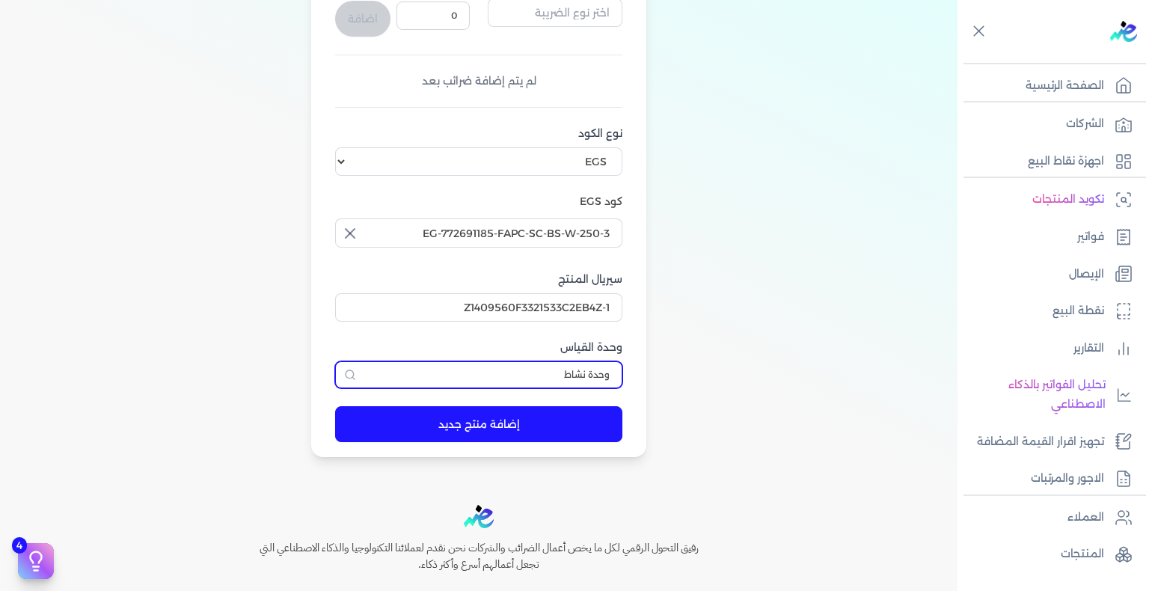
scroll to position [150, 0]
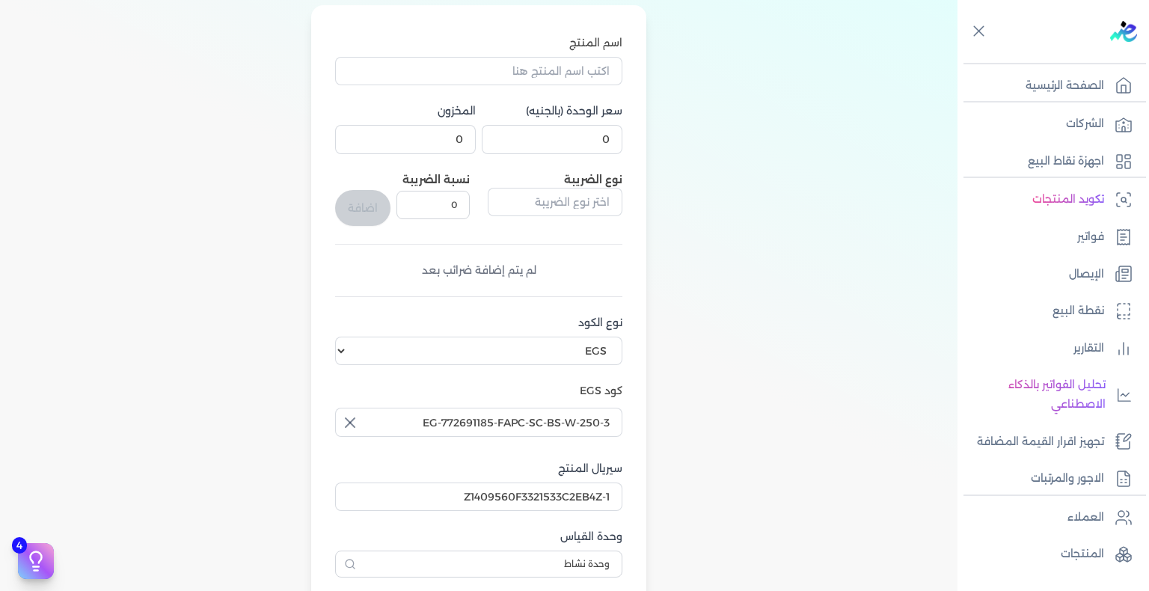
click at [575, 154] on div "اسم المنتج سعر الوحدة (بالجنيه) 0 المخزون 0 نوع الضريبة نسبة الضريبة 0 اضافة لم…" at bounding box center [478, 306] width 287 height 543
click at [586, 155] on div "اسم المنتج سعر الوحدة (بالجنيه) 0 المخزون 0 نوع الضريبة نسبة الضريبة 0 اضافة لم…" at bounding box center [478, 306] width 287 height 543
click at [587, 145] on input "0" at bounding box center [552, 139] width 141 height 28
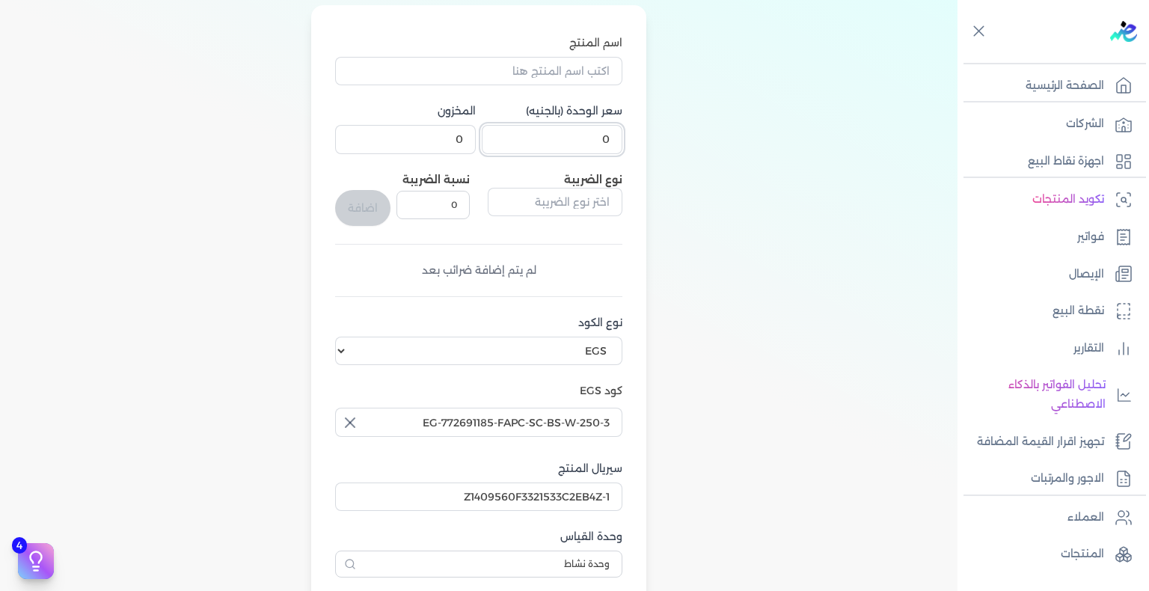
click at [587, 145] on input "0" at bounding box center [552, 139] width 141 height 28
type input "240"
click at [584, 67] on input "اسم المنتج" at bounding box center [478, 71] width 287 height 28
paste input "ويدينج داي بودي سبلاش نسائي - 250 مللي"
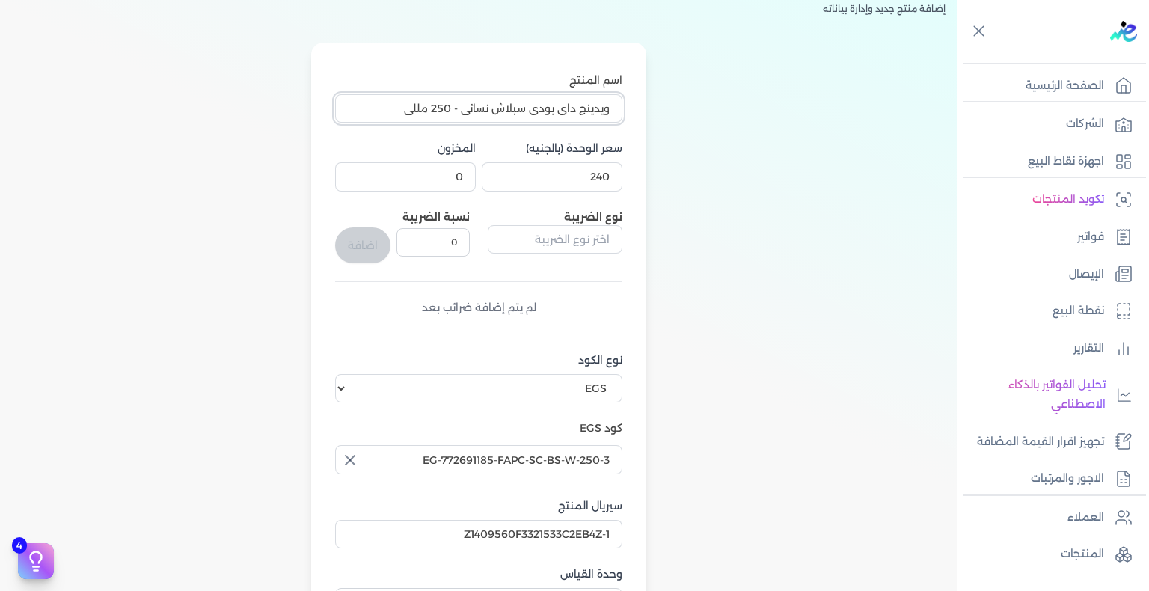
scroll to position [299, 0]
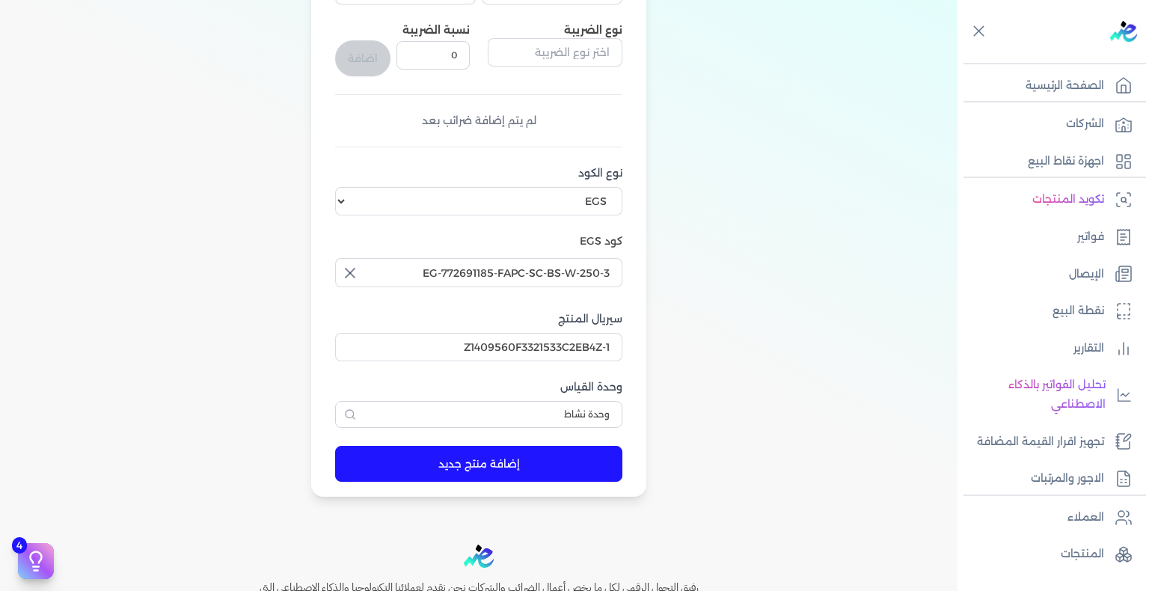
type input "ويدينج داي بودي سبلاش نسائي - 250 مللي"
click at [552, 447] on button "إضافة منتج جديد" at bounding box center [478, 464] width 287 height 36
click at [1059, 546] on link "المنتجات" at bounding box center [1049, 554] width 183 height 31
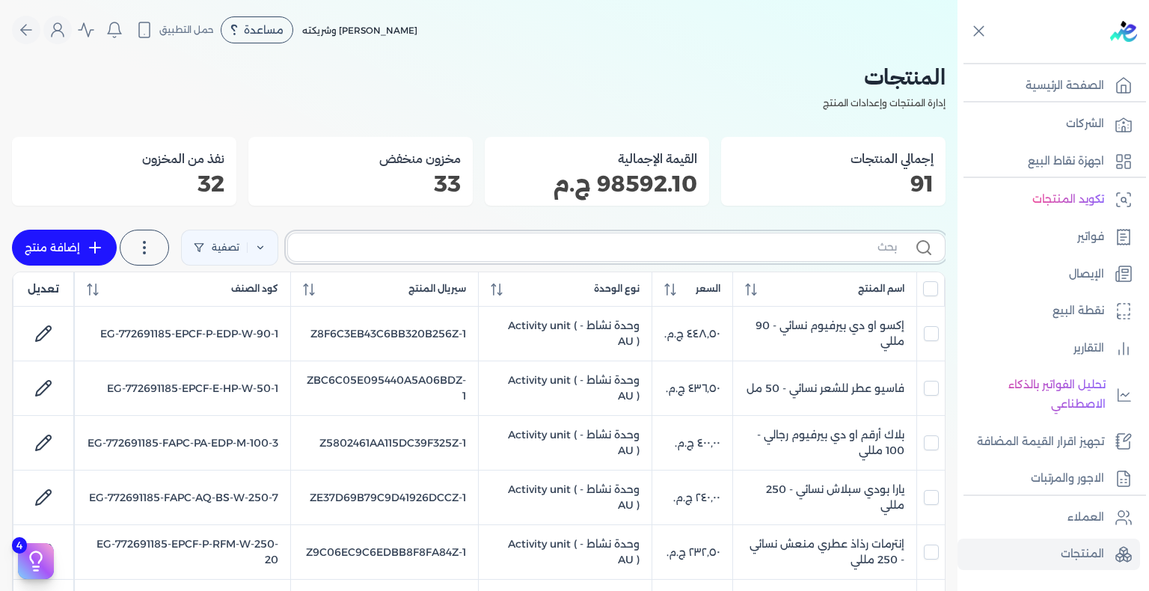
click at [798, 253] on input "text" at bounding box center [598, 247] width 597 height 16
paste input "EPCF-P-EDP-W-90-2"
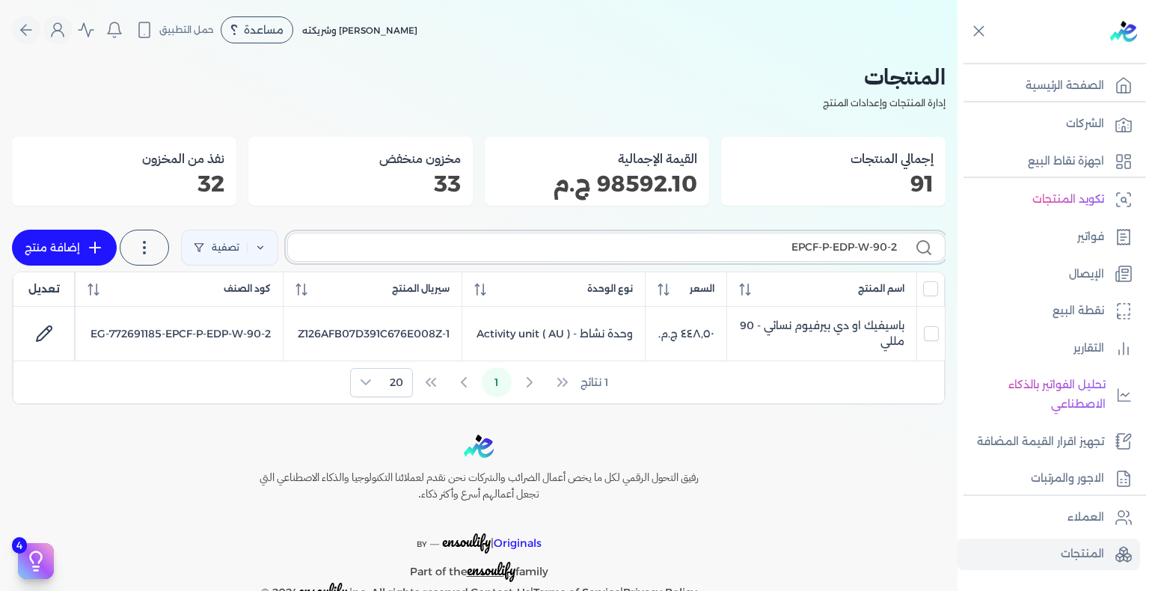
paste input "FAPC-AQ-BS-W-250-11"
type input "FAPC-AQ-BS-W-250-11"
checkbox input "false"
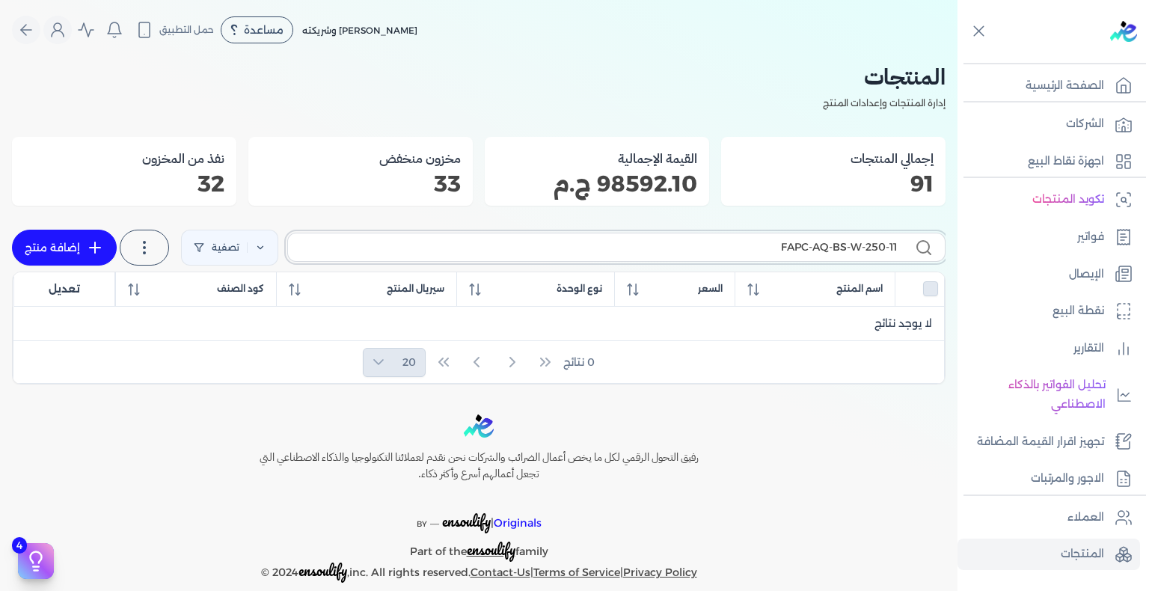
type input "FAPC-AQ-BS-W-250-11"
checkbox input "false"
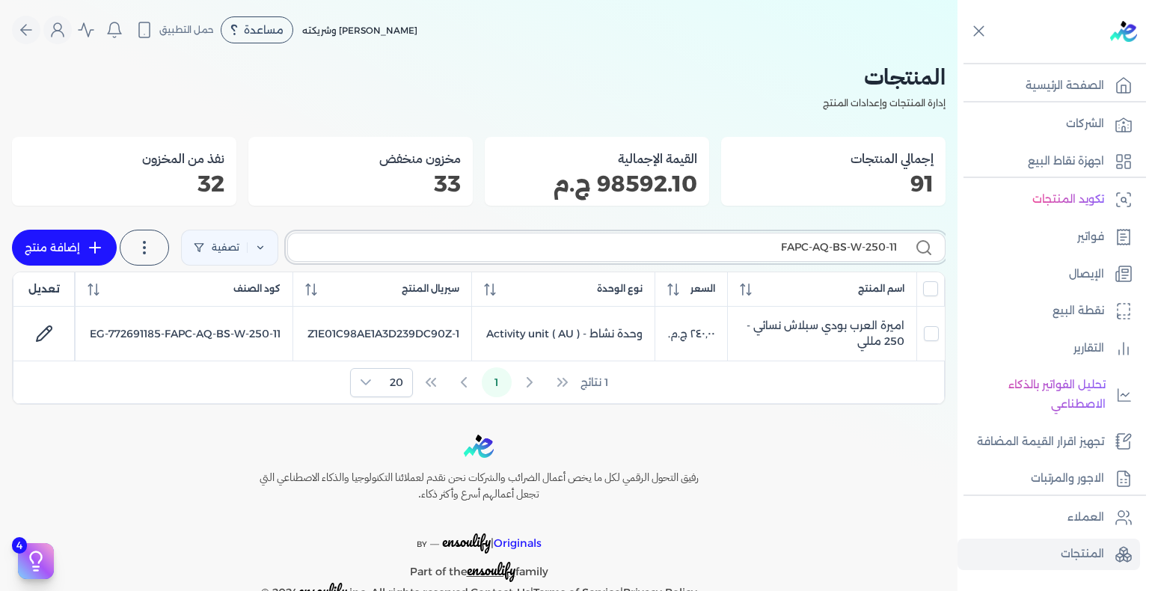
paste input "4"
type input "FAPC-AQ-BS-W-250-4"
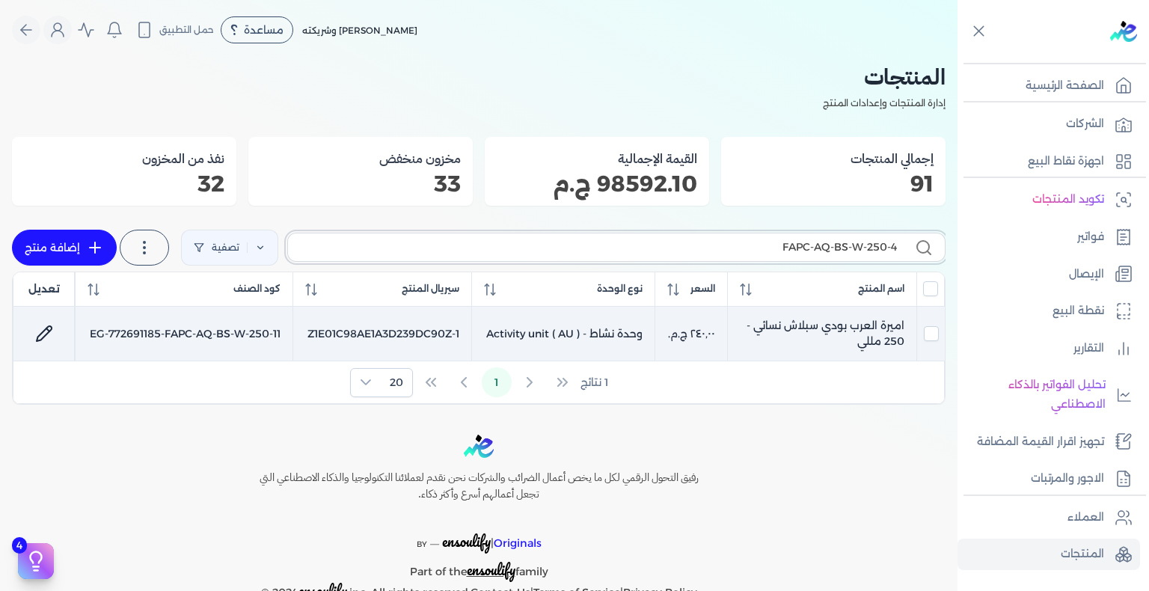
checkbox input "false"
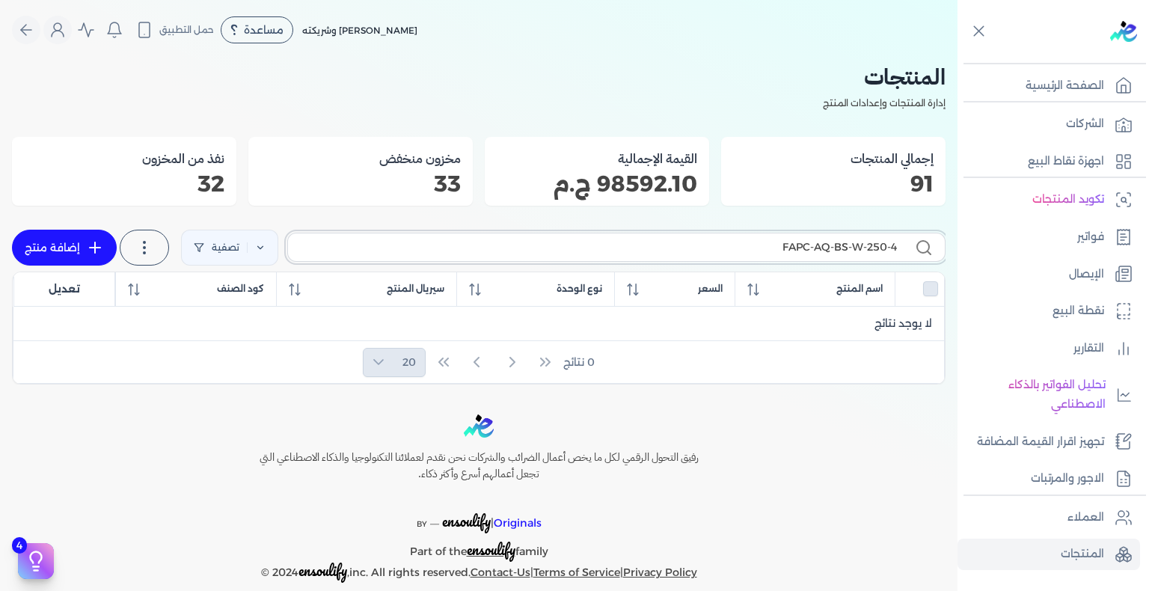
type input "FAPC-AQ-BS-W-250-4"
click at [42, 246] on link "إضافة منتج" at bounding box center [64, 248] width 105 height 36
select select "EGS"
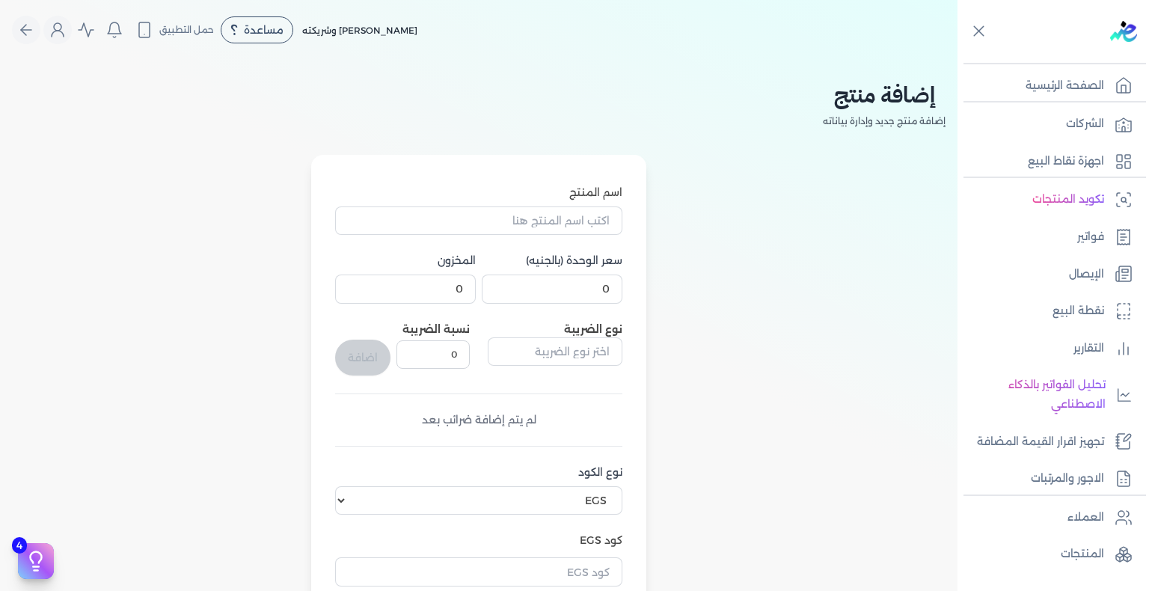
scroll to position [449, 0]
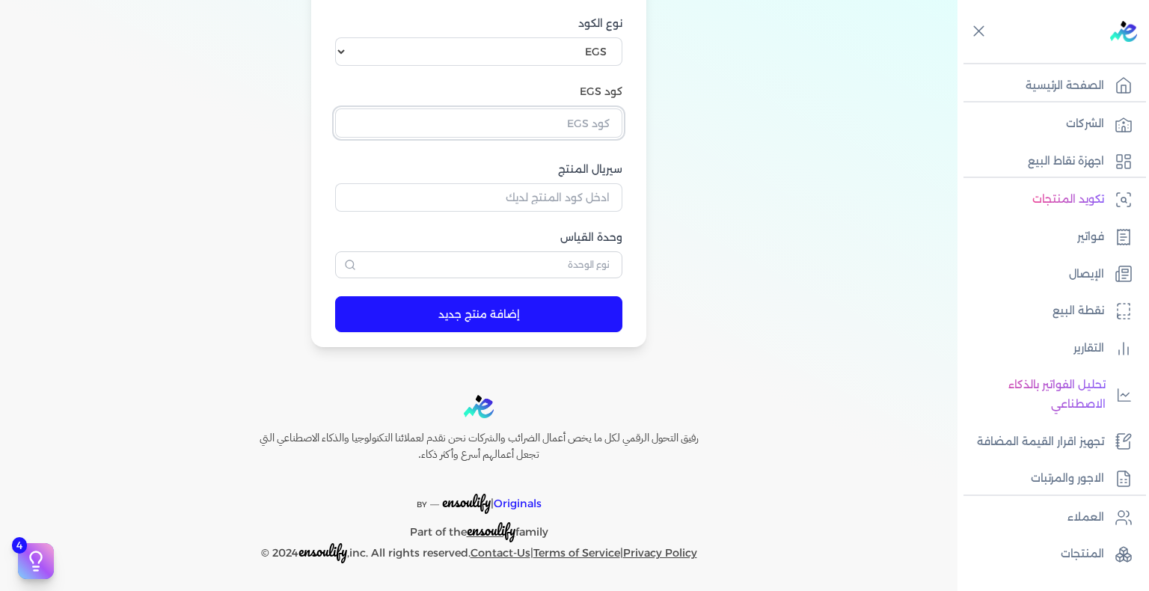
click at [593, 124] on input "text" at bounding box center [478, 122] width 287 height 28
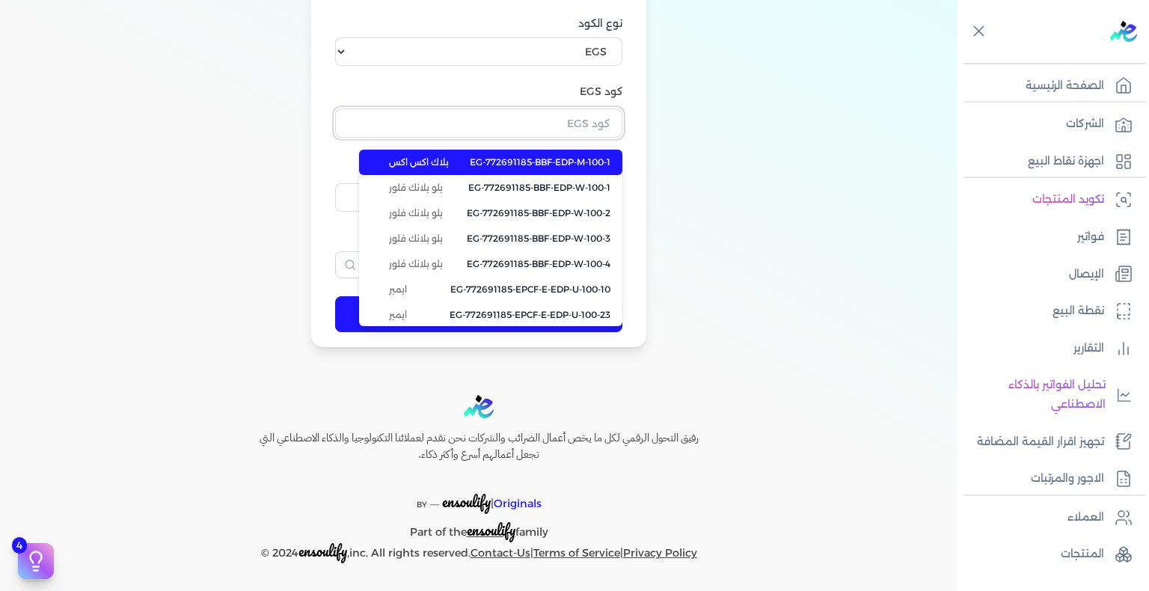
paste input "EG-772691185-FAPC-AQ-BS-W-250-4"
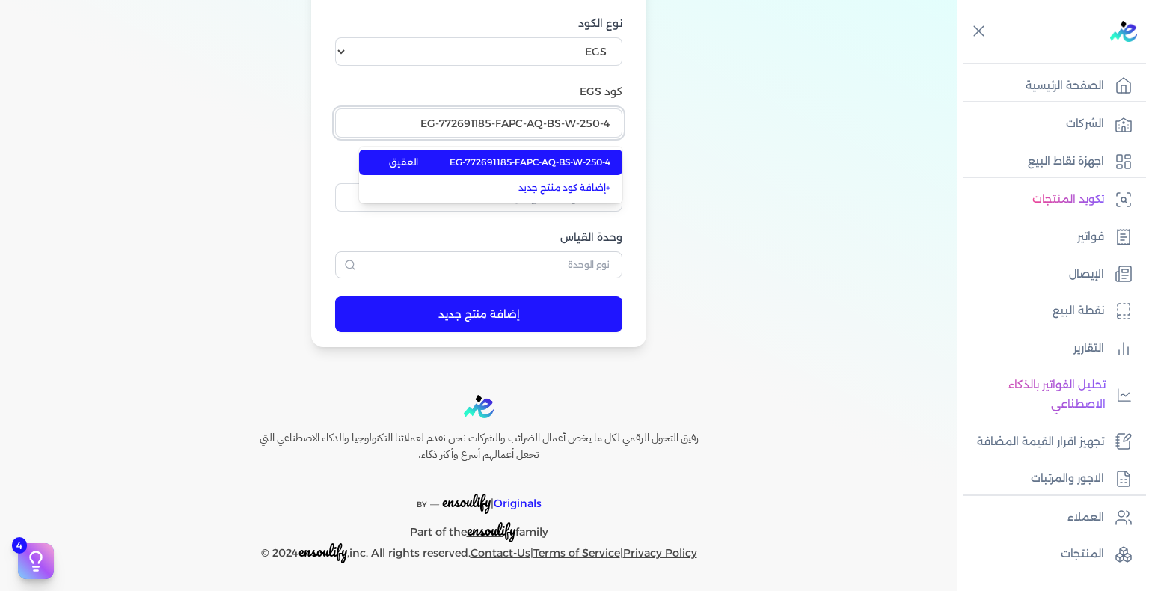
type input "EG-772691185-FAPC-AQ-BS-W-250-4"
click at [572, 156] on span "EG-772691185-FAPC-AQ-BS-W-250-4" at bounding box center [530, 162] width 161 height 13
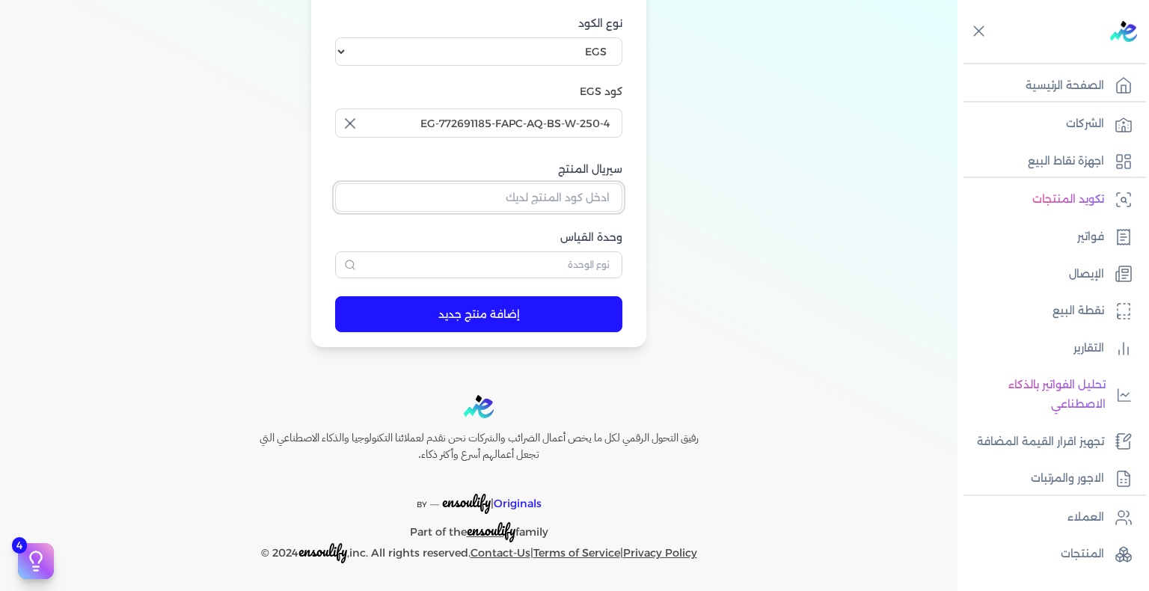
click at [608, 190] on input "سيريال المنتج" at bounding box center [478, 197] width 287 height 28
paste input "ZA69C8E083A6DC21539A2Z-1"
type input "ZA69C8E083A6DC21539A2Z-1"
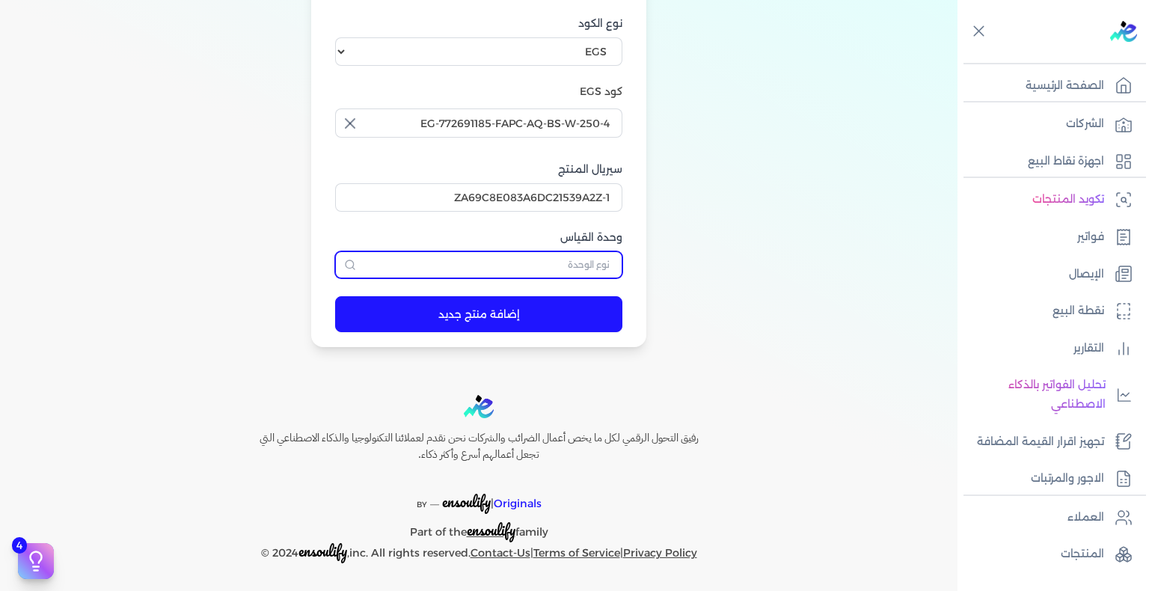
click at [602, 259] on input "text" at bounding box center [478, 264] width 287 height 27
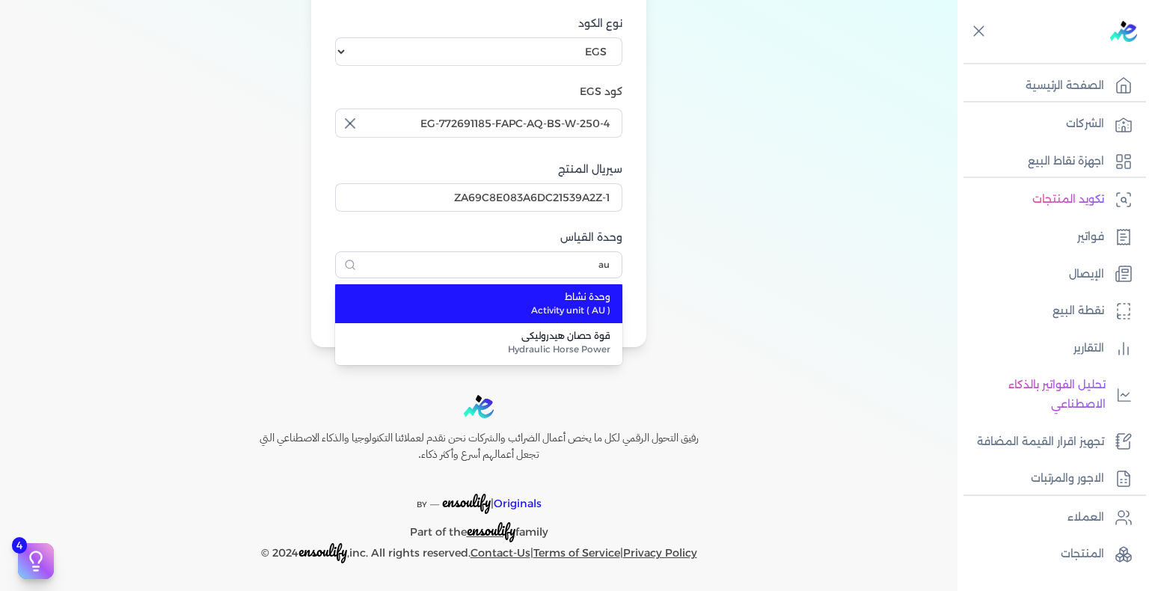
click at [596, 307] on span "Activity unit ( AU )" at bounding box center [487, 310] width 245 height 13
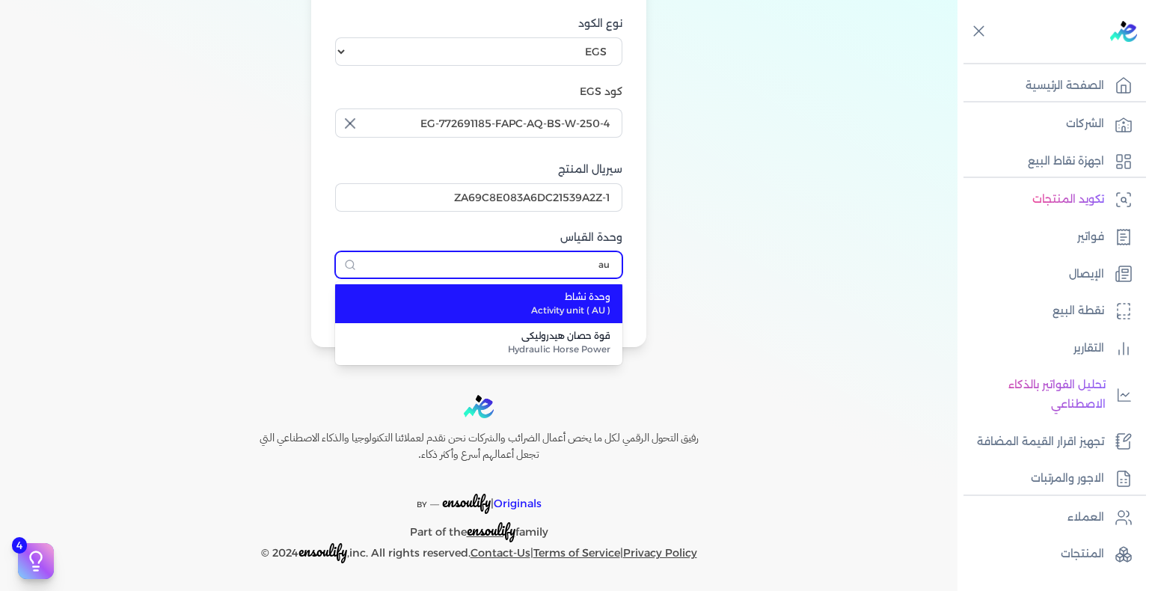
type input "وحدة نشاط"
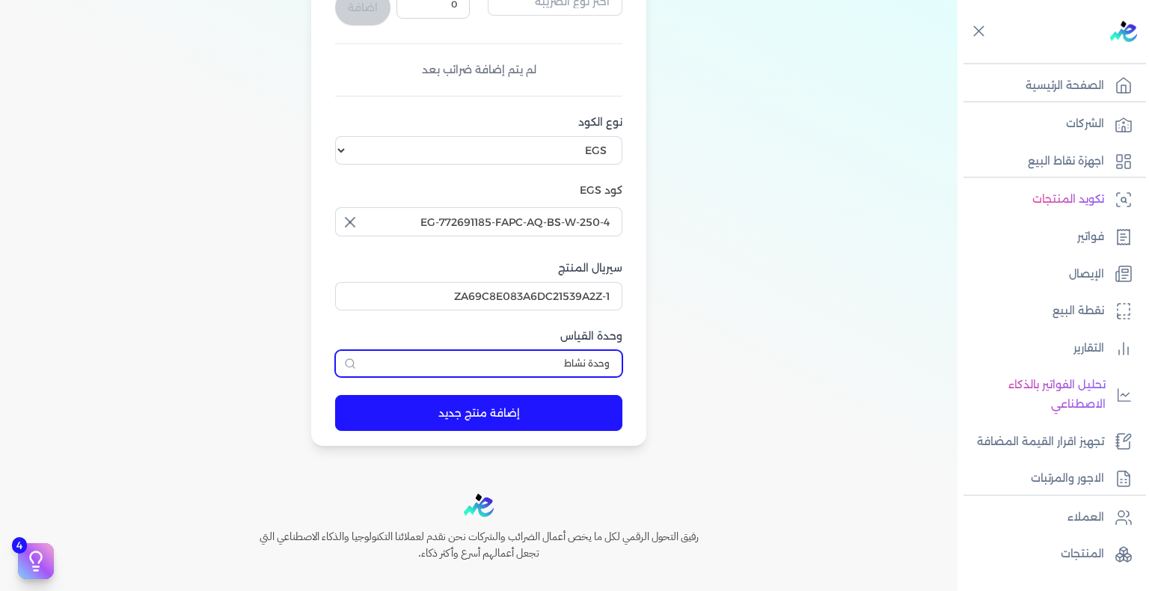
scroll to position [150, 0]
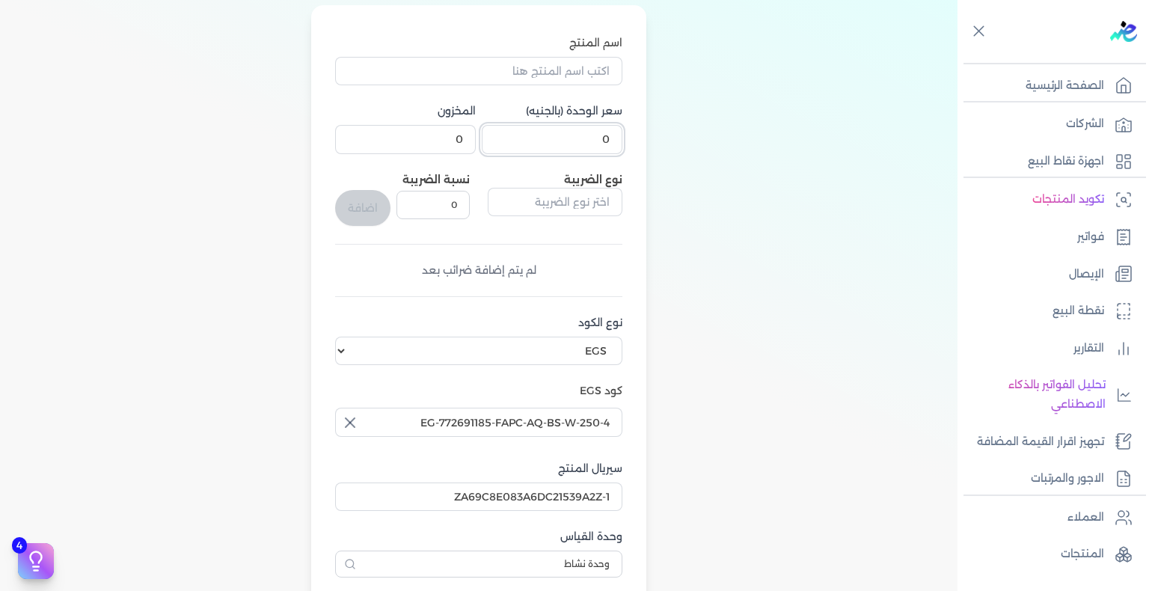
click at [593, 130] on input "0" at bounding box center [552, 139] width 141 height 28
type input "240"
click at [582, 80] on input "اسم المنتج" at bounding box center [478, 71] width 287 height 28
paste input "فانيلا مسك الطهارة بودي سبلاش نسائي - 250 مللي"
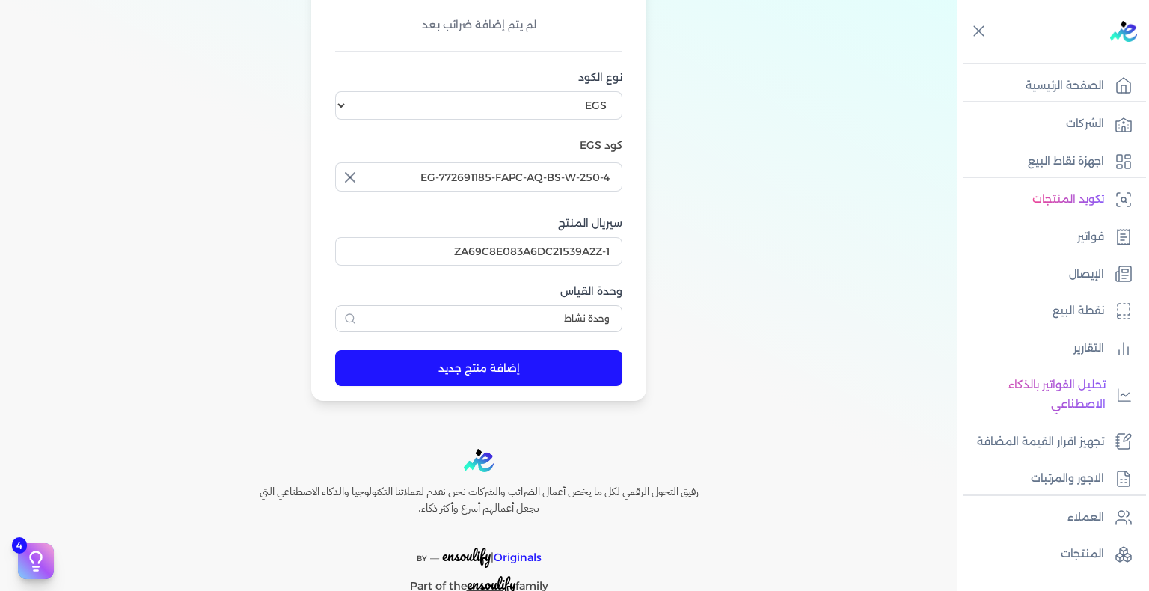
scroll to position [449, 0]
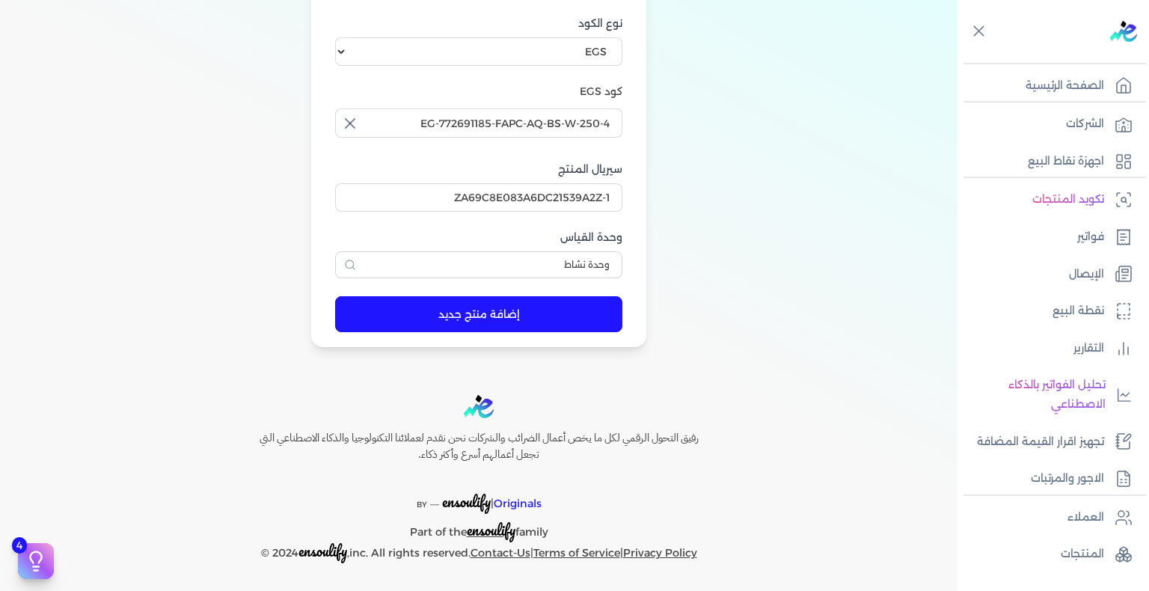
type input "فانيلا مسك الطهارة بودي سبلاش نسائي - 250 مللي"
click at [506, 310] on button "إضافة منتج جديد" at bounding box center [478, 314] width 287 height 36
click at [1074, 548] on p "المنتجات" at bounding box center [1082, 554] width 43 height 19
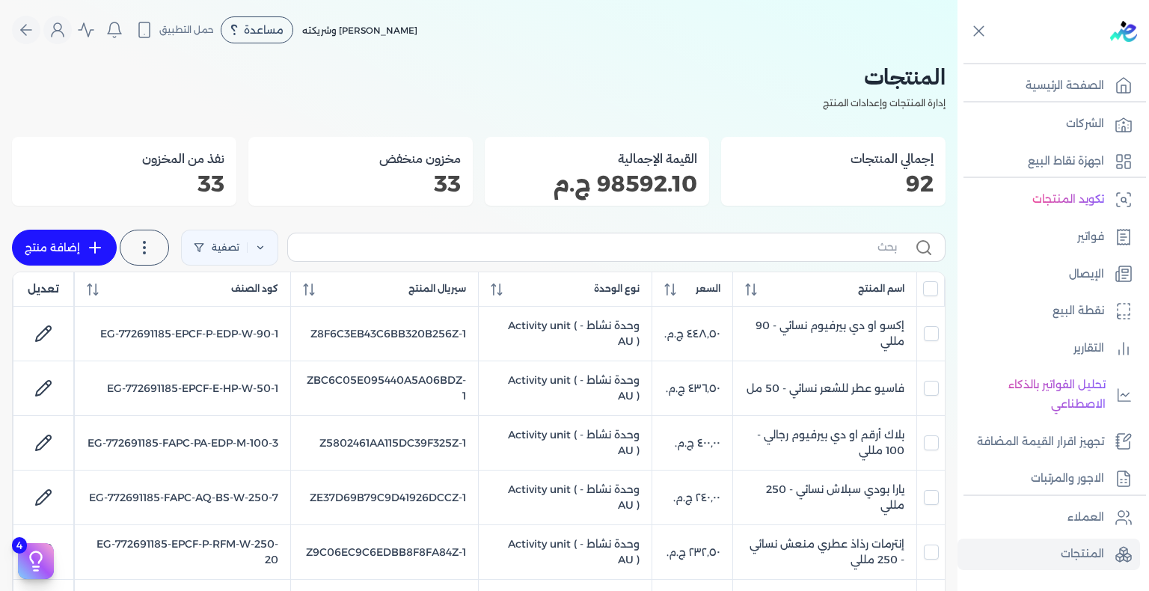
click at [806, 255] on label at bounding box center [616, 247] width 658 height 28
click at [806, 255] on input "text" at bounding box center [598, 247] width 597 height 16
paste input "EPCF-P-EDP-W-100-6"
type input "EPCF-P-EDP-W-100-6"
checkbox input "false"
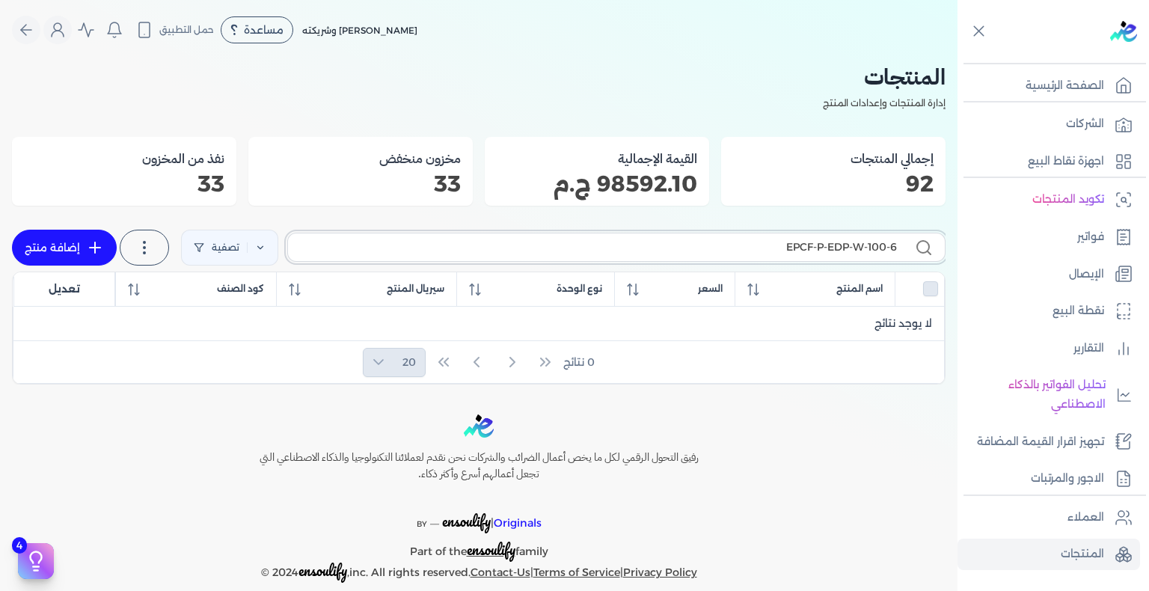
click at [750, 253] on input "EPCF-P-EDP-W-100-6" at bounding box center [598, 247] width 597 height 16
paste input "MP-EDP-M-100-15"
click at [842, 245] on input "EPCF-MP-EDP-M-100-15" at bounding box center [598, 247] width 597 height 16
paste input "E-EDP-W-50-2"
type input "EPCF-E-EDP-W-50-2"
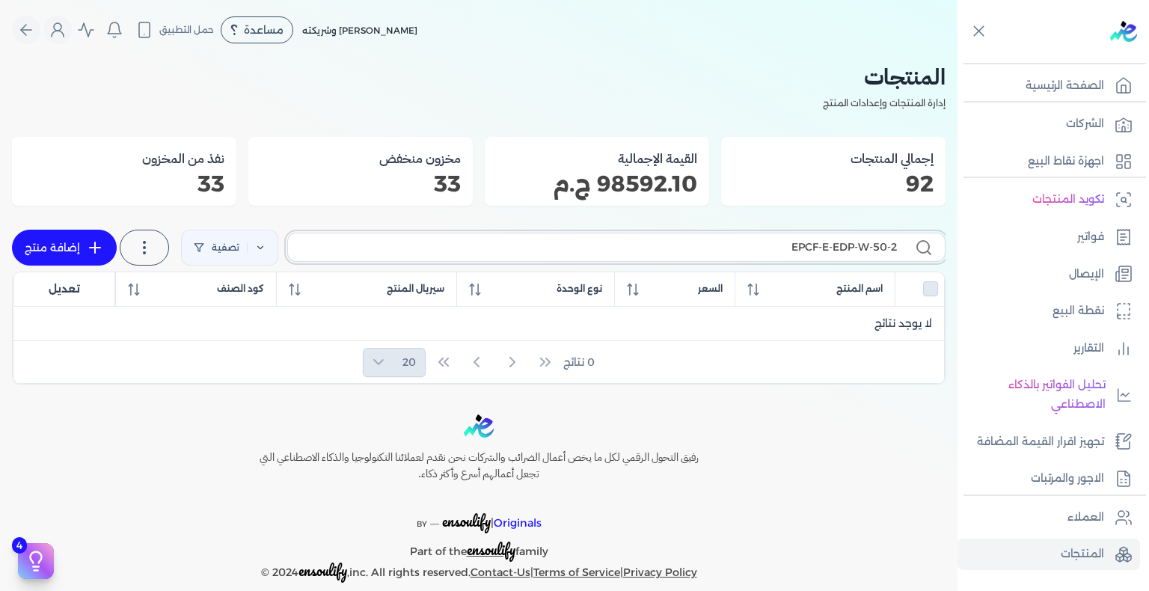
checkbox input "false"
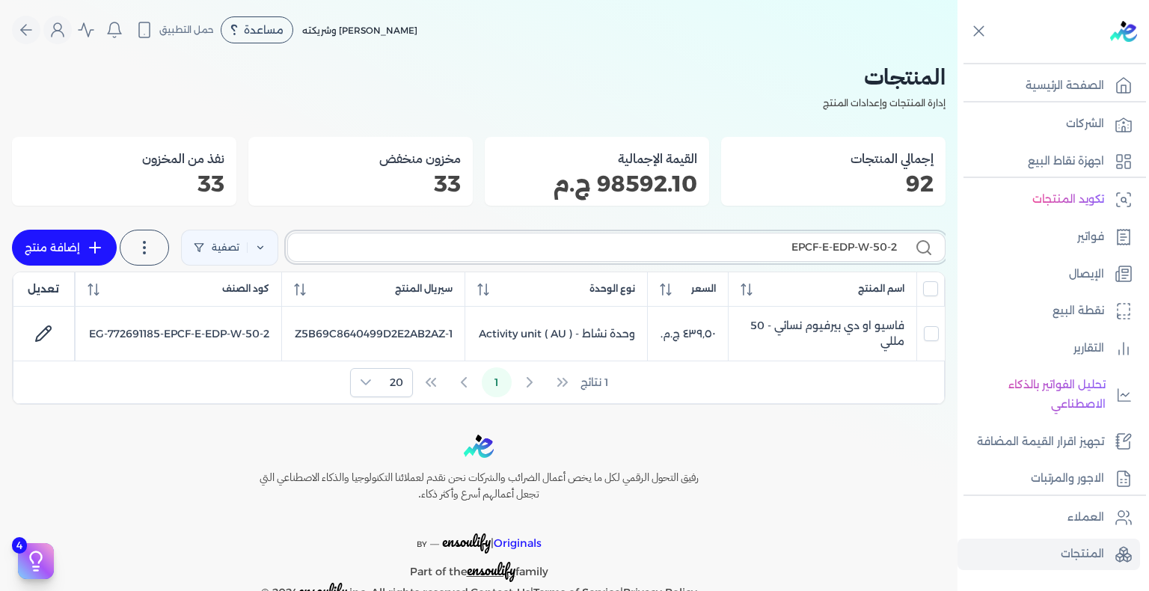
paste input "FAPC-AQ-BS-W-250-5"
type input "FAPC-AQ-BS-W-250-5"
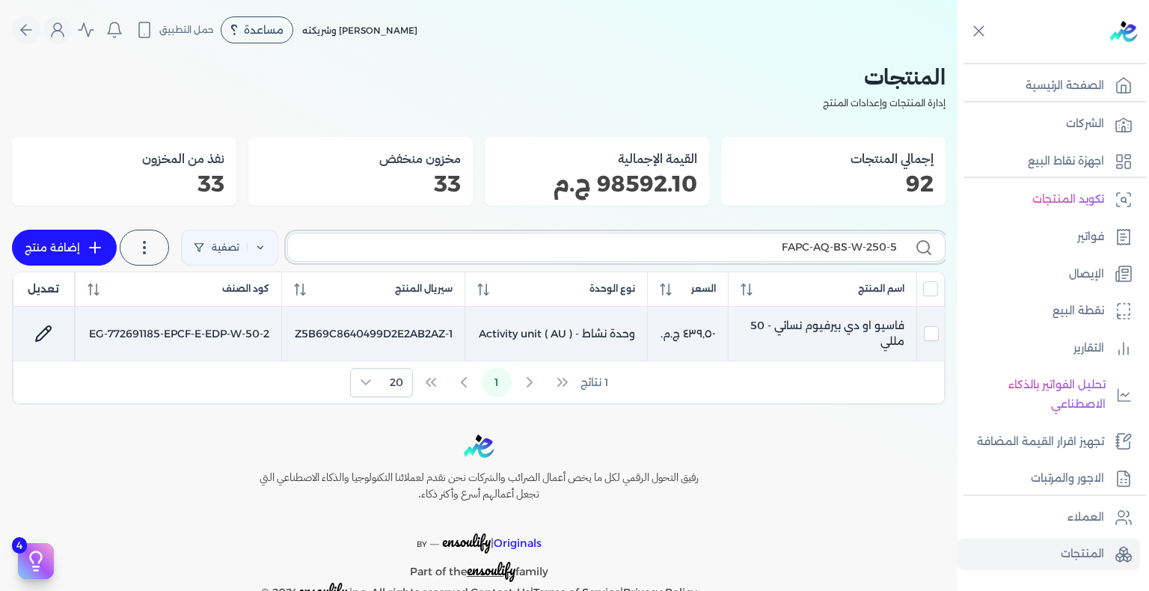
checkbox input "false"
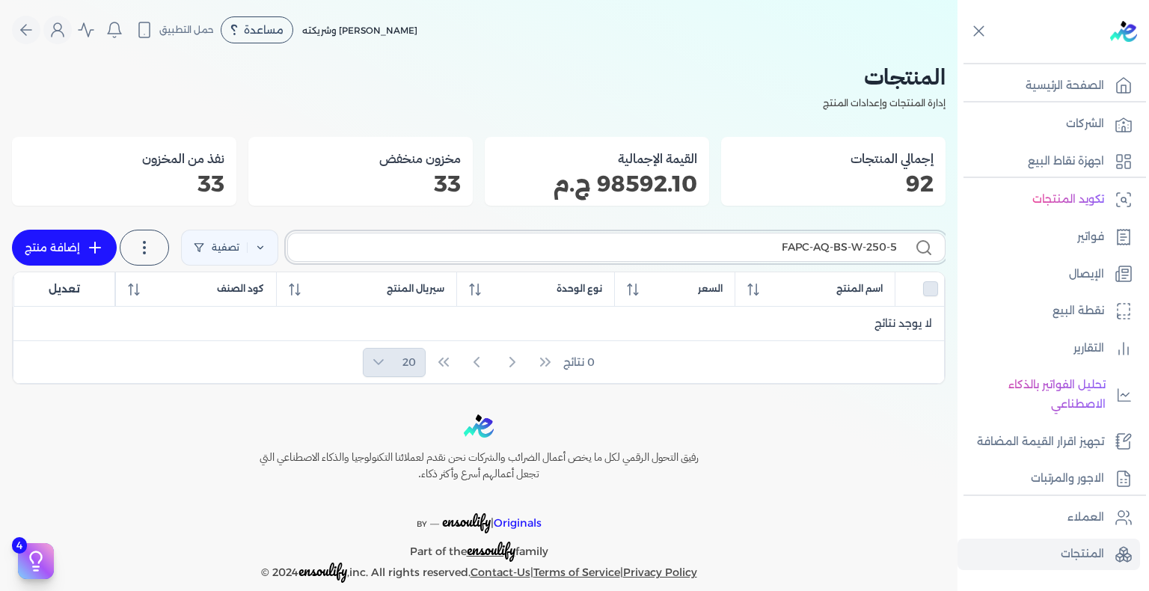
click at [834, 250] on input "FAPC-AQ-BS-W-250-5" at bounding box center [598, 247] width 597 height 16
paste input "SC-BS-W-250-1"
paste input "EPCF-MP-EDP-M-100-14"
type input "EPCF-MP-EDP-M-100-14"
